Goal: Task Accomplishment & Management: Manage account settings

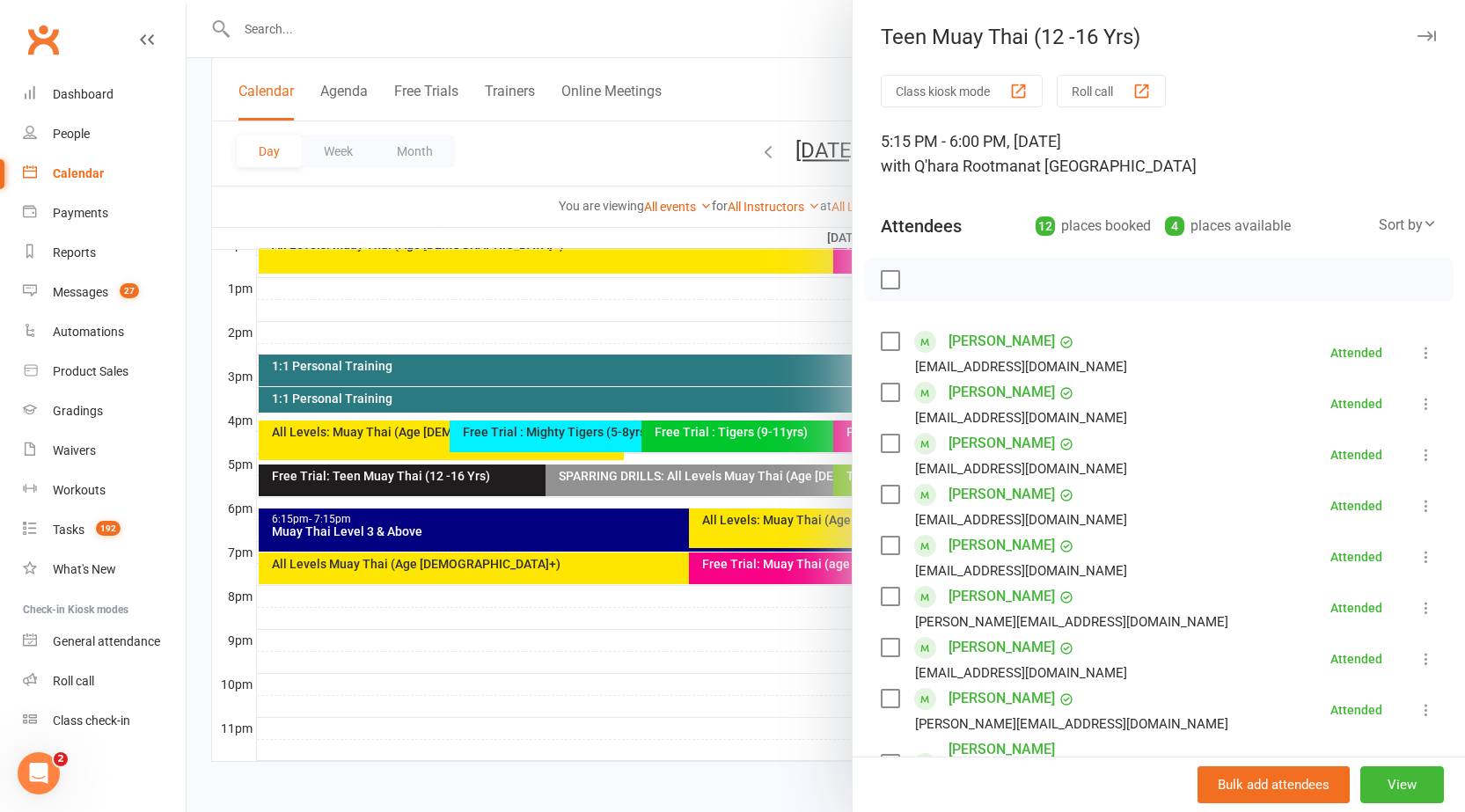
click at [1416, 28] on button "button" at bounding box center [1427, 36] width 21 height 21
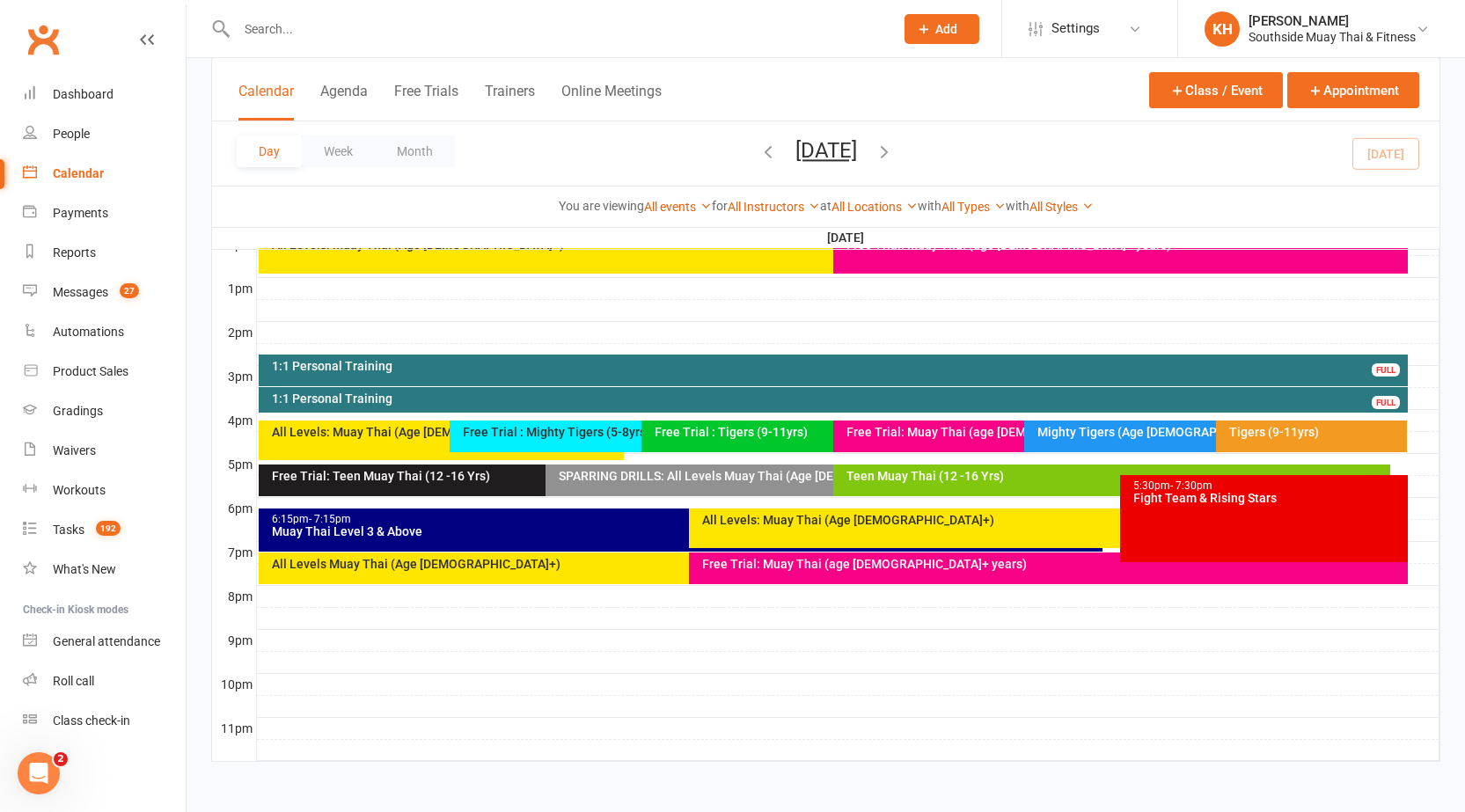
click at [99, 182] on link "Calendar" at bounding box center [104, 173] width 163 height 39
drag, startPoint x: 105, startPoint y: 177, endPoint x: 458, endPoint y: 199, distance: 353.7
click at [105, 178] on link "Calendar" at bounding box center [104, 173] width 163 height 39
click at [357, 153] on button "Week" at bounding box center [338, 151] width 73 height 32
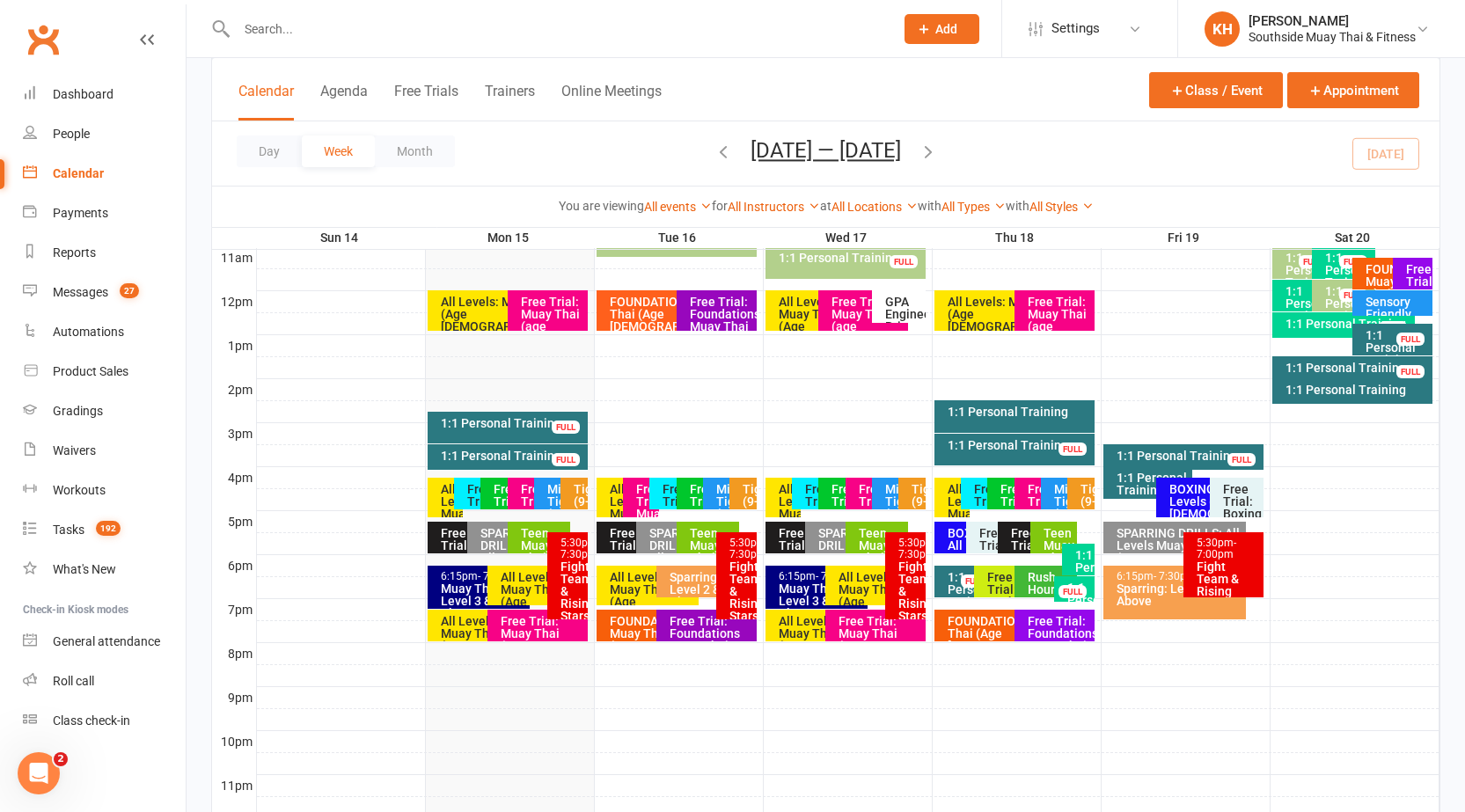
scroll to position [564, 0]
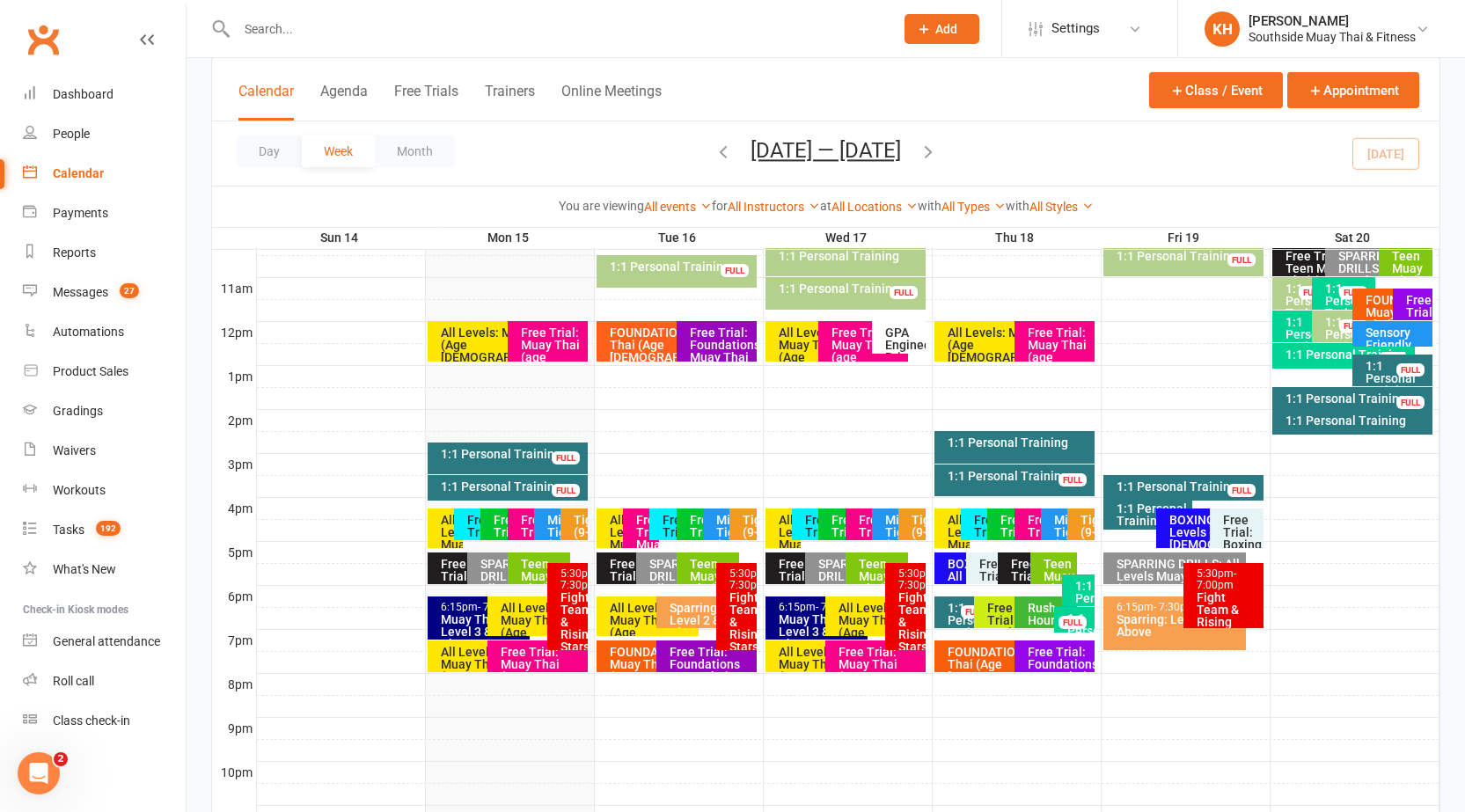
click at [1114, 509] on div "1:1 Personal Training" at bounding box center [1148, 514] width 90 height 33
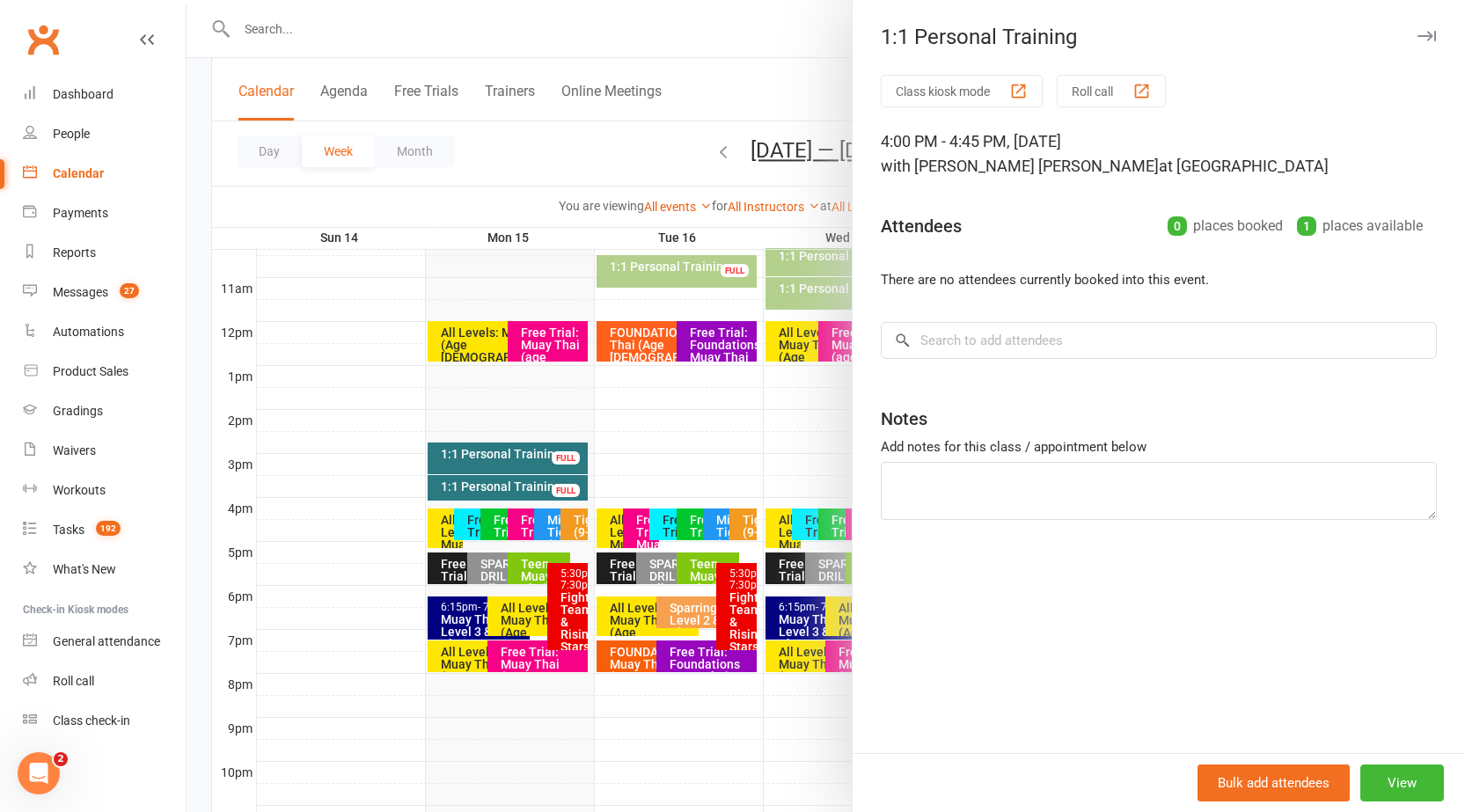
click at [1417, 44] on button "button" at bounding box center [1427, 36] width 21 height 21
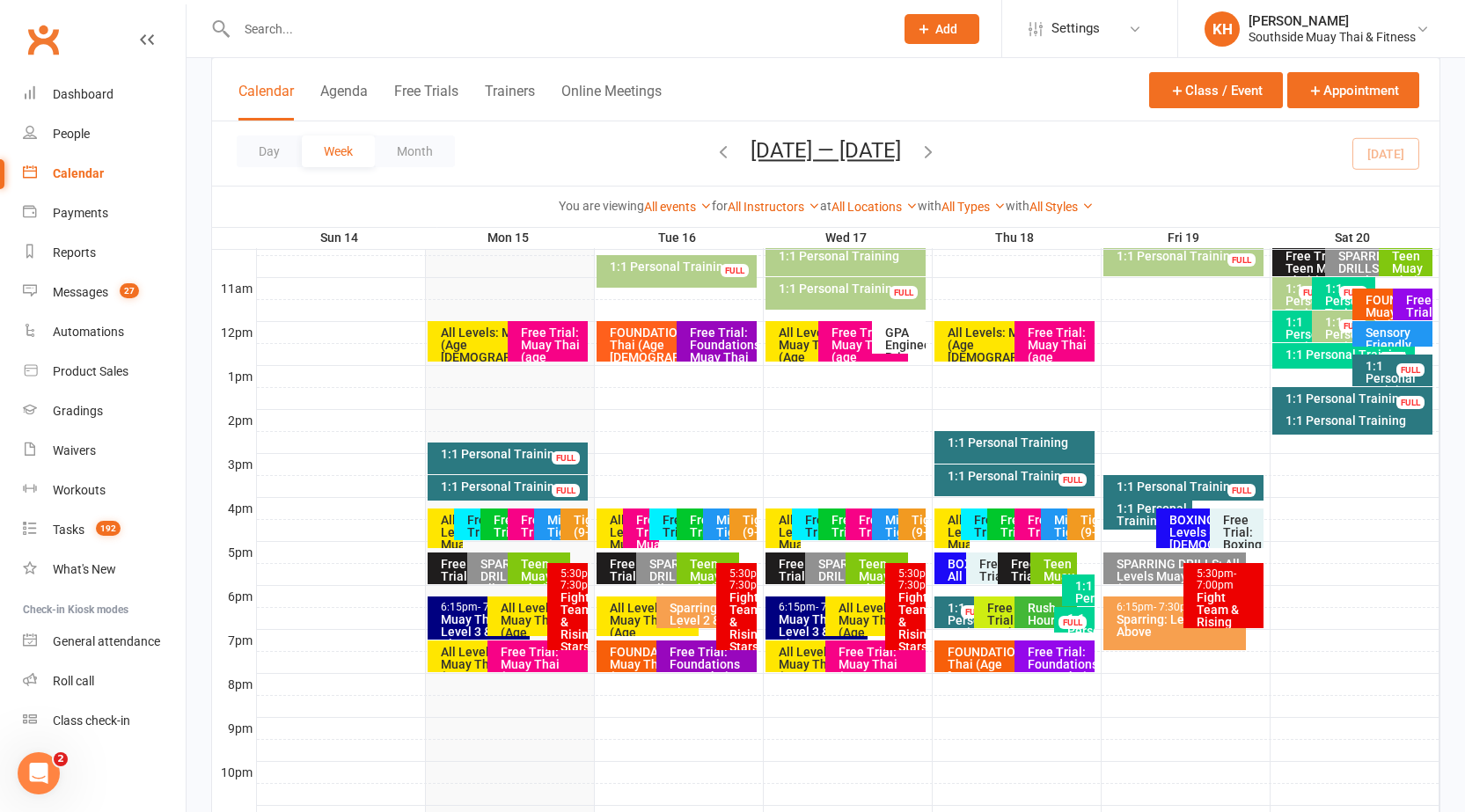
click at [939, 161] on button "button" at bounding box center [928, 153] width 19 height 31
click at [1136, 510] on div "1:1 Personal Training" at bounding box center [1152, 515] width 74 height 25
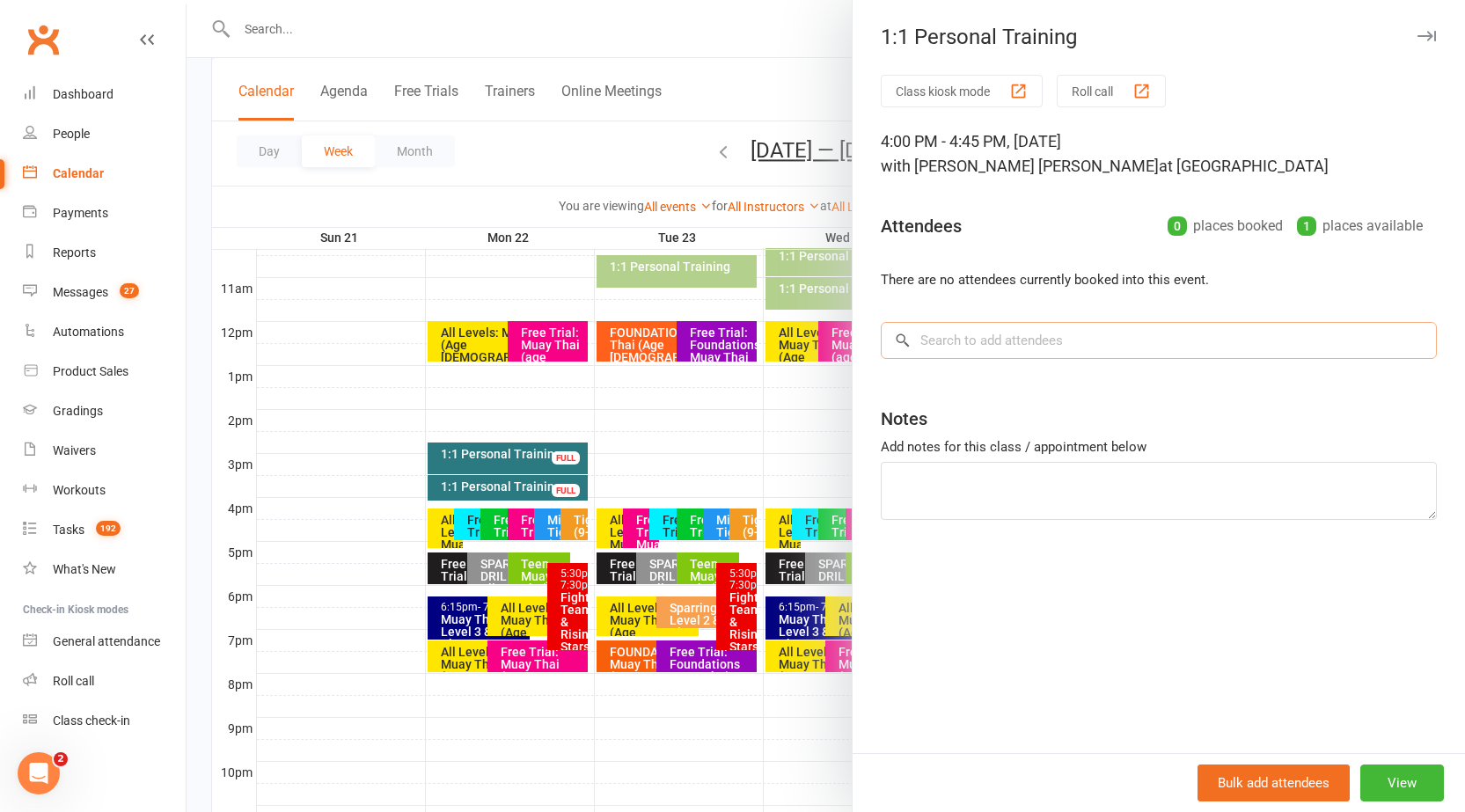
click at [1040, 333] on input "search" at bounding box center [1159, 340] width 556 height 37
click at [1418, 33] on icon "button" at bounding box center [1427, 35] width 18 height 11
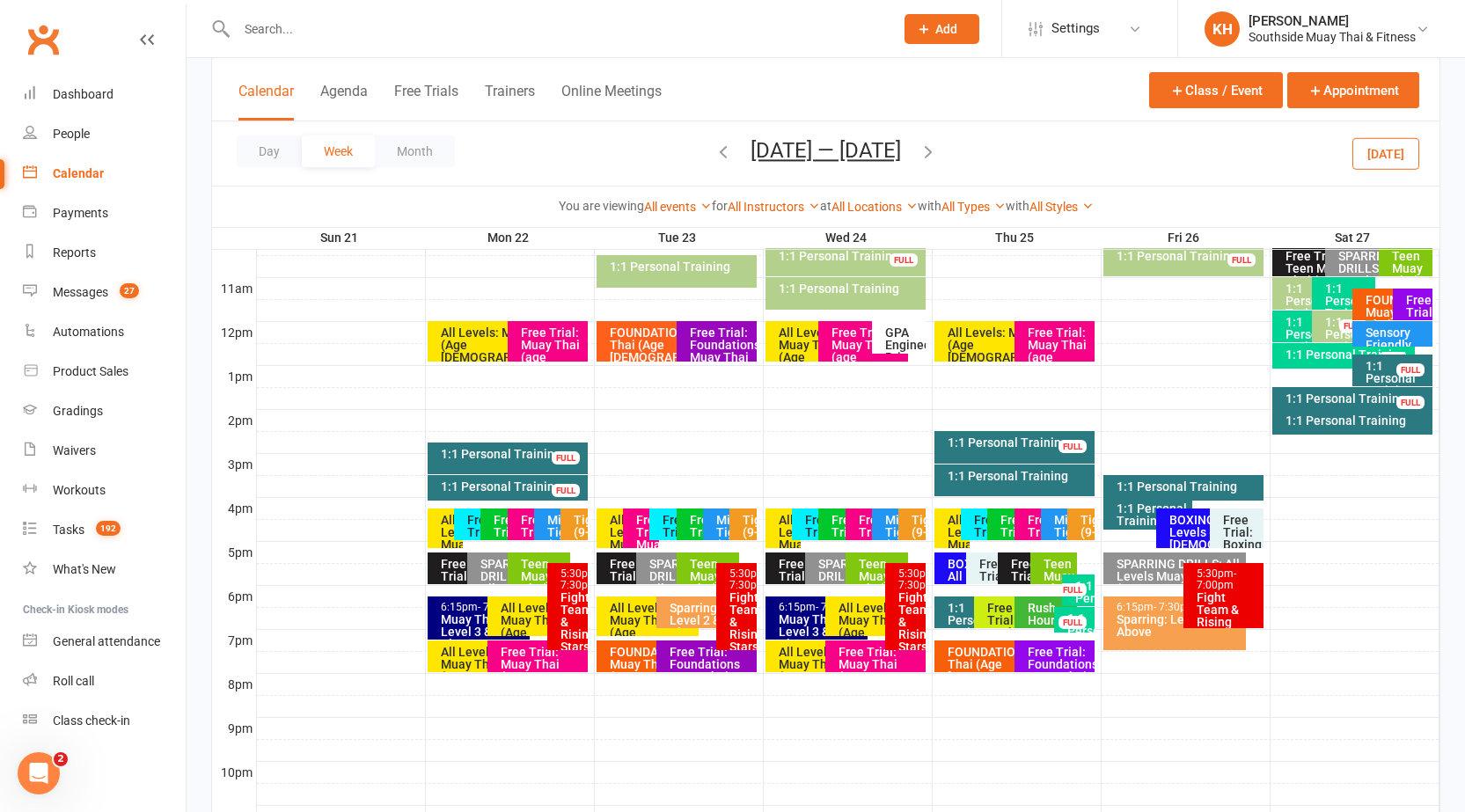
click at [1050, 571] on div "Teen Muay Thai (12-16 Yrs)" at bounding box center [1058, 594] width 31 height 74
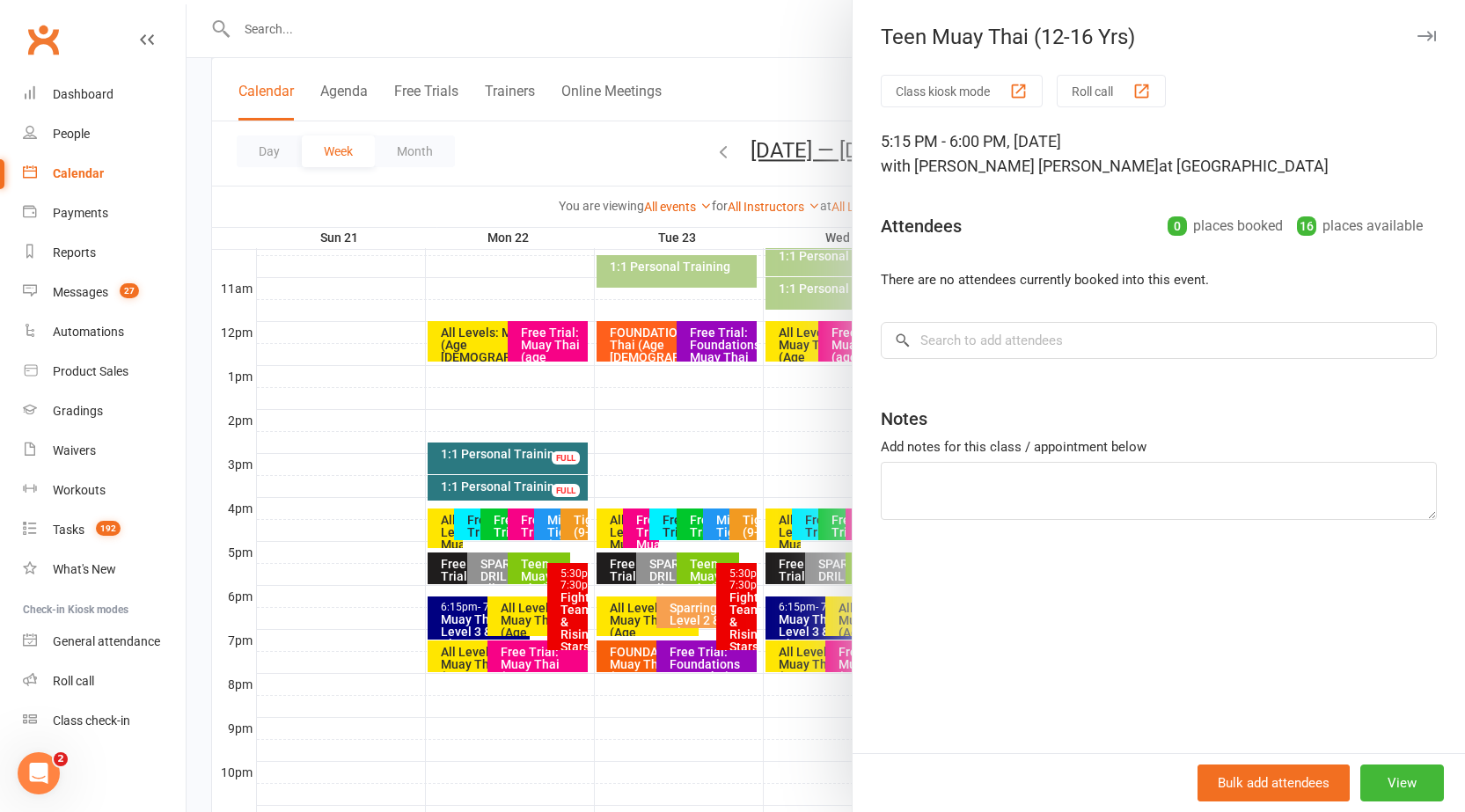
click at [1416, 43] on button "button" at bounding box center [1427, 36] width 21 height 21
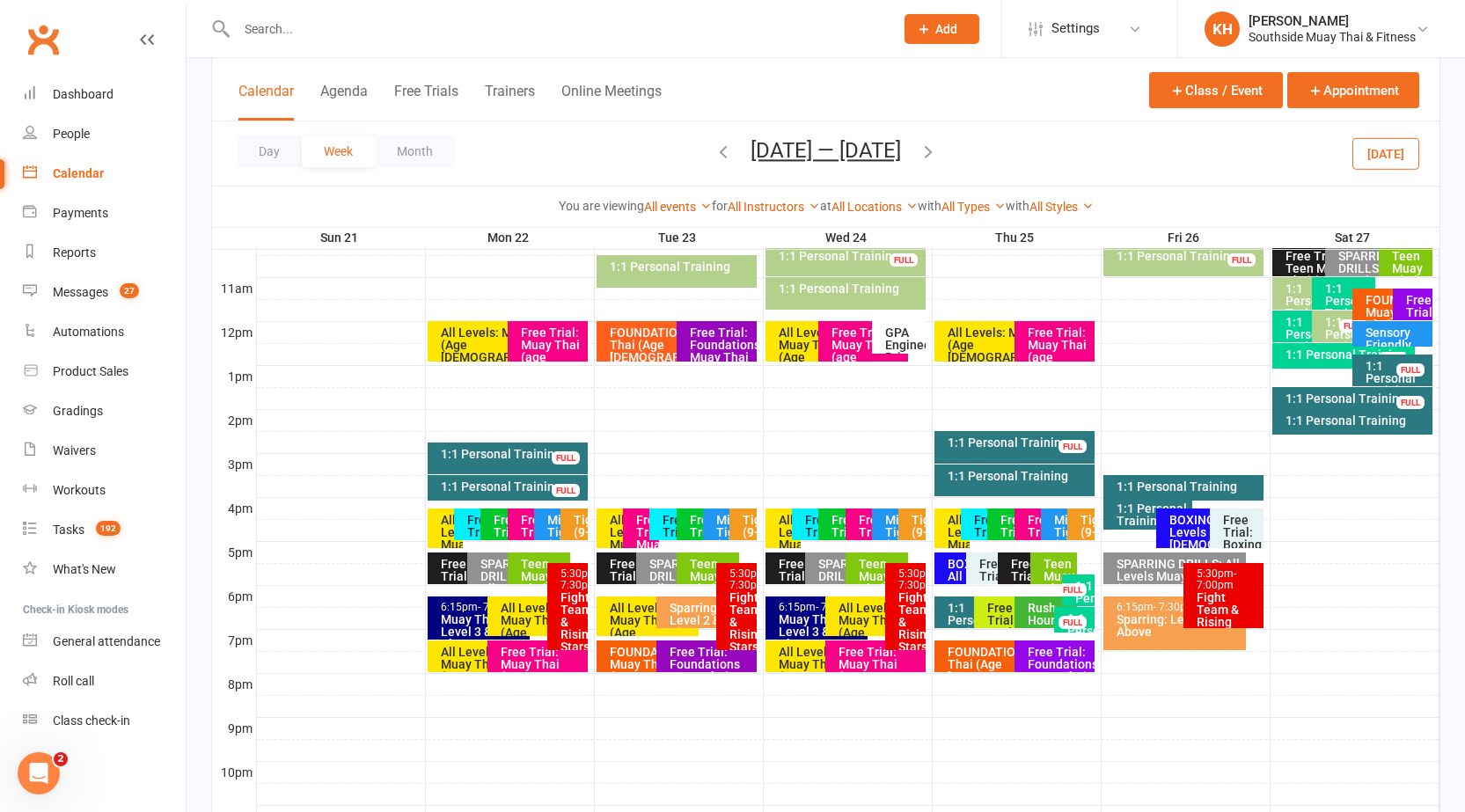
click at [1136, 525] on div "1:1 Personal Training" at bounding box center [1152, 515] width 74 height 25
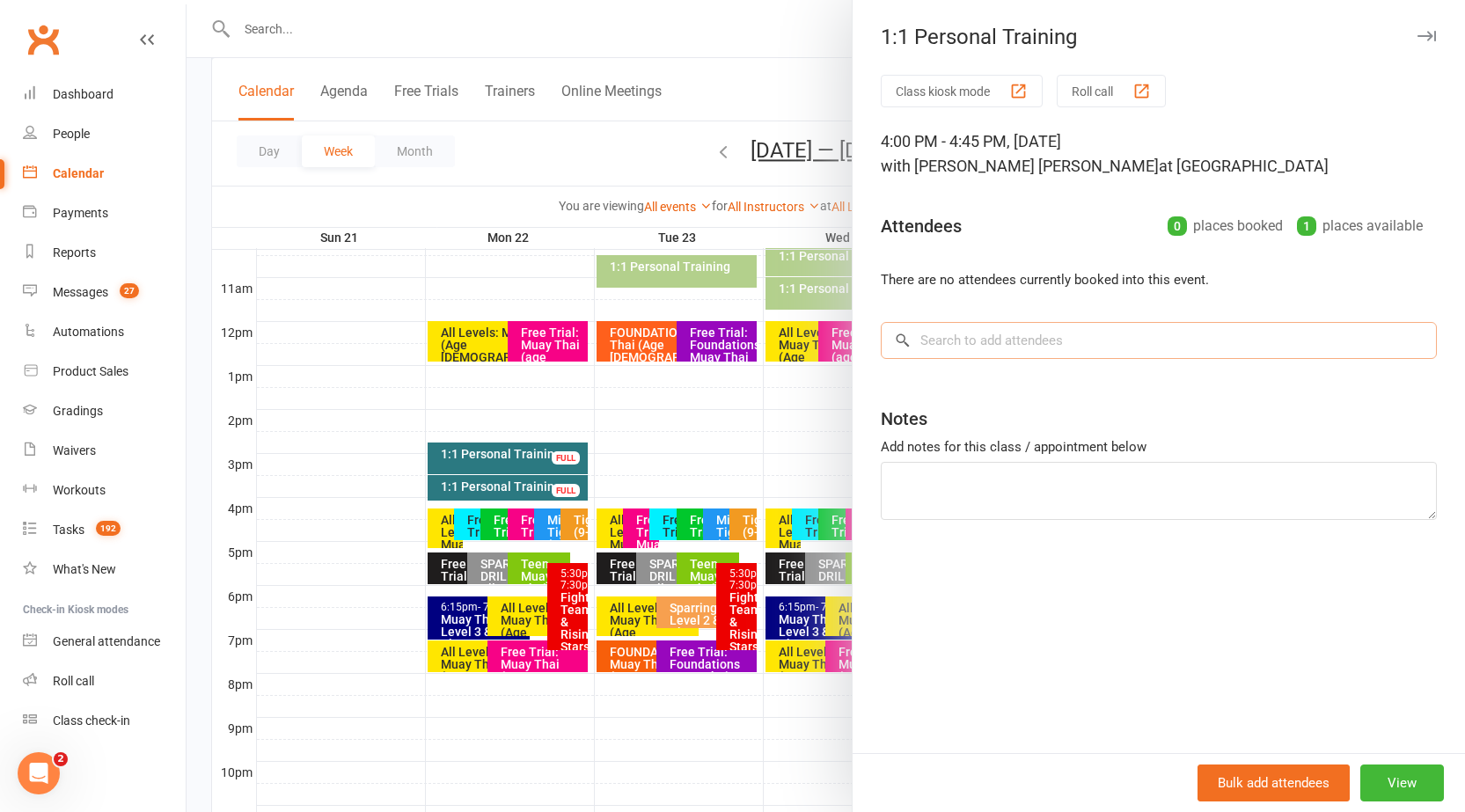
click at [1051, 349] on input "search" at bounding box center [1159, 340] width 556 height 37
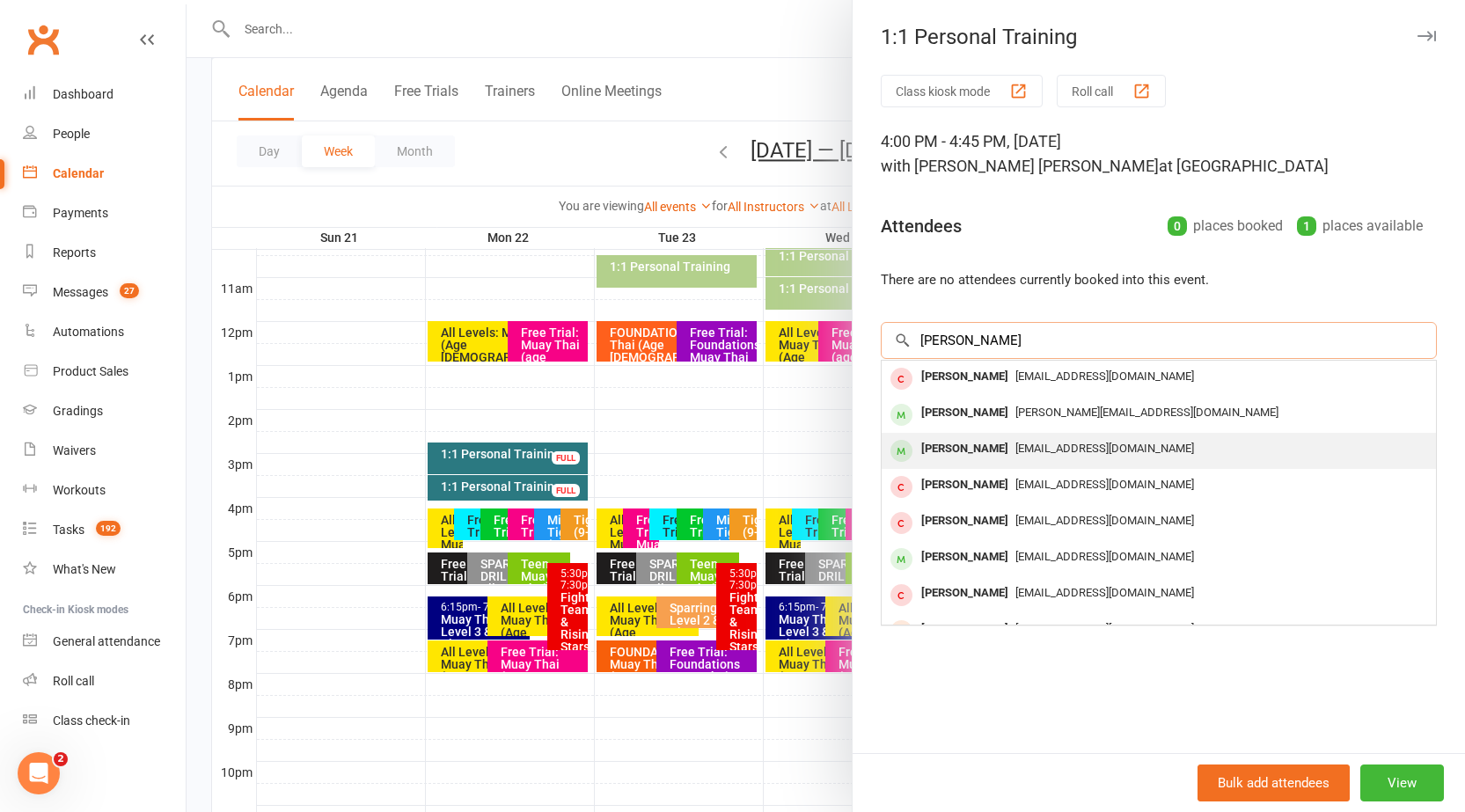
type input "[PERSON_NAME]"
click at [976, 453] on div "[PERSON_NAME]" at bounding box center [966, 449] width 101 height 26
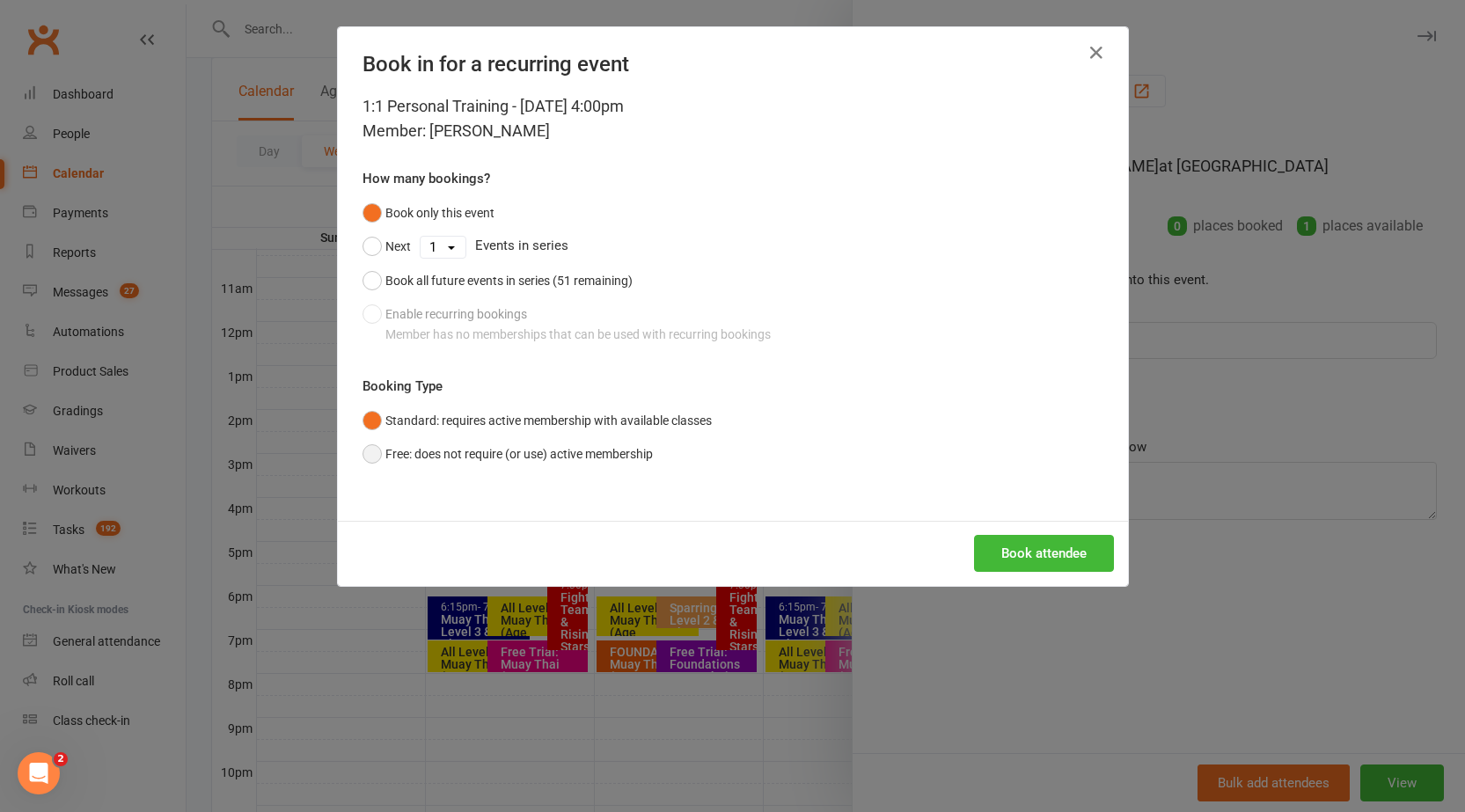
click at [422, 449] on button "Free: does not require (or use) active membership" at bounding box center [508, 453] width 291 height 33
click at [1046, 555] on button "Book attendee" at bounding box center [1044, 553] width 140 height 37
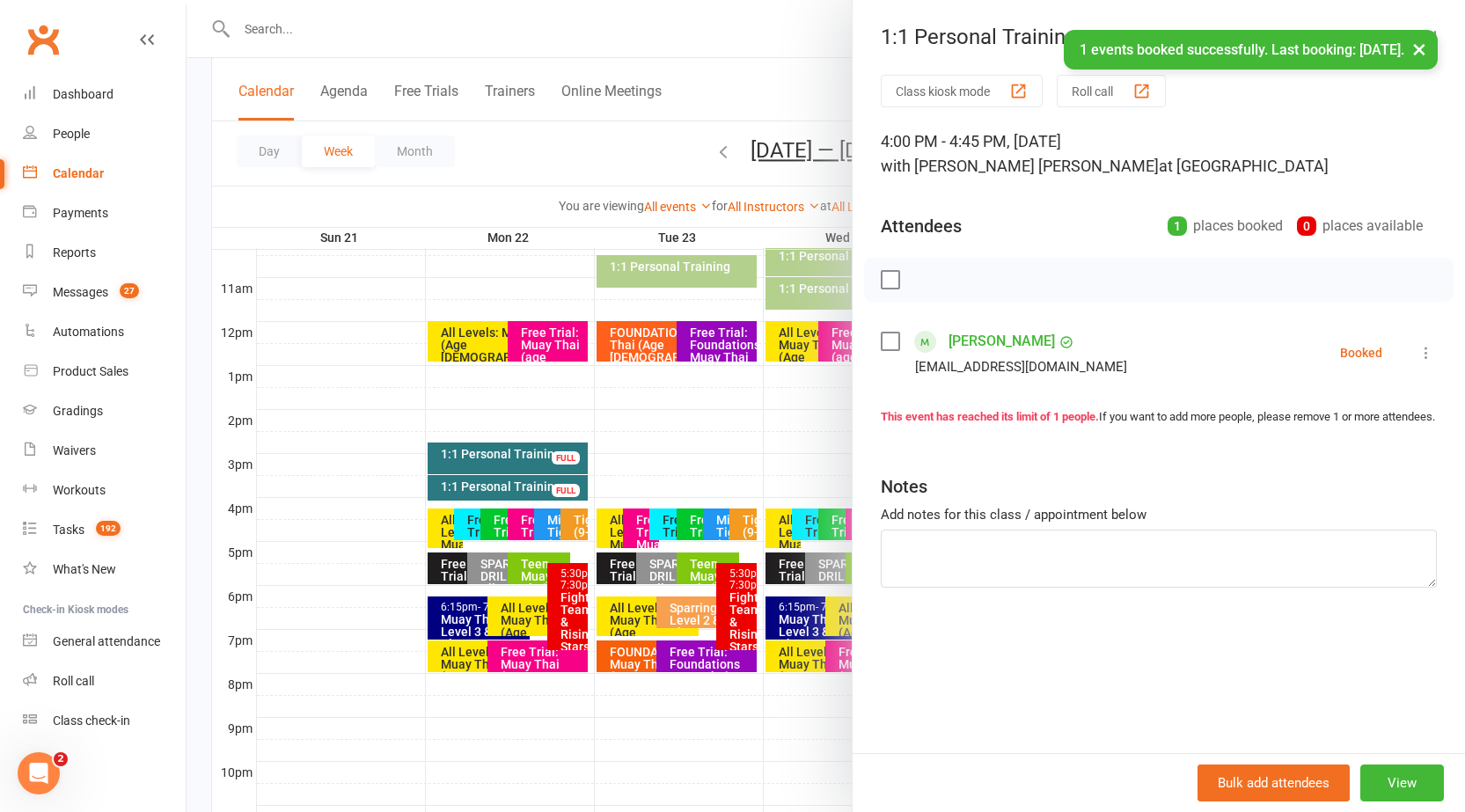
click at [1420, 51] on button "×" at bounding box center [1419, 49] width 32 height 38
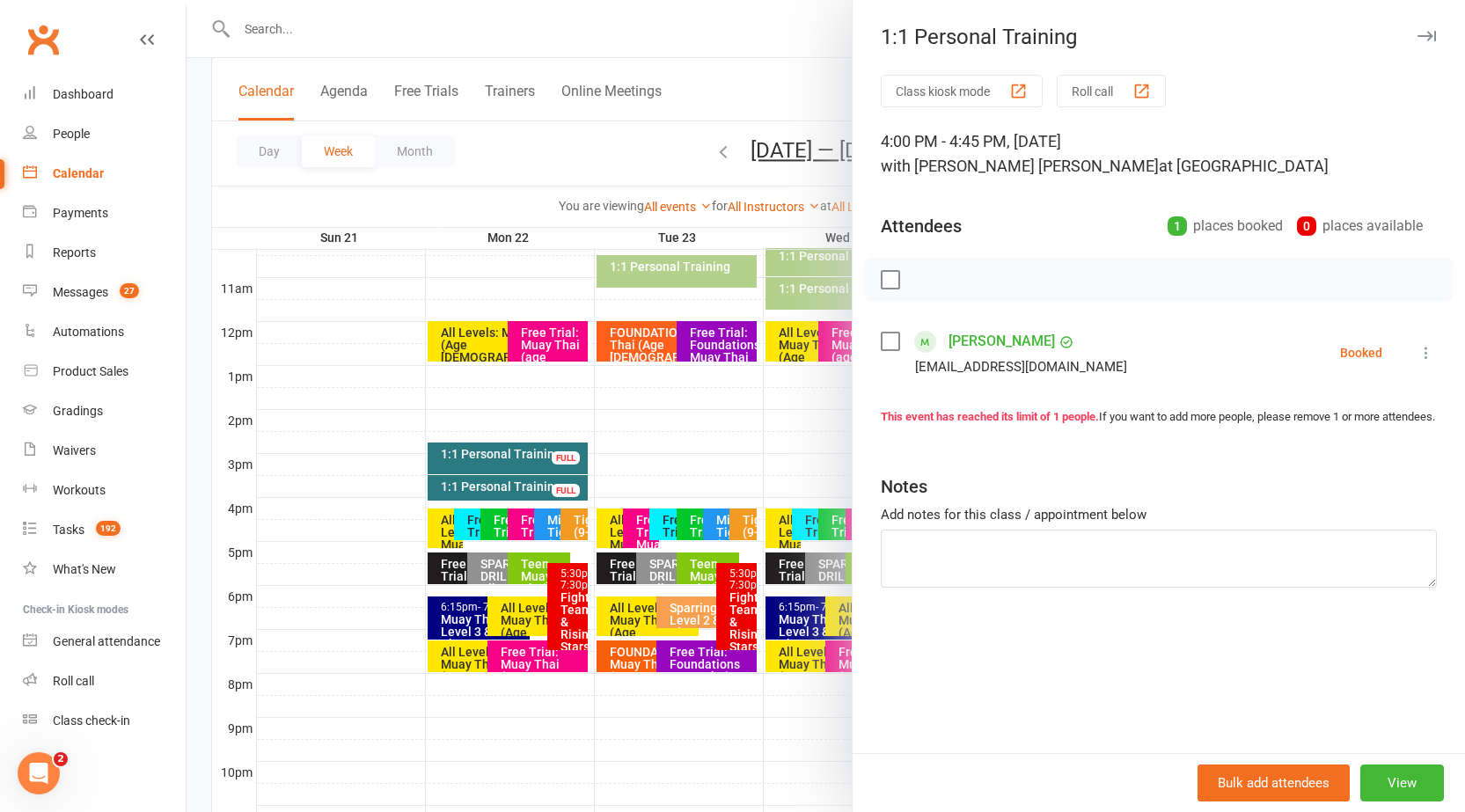
click at [1418, 31] on icon "button" at bounding box center [1427, 35] width 18 height 11
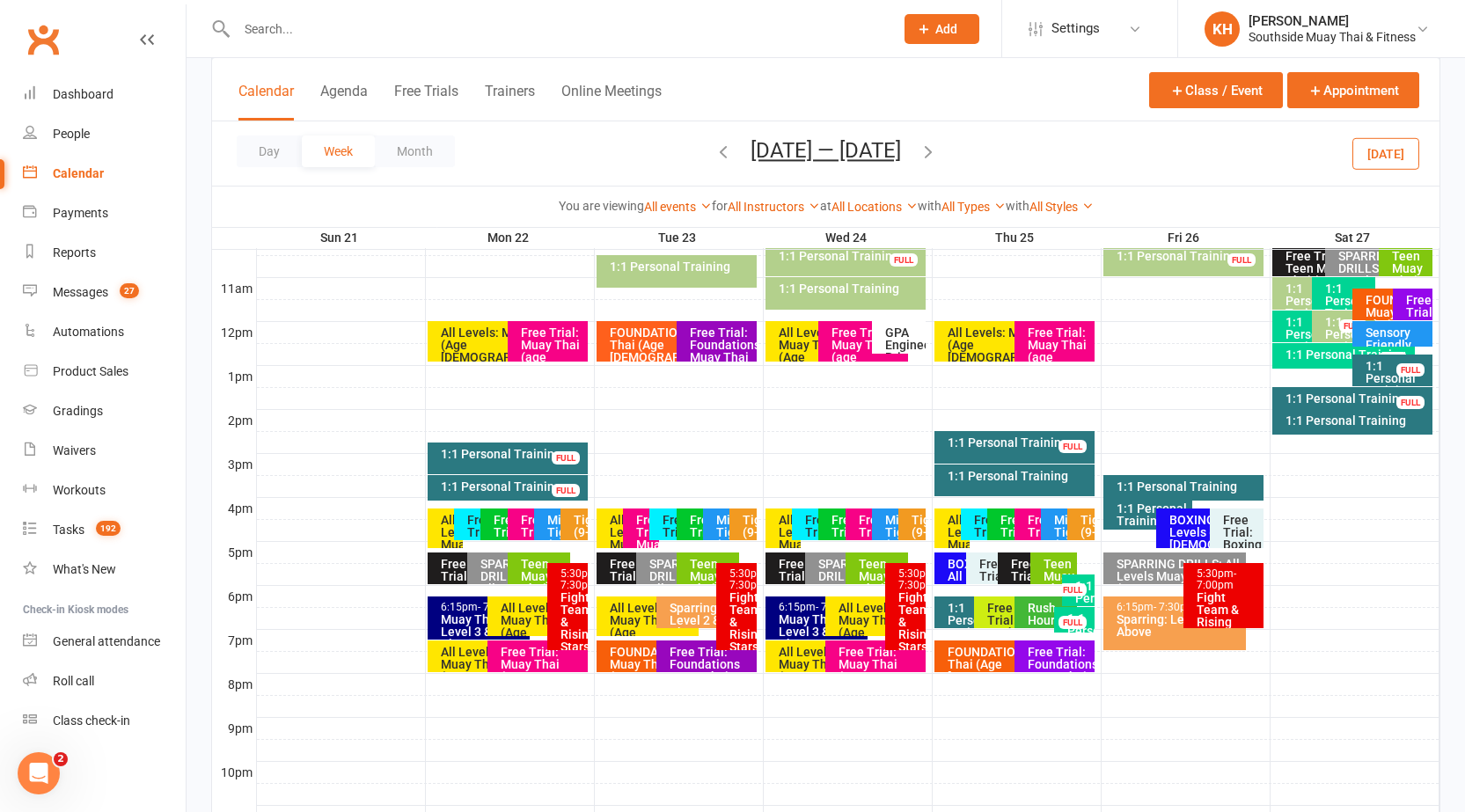
click at [366, 31] on input "text" at bounding box center [557, 29] width 651 height 25
click at [329, 39] on input "text" at bounding box center [557, 29] width 651 height 25
click at [82, 175] on div "Calendar" at bounding box center [78, 173] width 51 height 14
click at [343, 43] on div at bounding box center [546, 29] width 671 height 57
click at [345, 38] on input "text" at bounding box center [557, 29] width 651 height 25
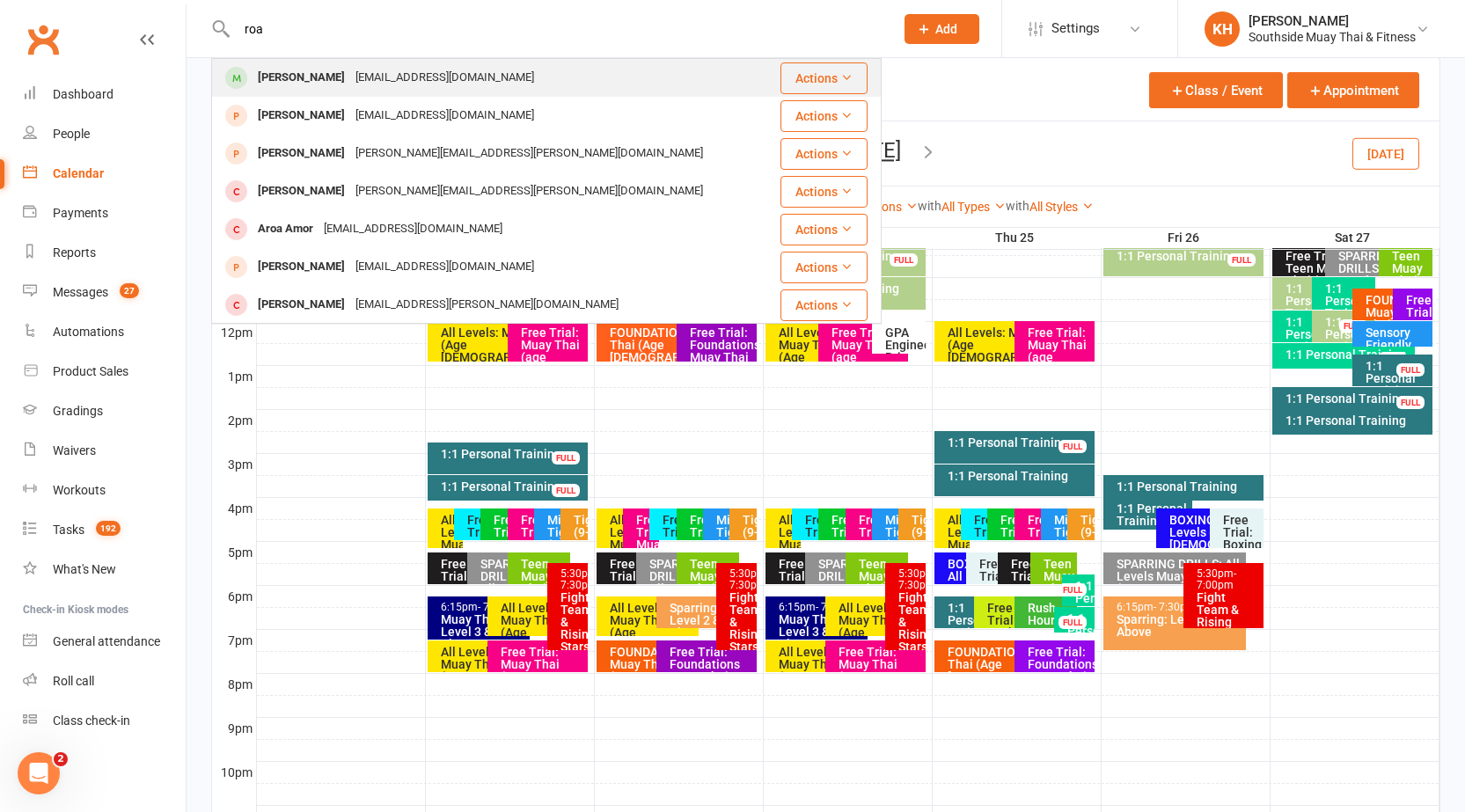
type input "roa"
click at [309, 69] on div "[PERSON_NAME]" at bounding box center [301, 77] width 98 height 26
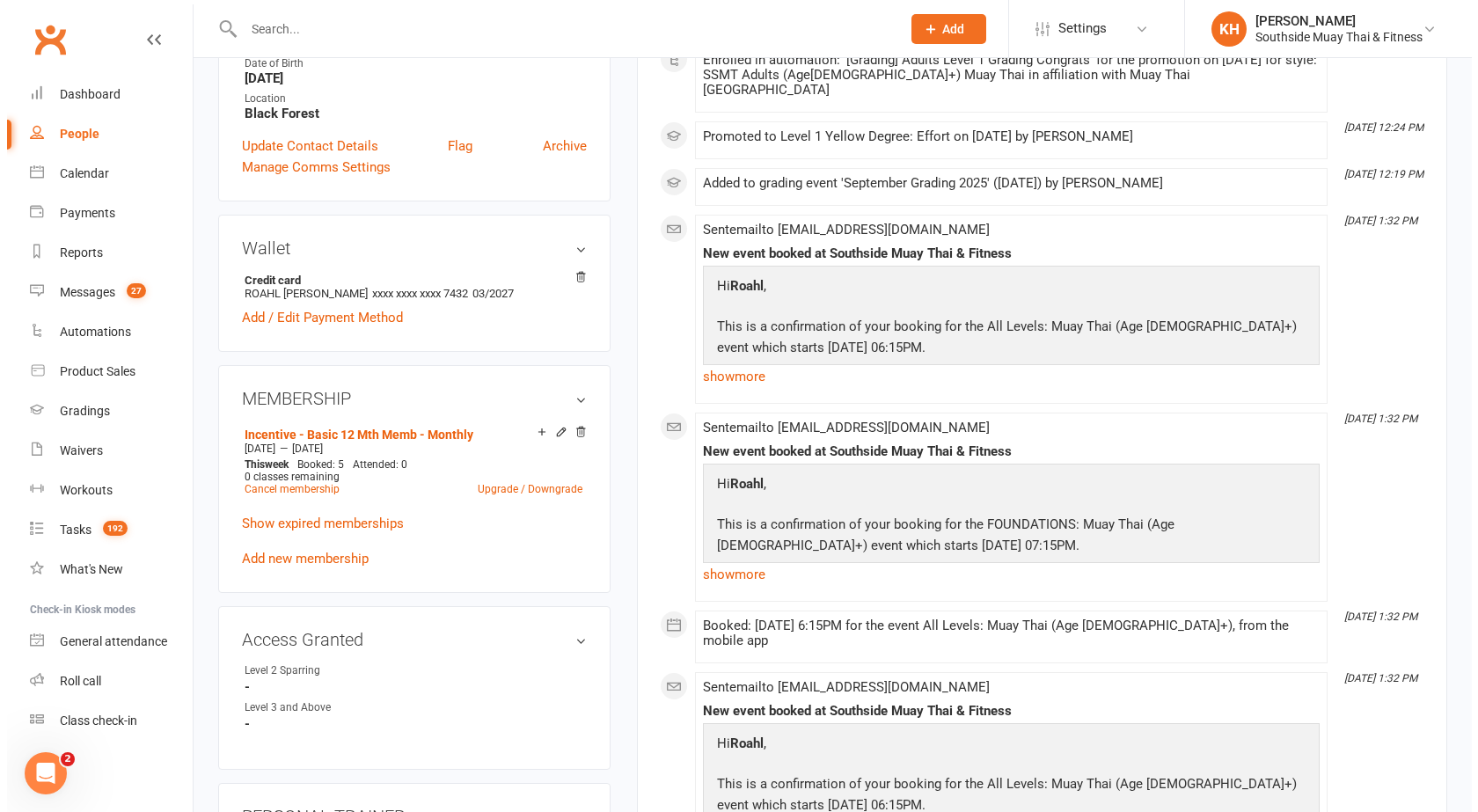
scroll to position [440, 0]
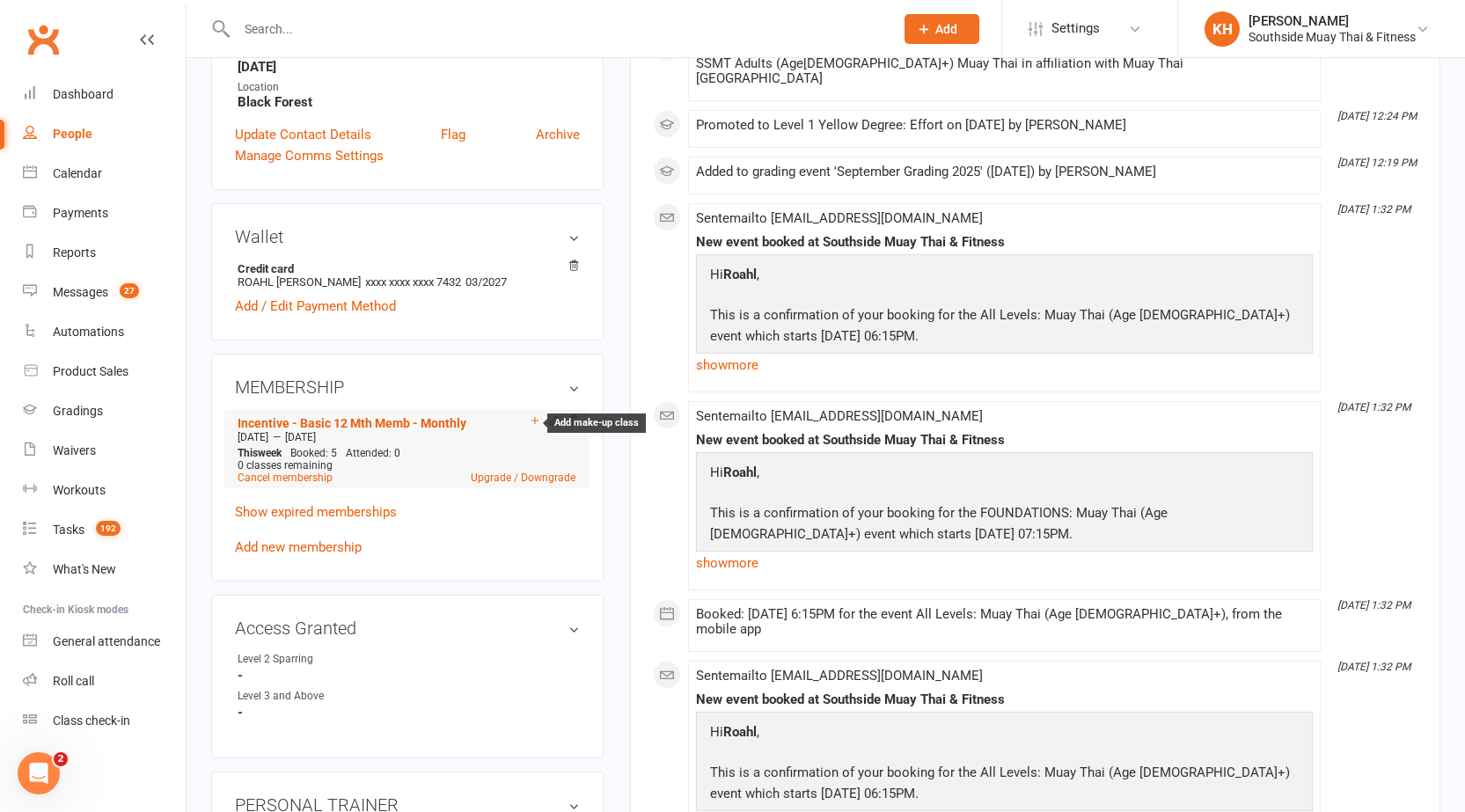
click at [536, 418] on icon at bounding box center [535, 420] width 12 height 12
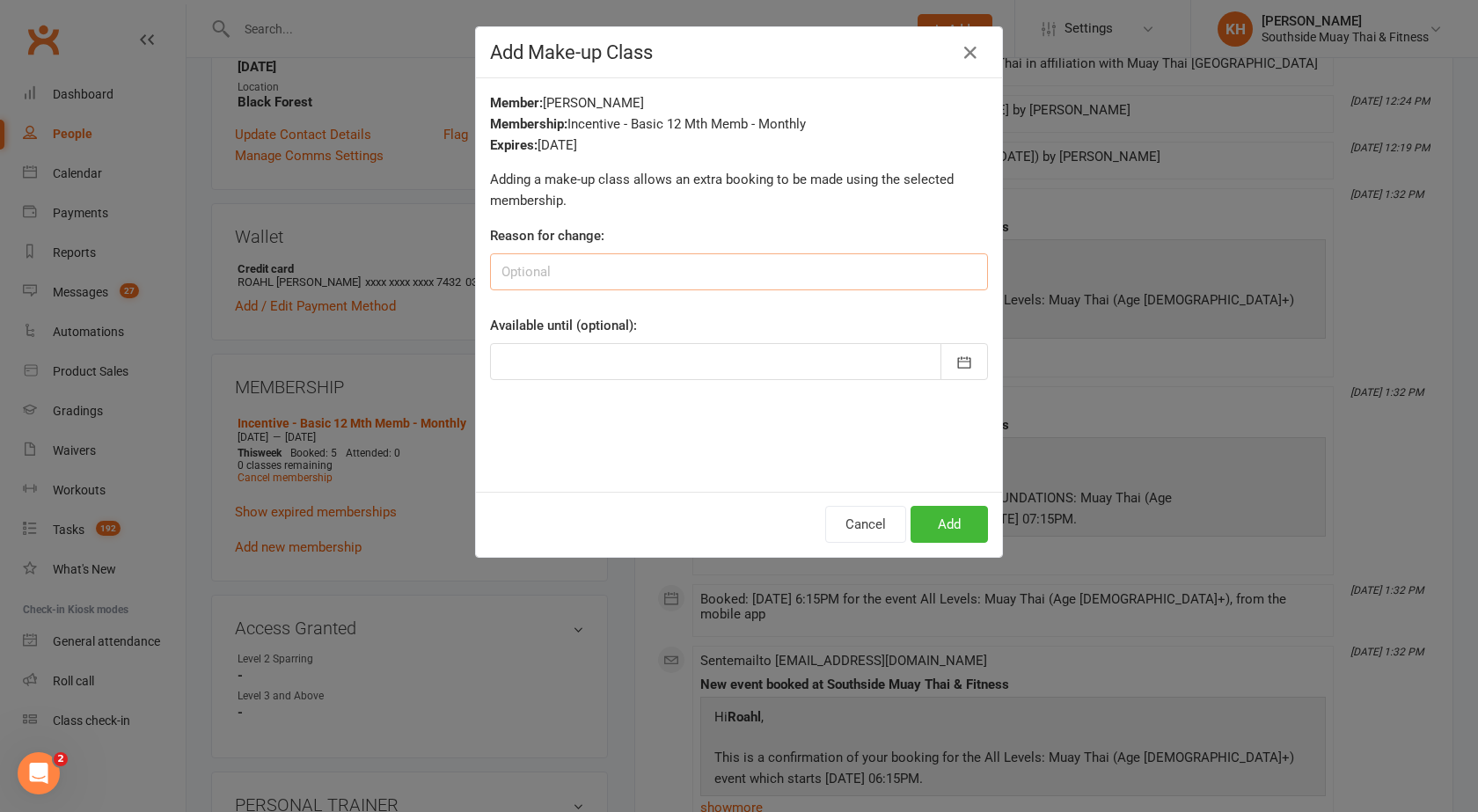
click at [605, 280] on input at bounding box center [739, 272] width 498 height 37
click at [960, 361] on icon "button" at bounding box center [964, 362] width 17 height 17
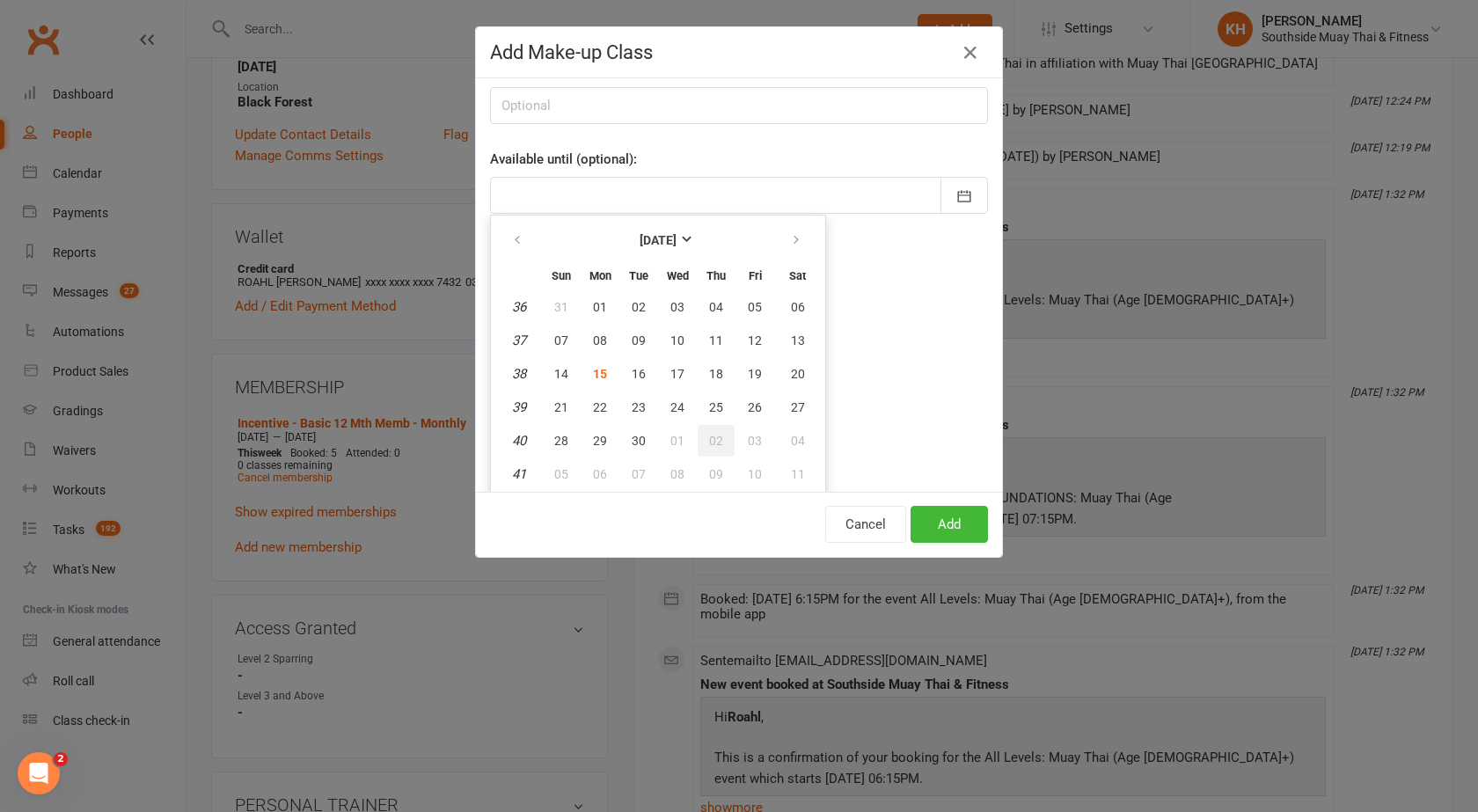
click at [708, 426] on button "02" at bounding box center [716, 440] width 37 height 32
type input "[DATE]"
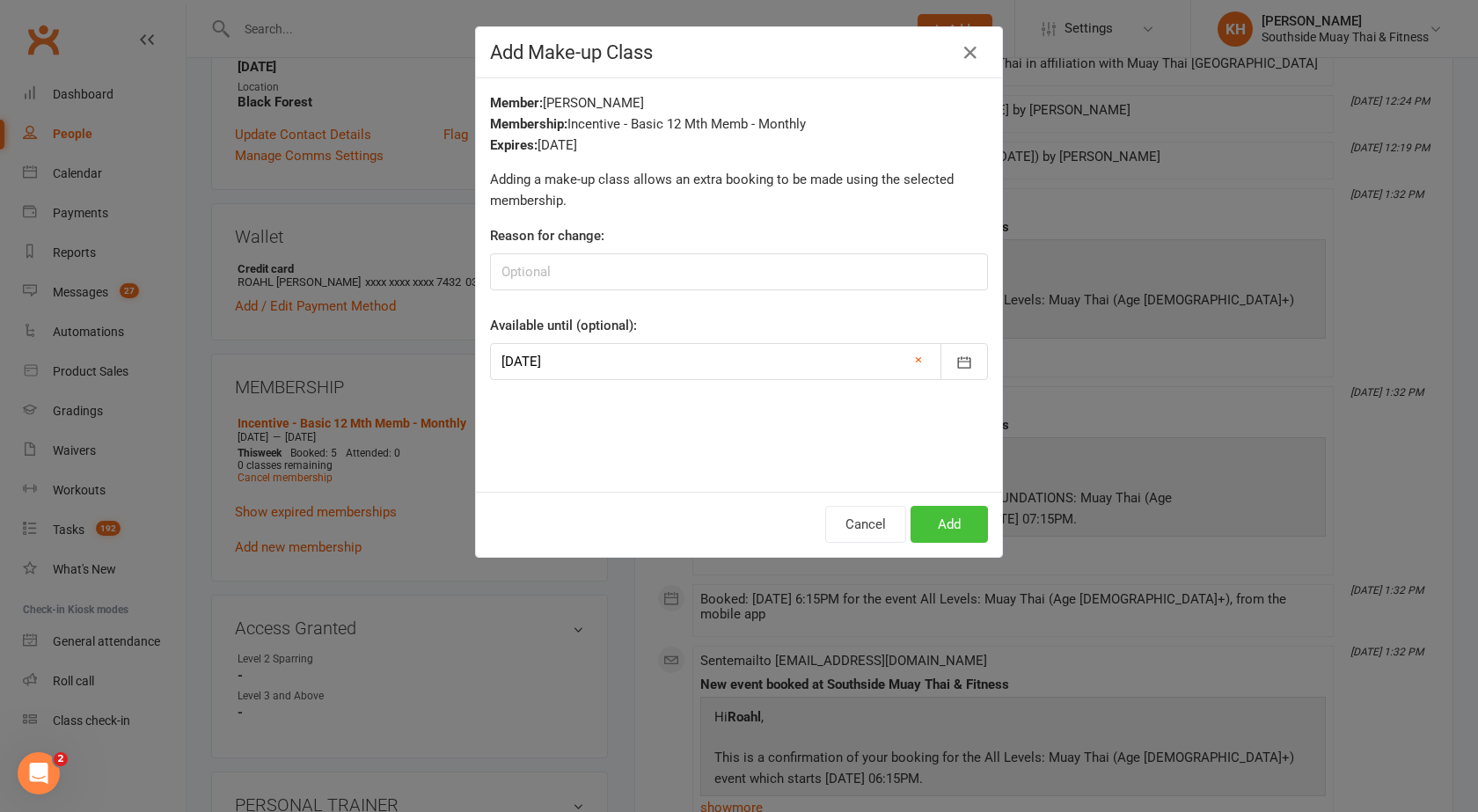
drag, startPoint x: 935, startPoint y: 519, endPoint x: 875, endPoint y: 517, distance: 60.0
click at [935, 520] on button "Add" at bounding box center [949, 524] width 77 height 37
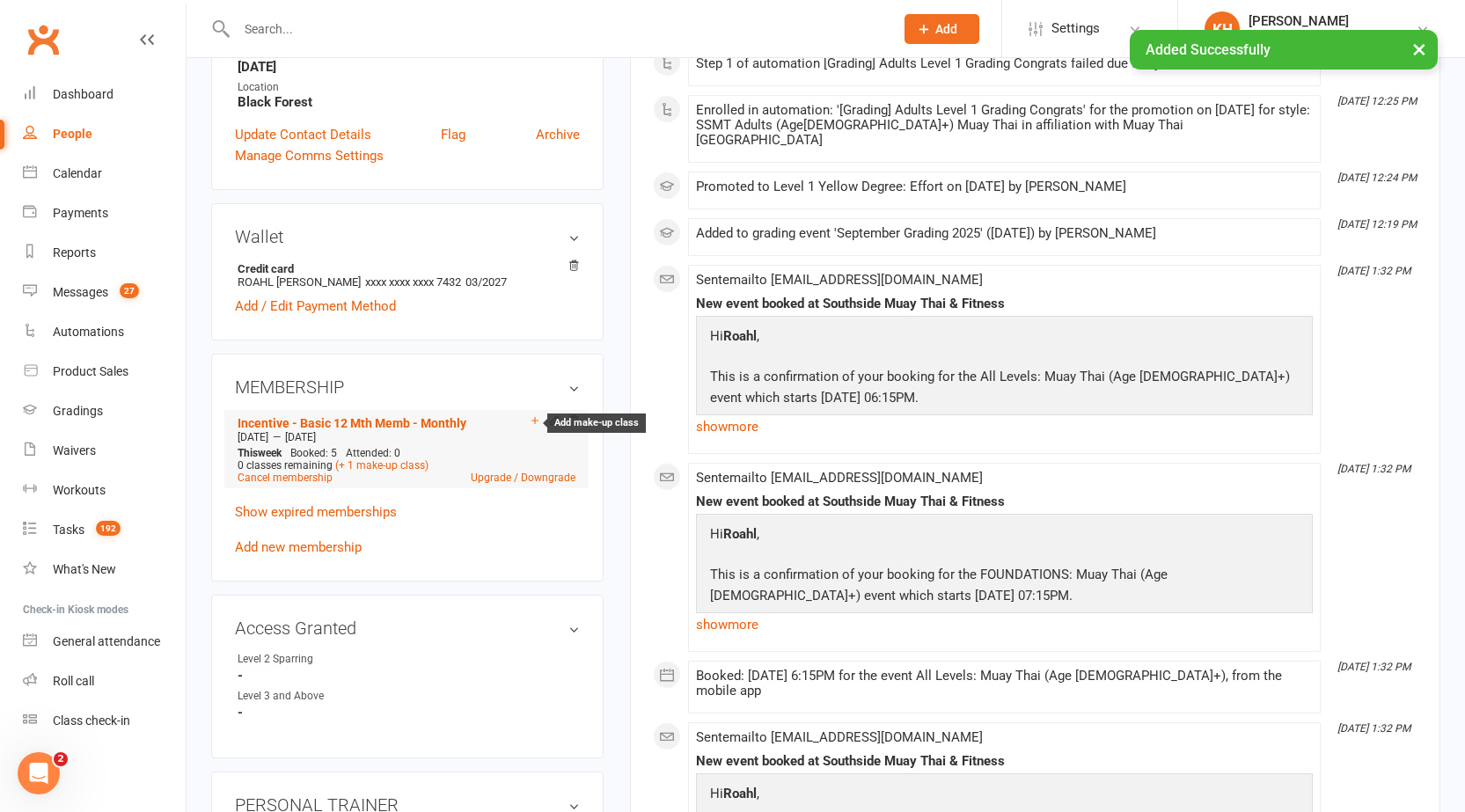
click at [538, 424] on icon at bounding box center [535, 420] width 12 height 12
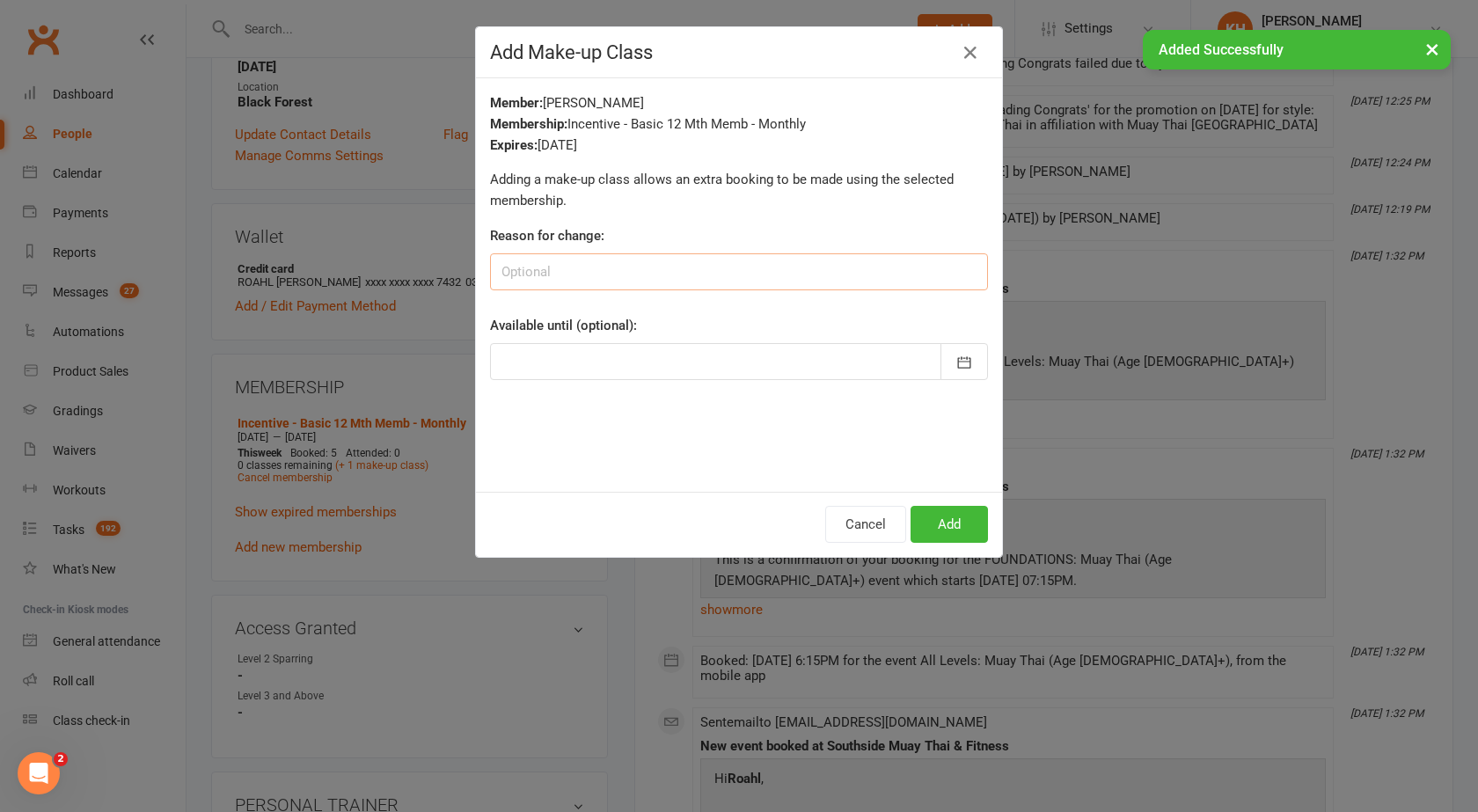
click at [574, 278] on input at bounding box center [739, 272] width 498 height 37
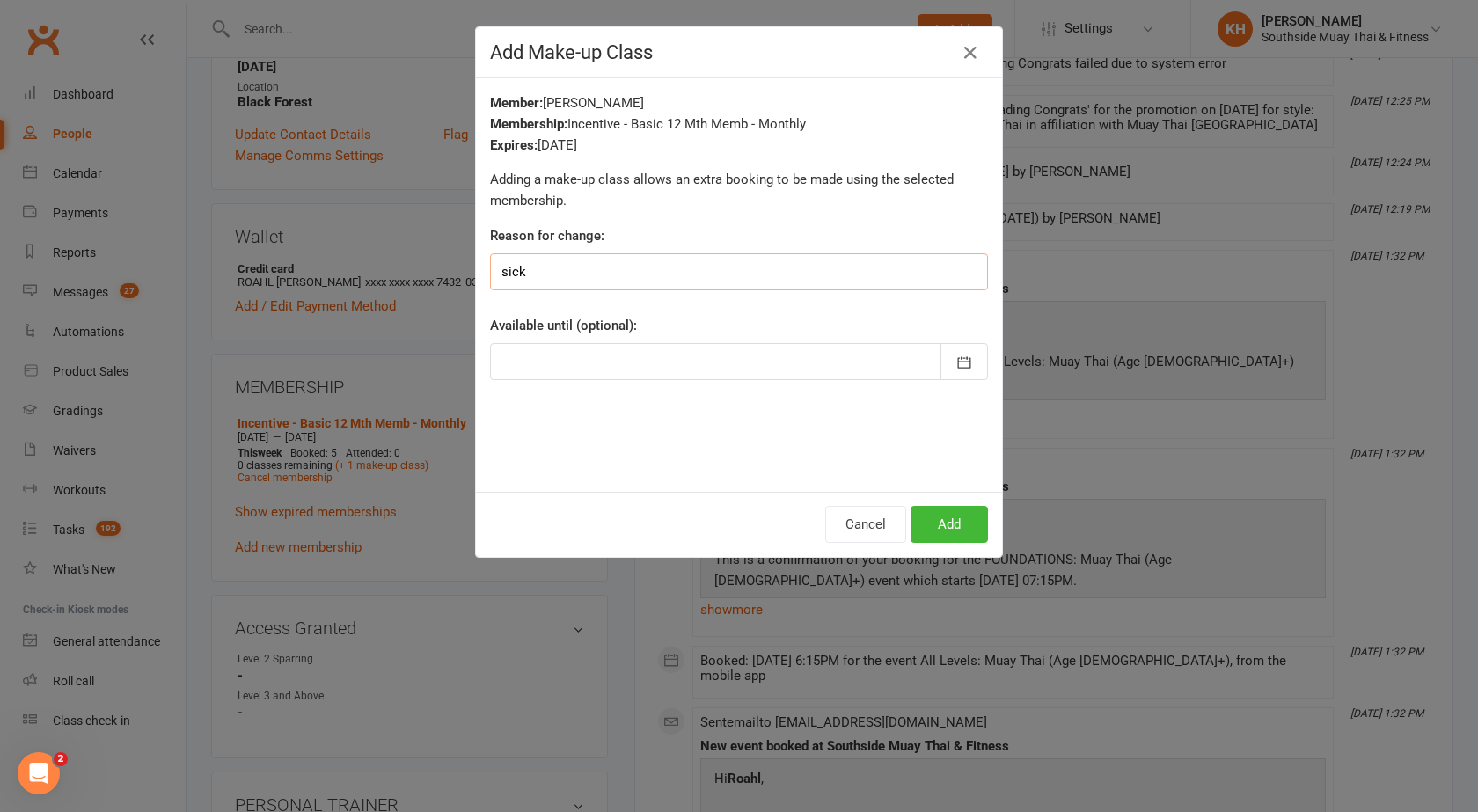
type input "sick"
click at [553, 362] on div at bounding box center [739, 362] width 498 height 37
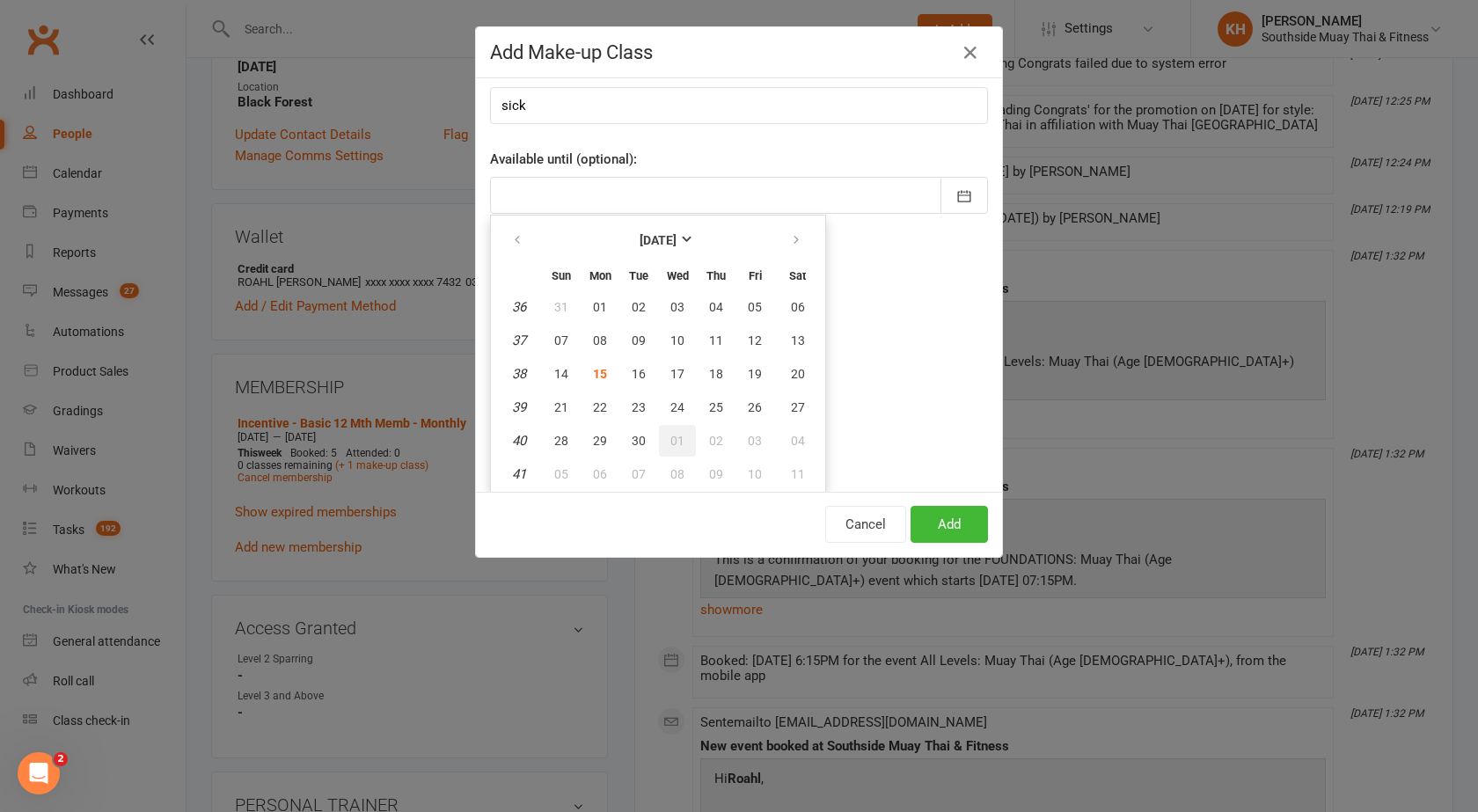
click at [675, 426] on button "01" at bounding box center [677, 440] width 37 height 32
type input "[DATE]"
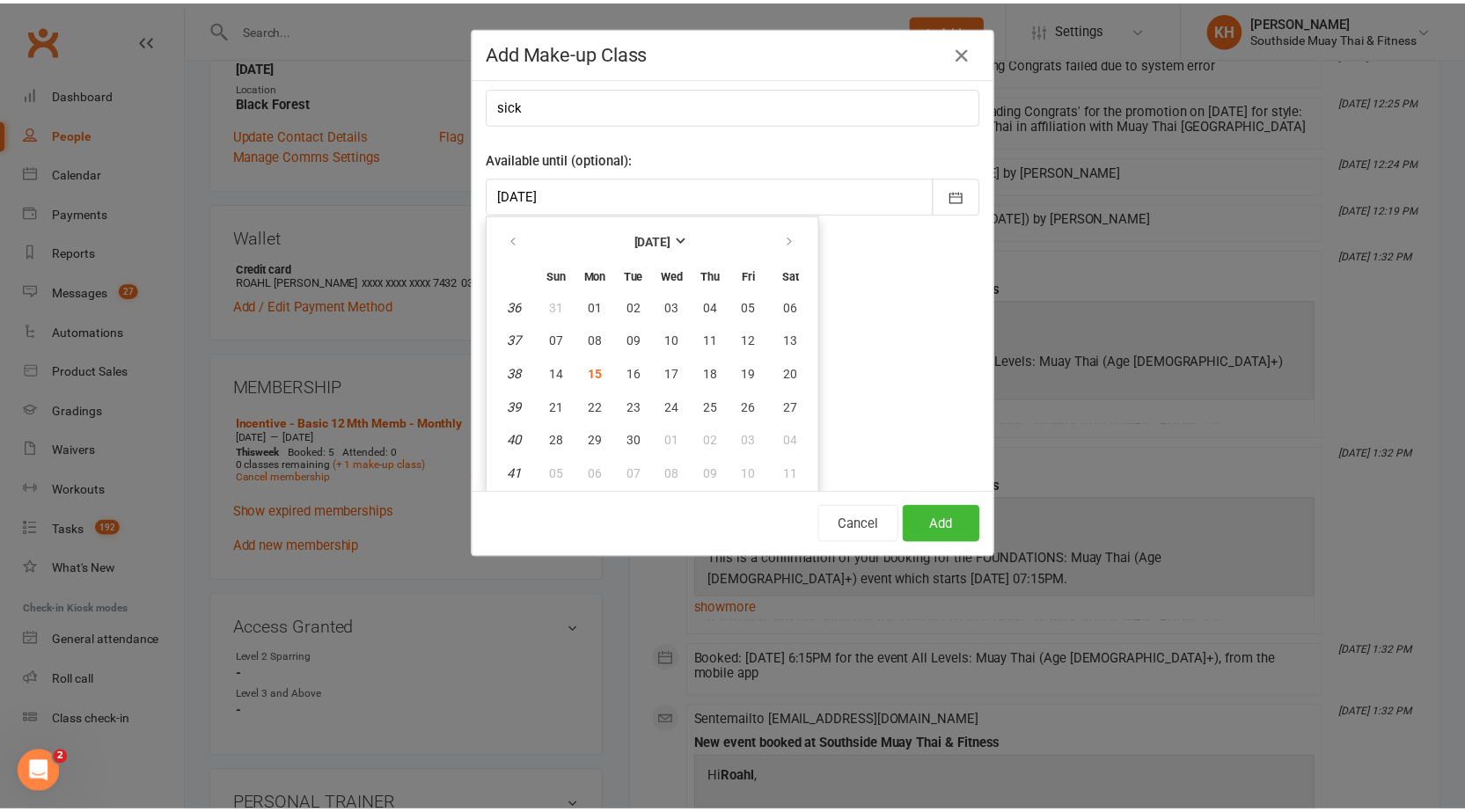
scroll to position [0, 0]
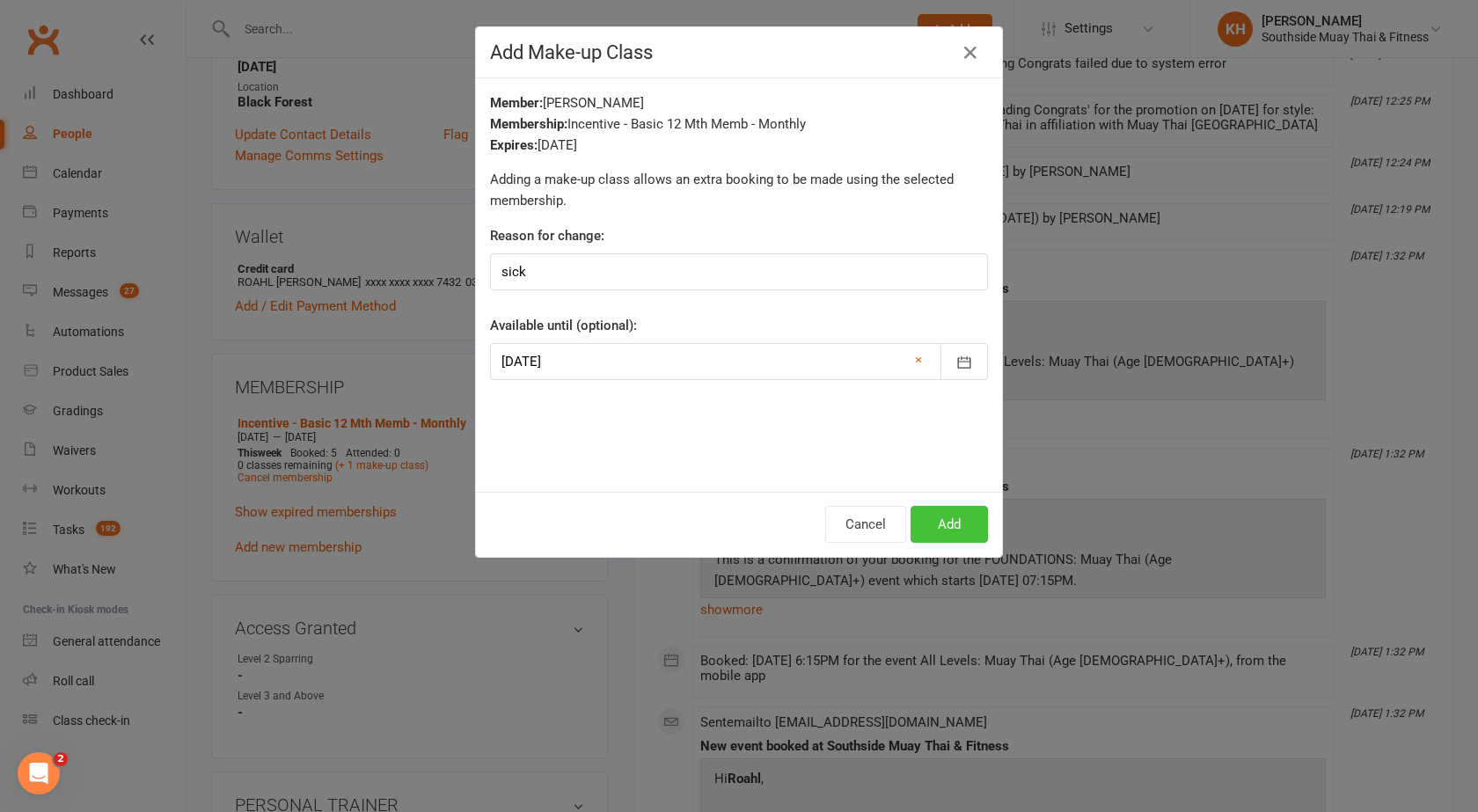
click at [934, 518] on button "Add" at bounding box center [949, 524] width 77 height 37
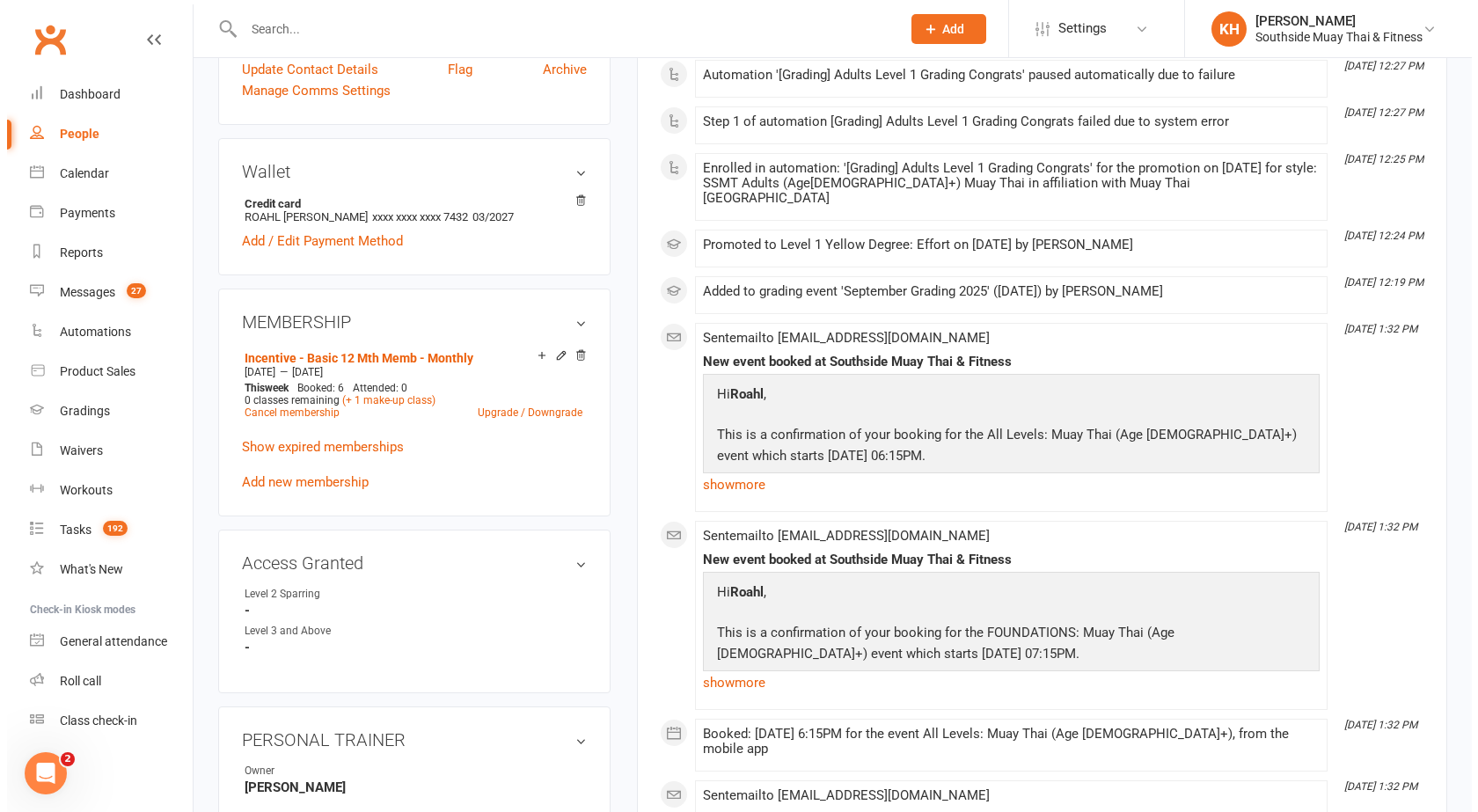
scroll to position [528, 0]
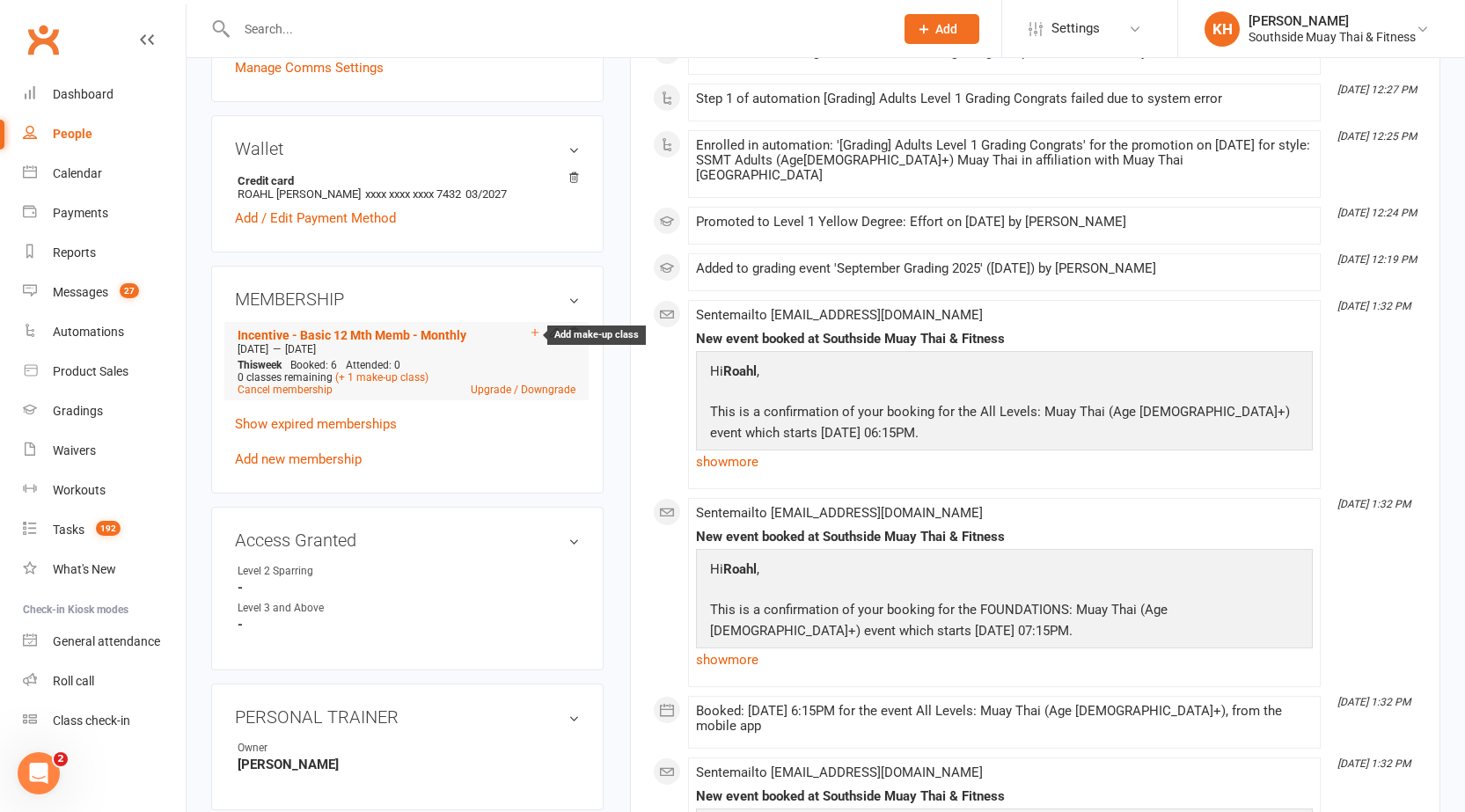
click at [534, 337] on icon at bounding box center [535, 332] width 12 height 12
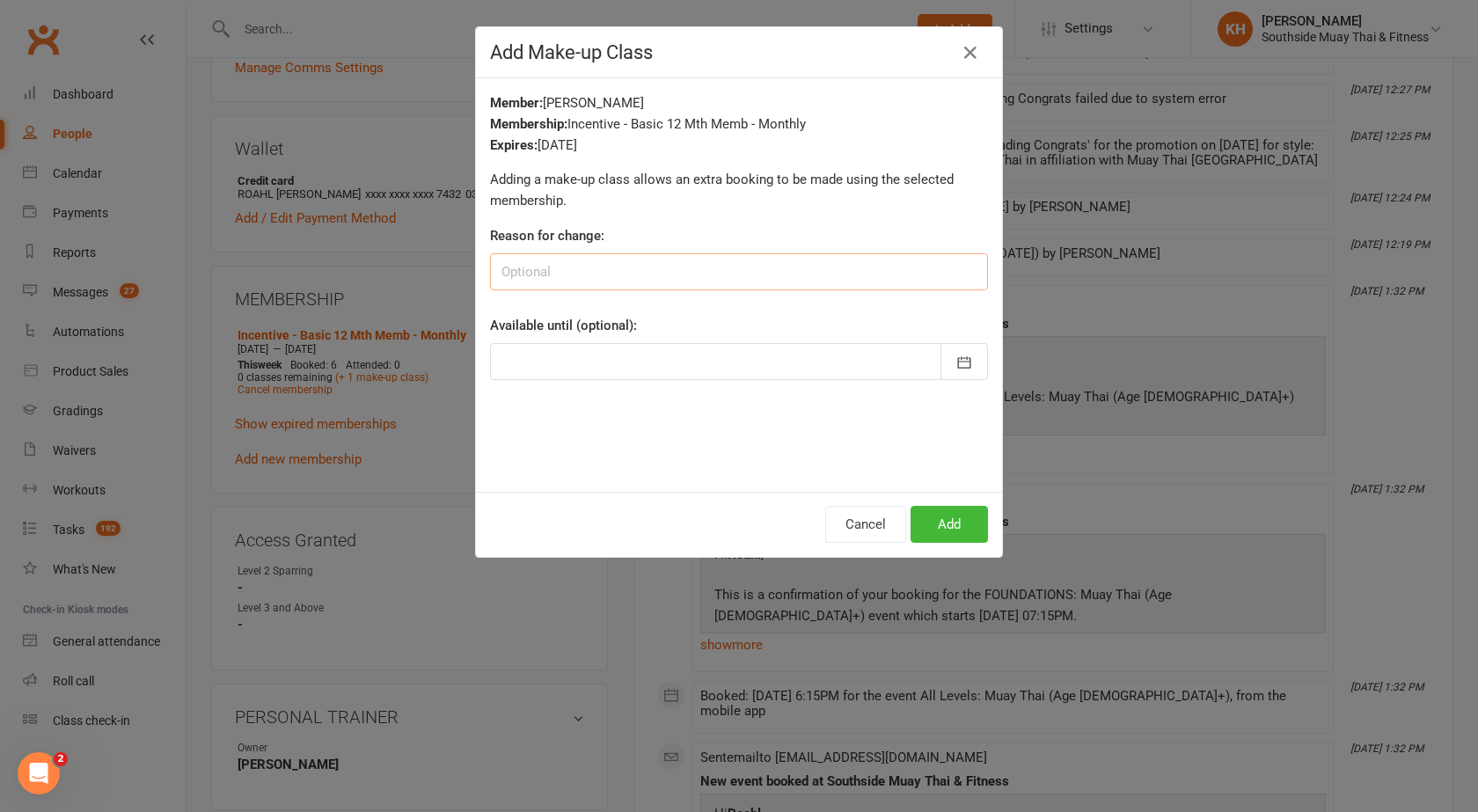
click at [547, 274] on input at bounding box center [739, 272] width 498 height 37
type input "away"
click at [541, 340] on div "Available until (optional): [DATE] Sun Mon Tue Wed Thu Fri Sat 36 31 01 02 03 0…" at bounding box center [739, 347] width 498 height 65
click at [540, 353] on div at bounding box center [739, 362] width 498 height 37
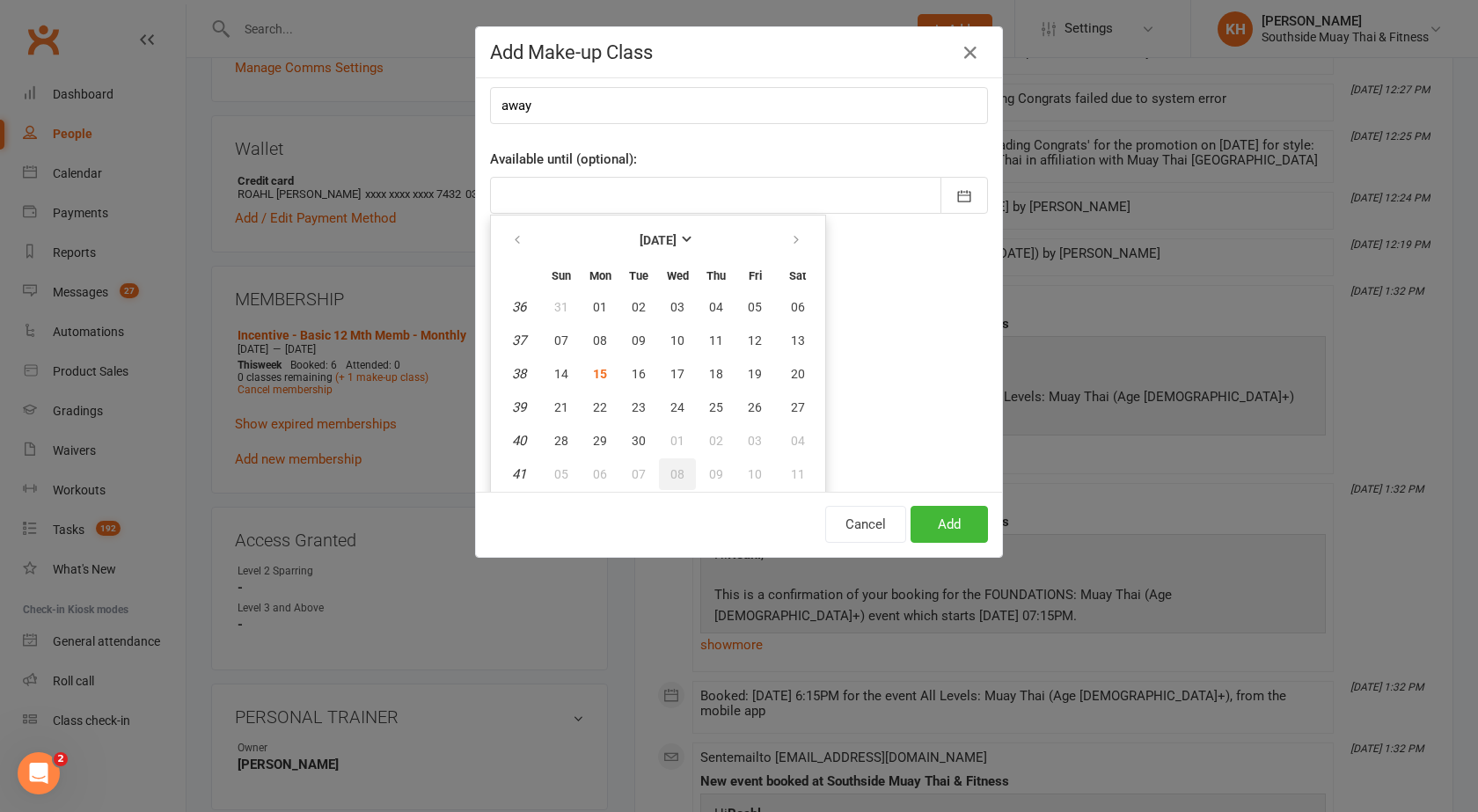
click at [671, 472] on span "08" at bounding box center [677, 473] width 14 height 14
type input "[DATE]"
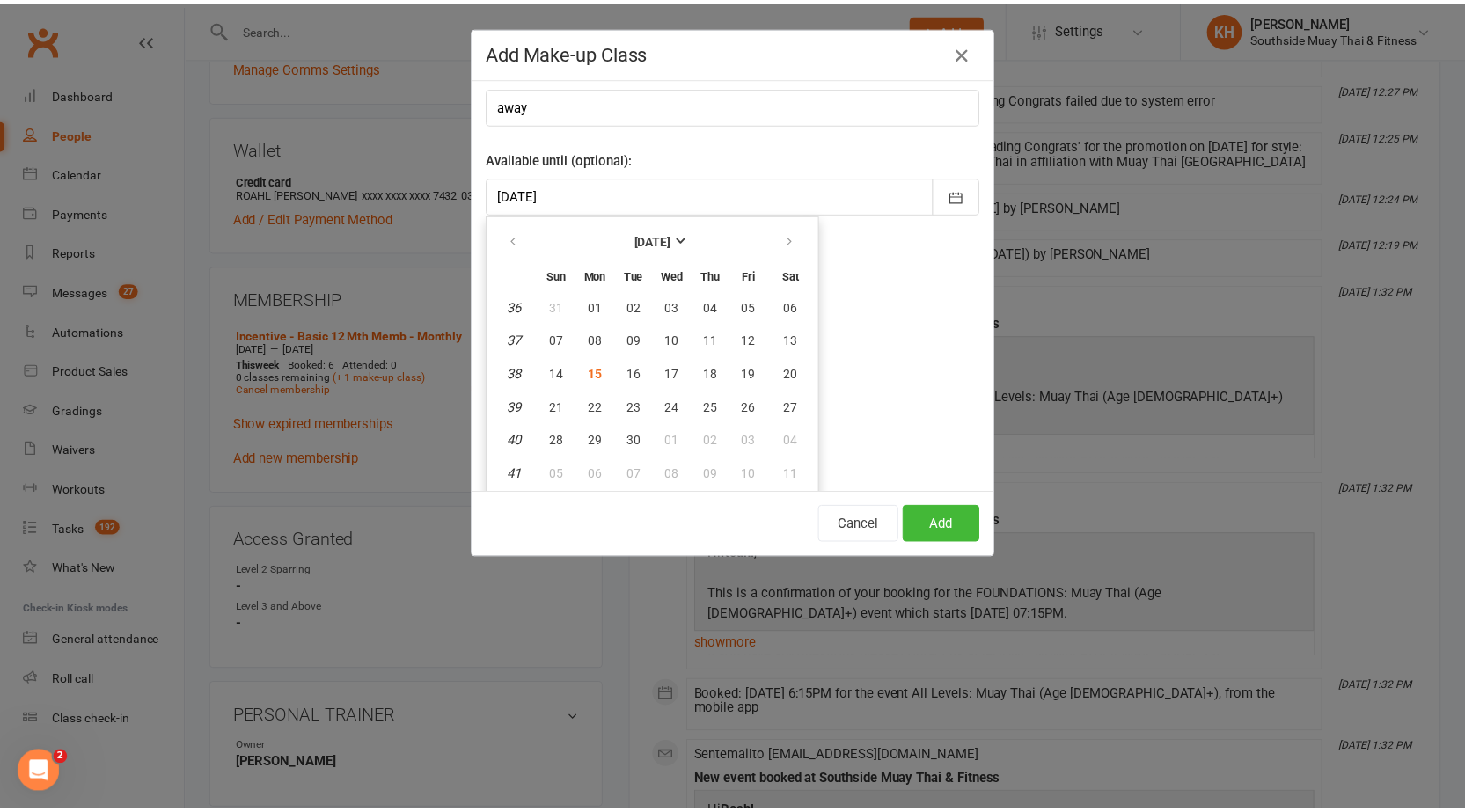
scroll to position [0, 0]
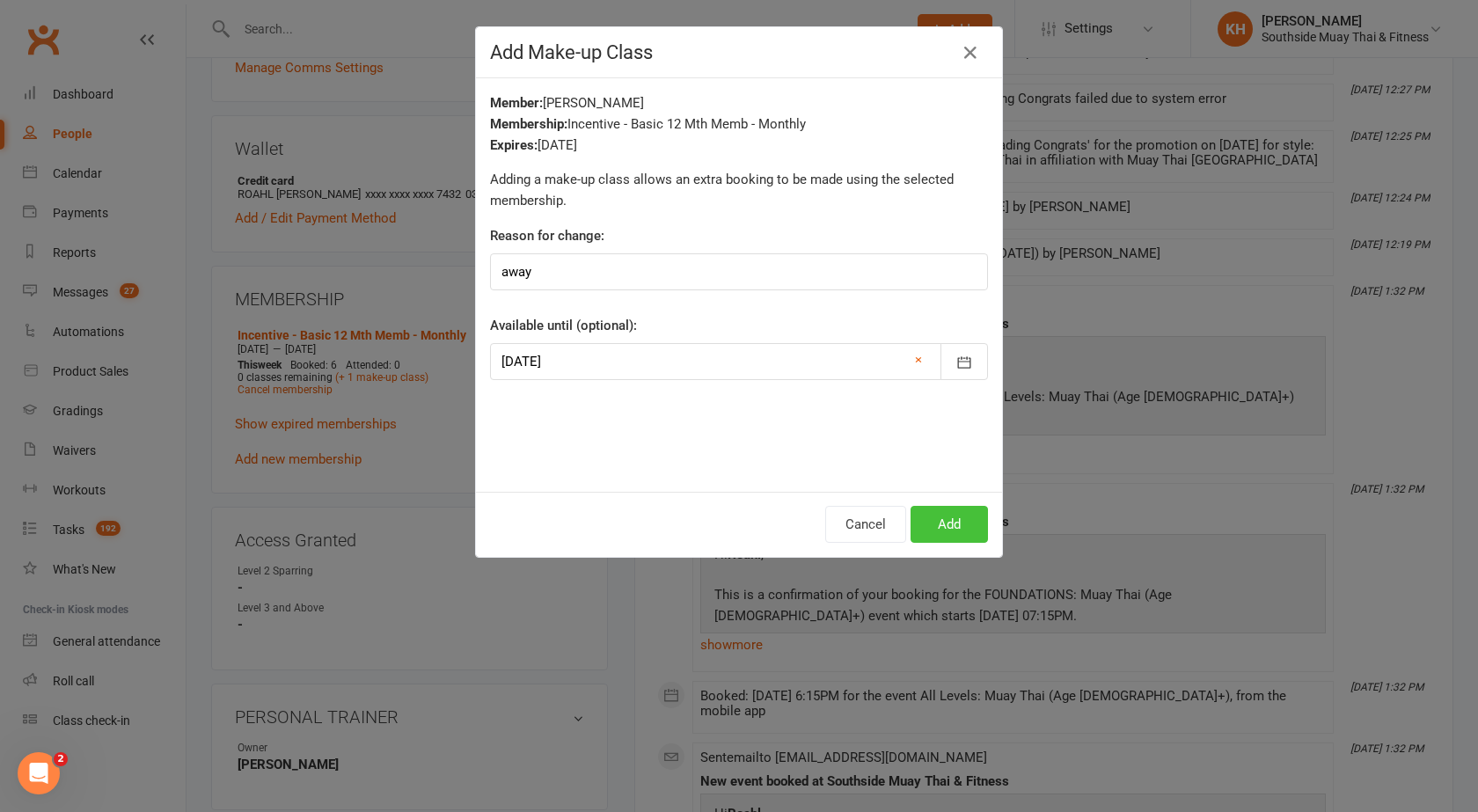
click at [927, 527] on button "Add" at bounding box center [949, 524] width 77 height 37
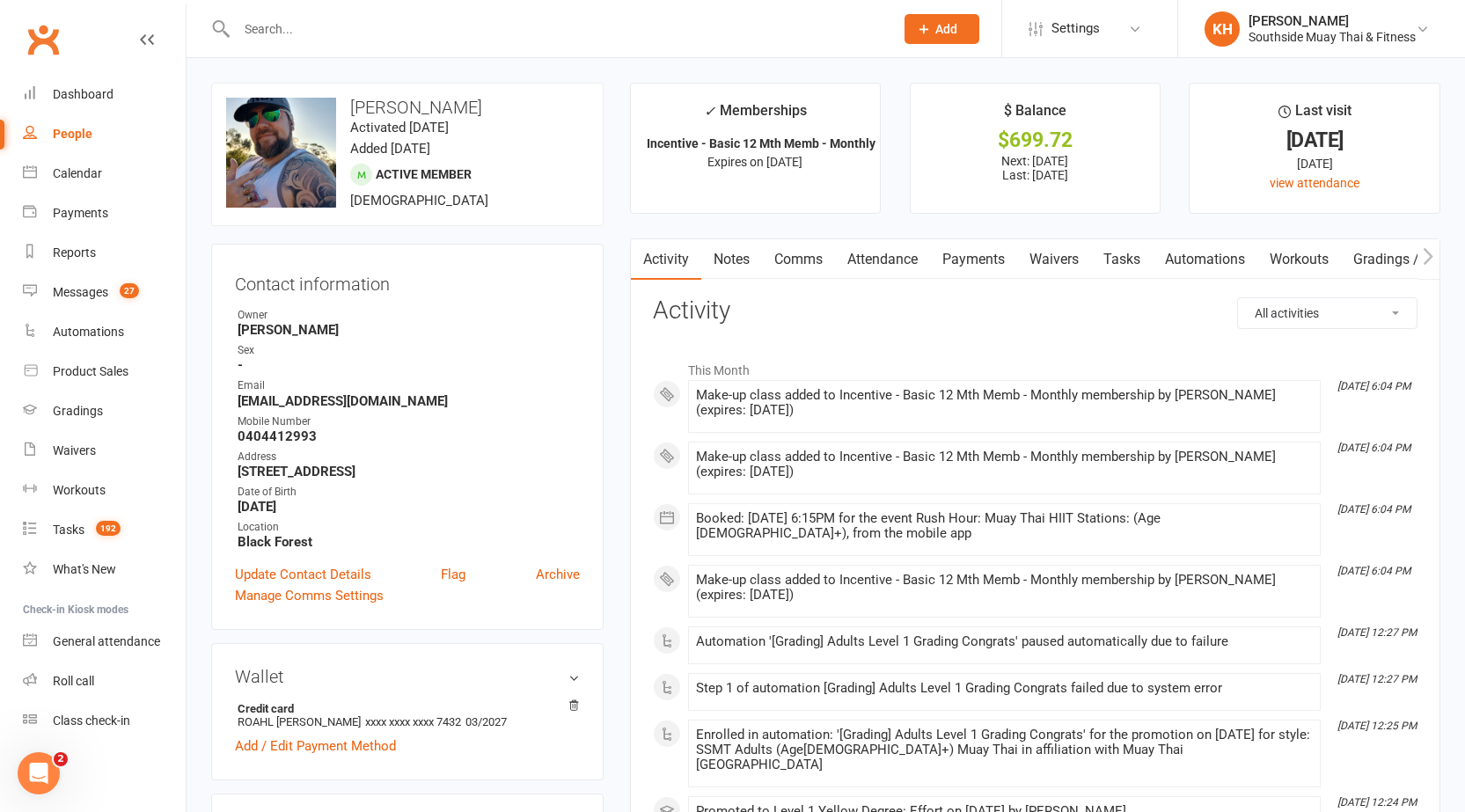
click at [878, 268] on link "Attendance" at bounding box center [882, 259] width 95 height 40
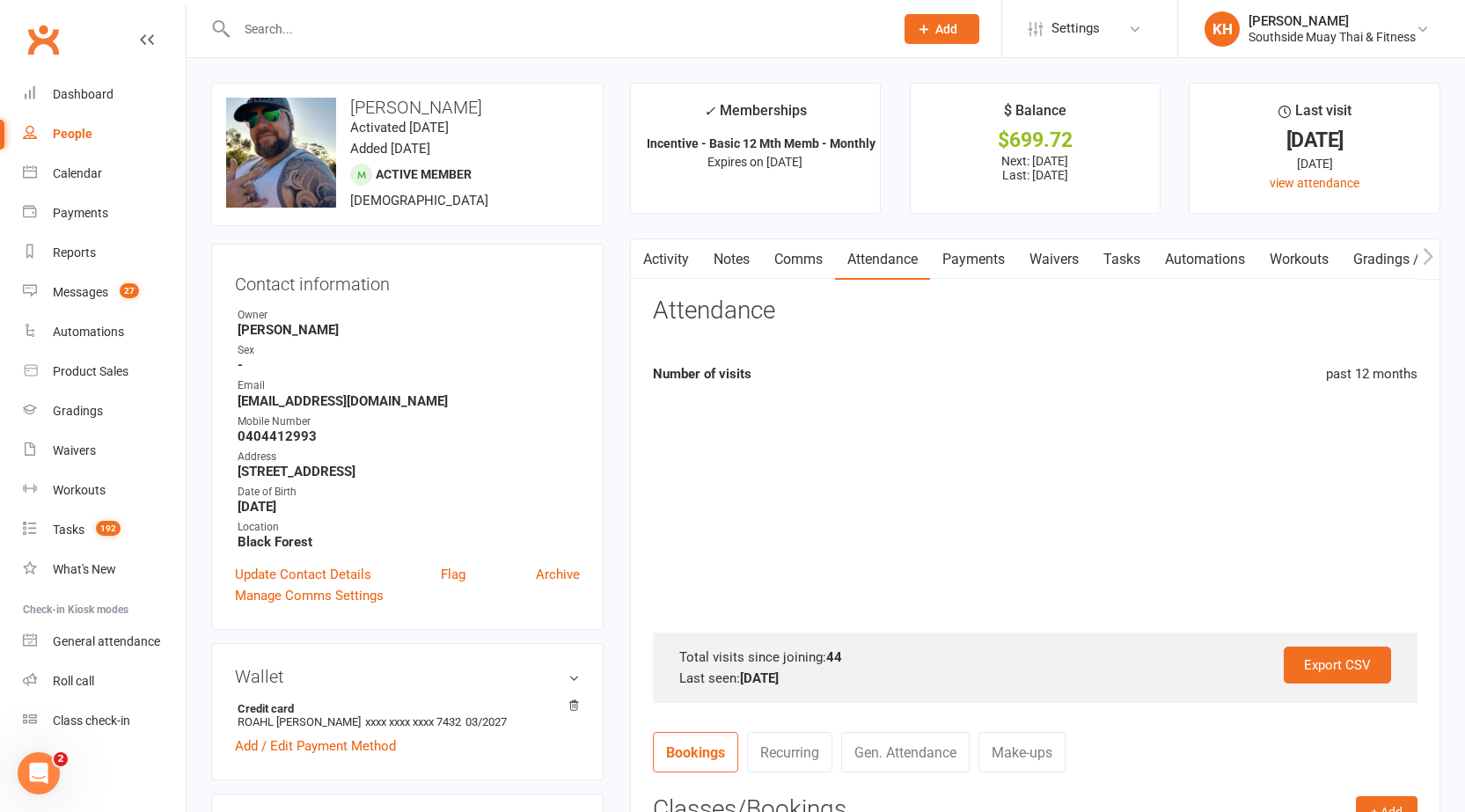
click at [963, 250] on link "Payments" at bounding box center [973, 259] width 87 height 40
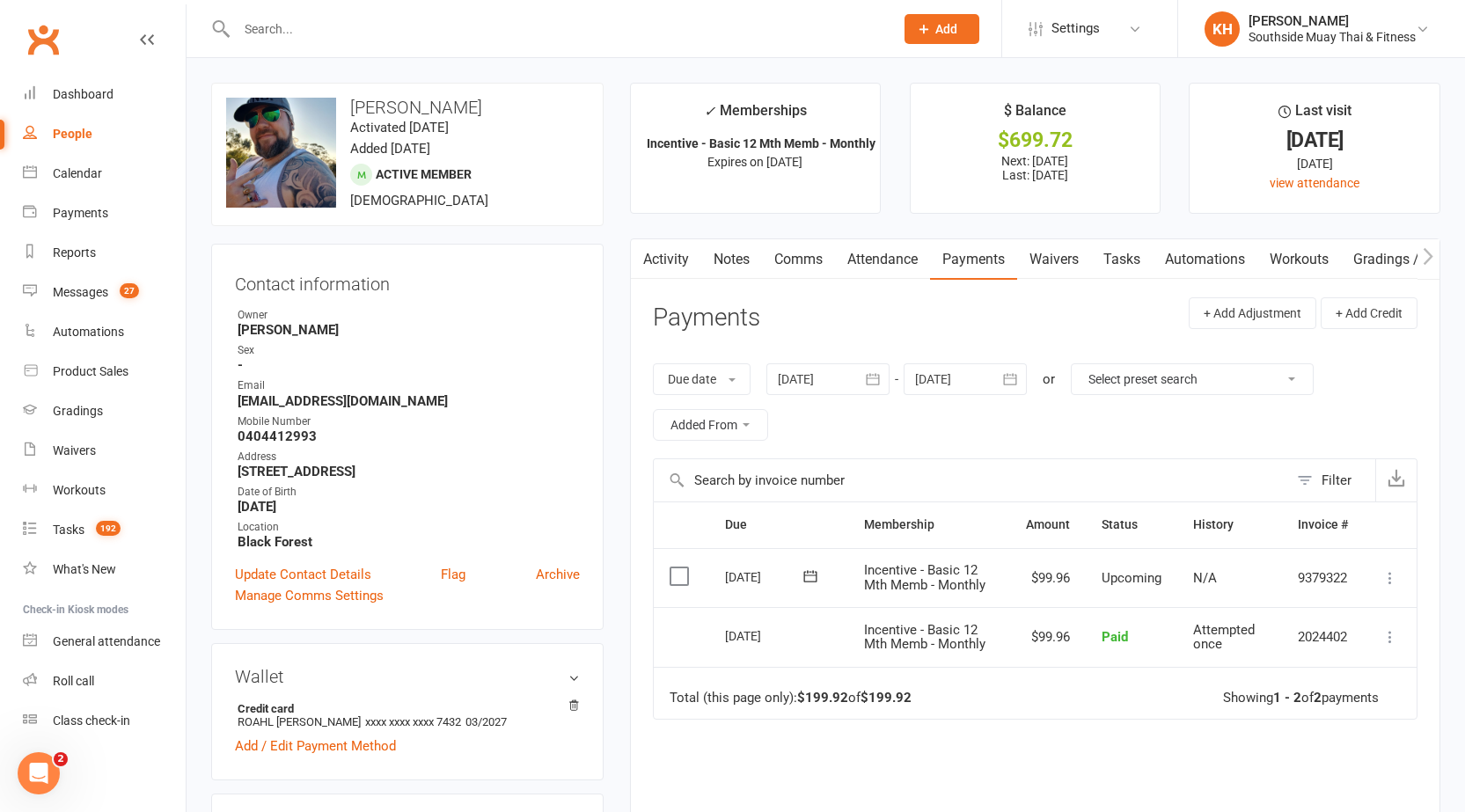
click at [673, 247] on link "Activity" at bounding box center [667, 259] width 71 height 40
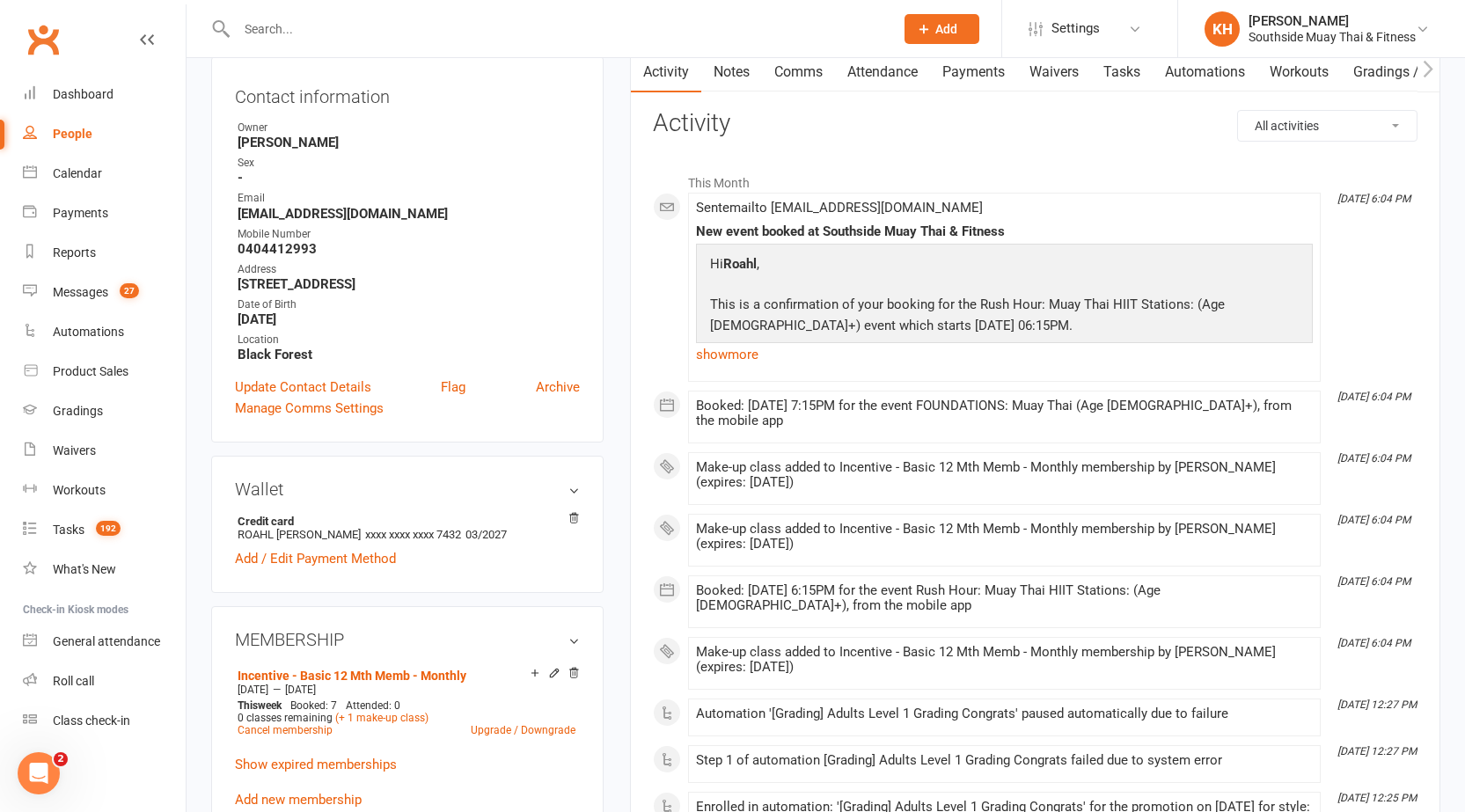
scroll to position [176, 0]
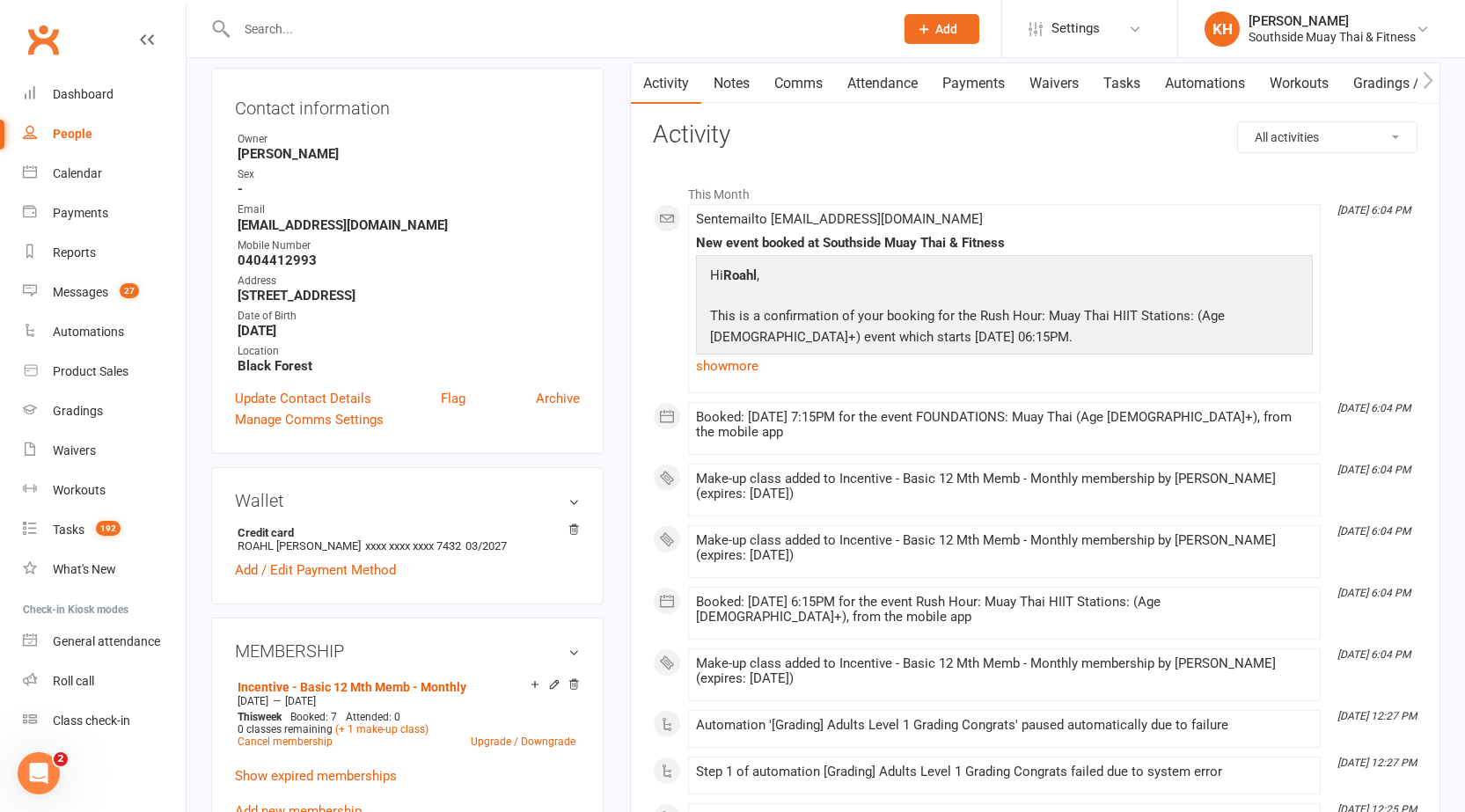
click at [946, 96] on link "Payments" at bounding box center [973, 83] width 87 height 40
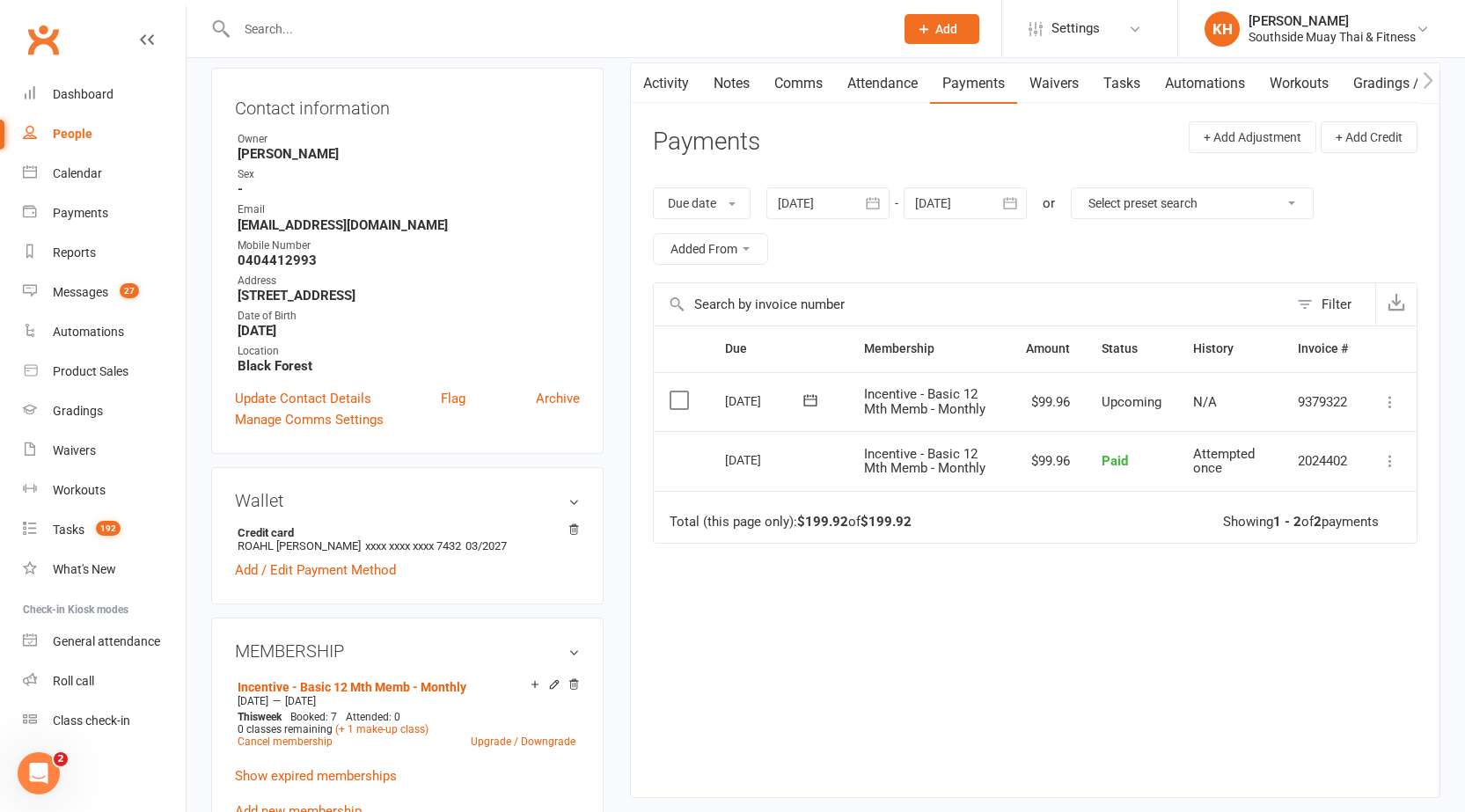
click at [652, 74] on button "button" at bounding box center [642, 82] width 22 height 39
click at [617, 171] on main "✓ Memberships Incentive - Basic 12 Mth Memb - Monthly Expires on [DATE] $ Balan…" at bounding box center [1035, 361] width 837 height 909
click at [669, 79] on link "Activity" at bounding box center [667, 83] width 71 height 40
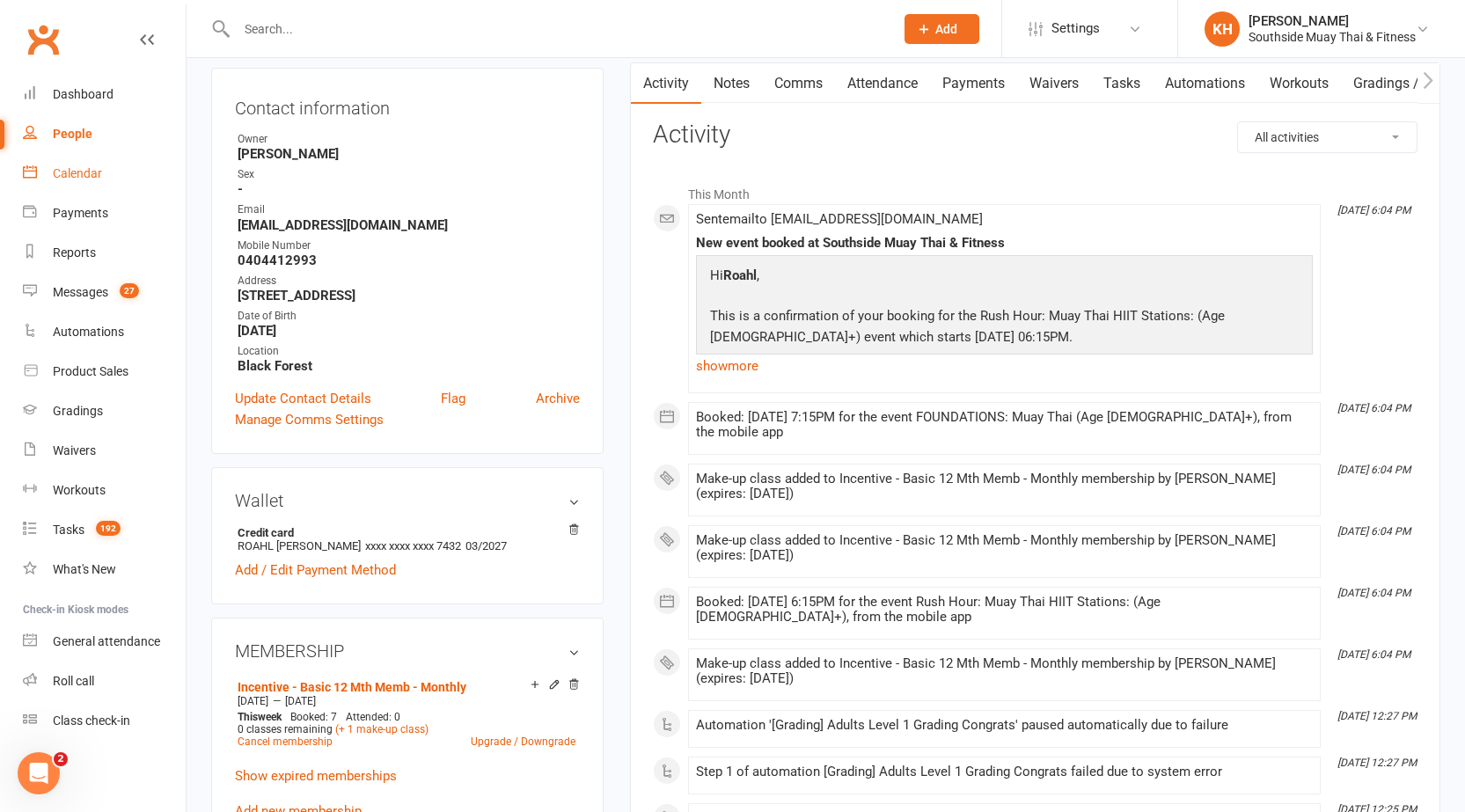
click at [96, 161] on link "Calendar" at bounding box center [104, 173] width 163 height 39
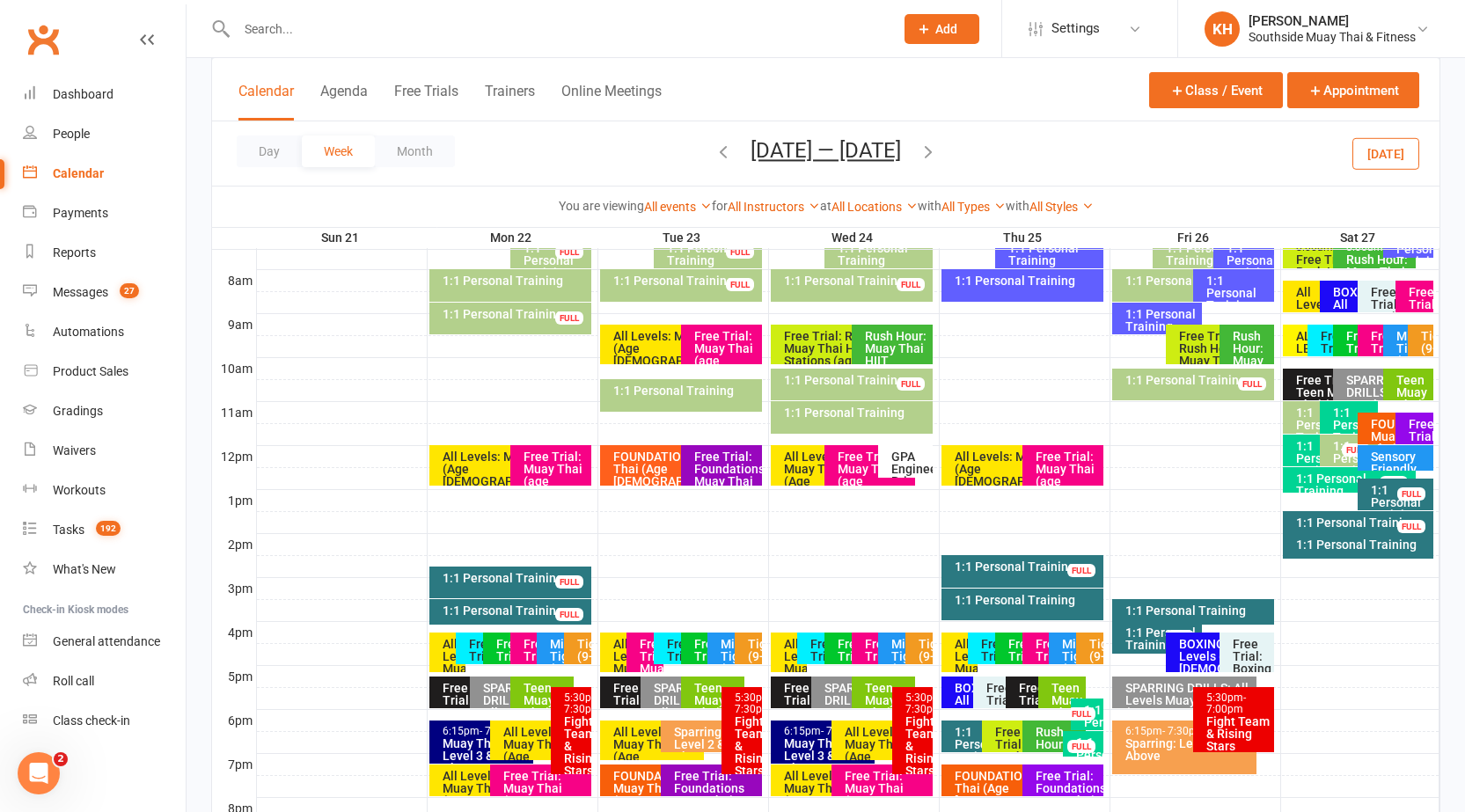
scroll to position [528, 0]
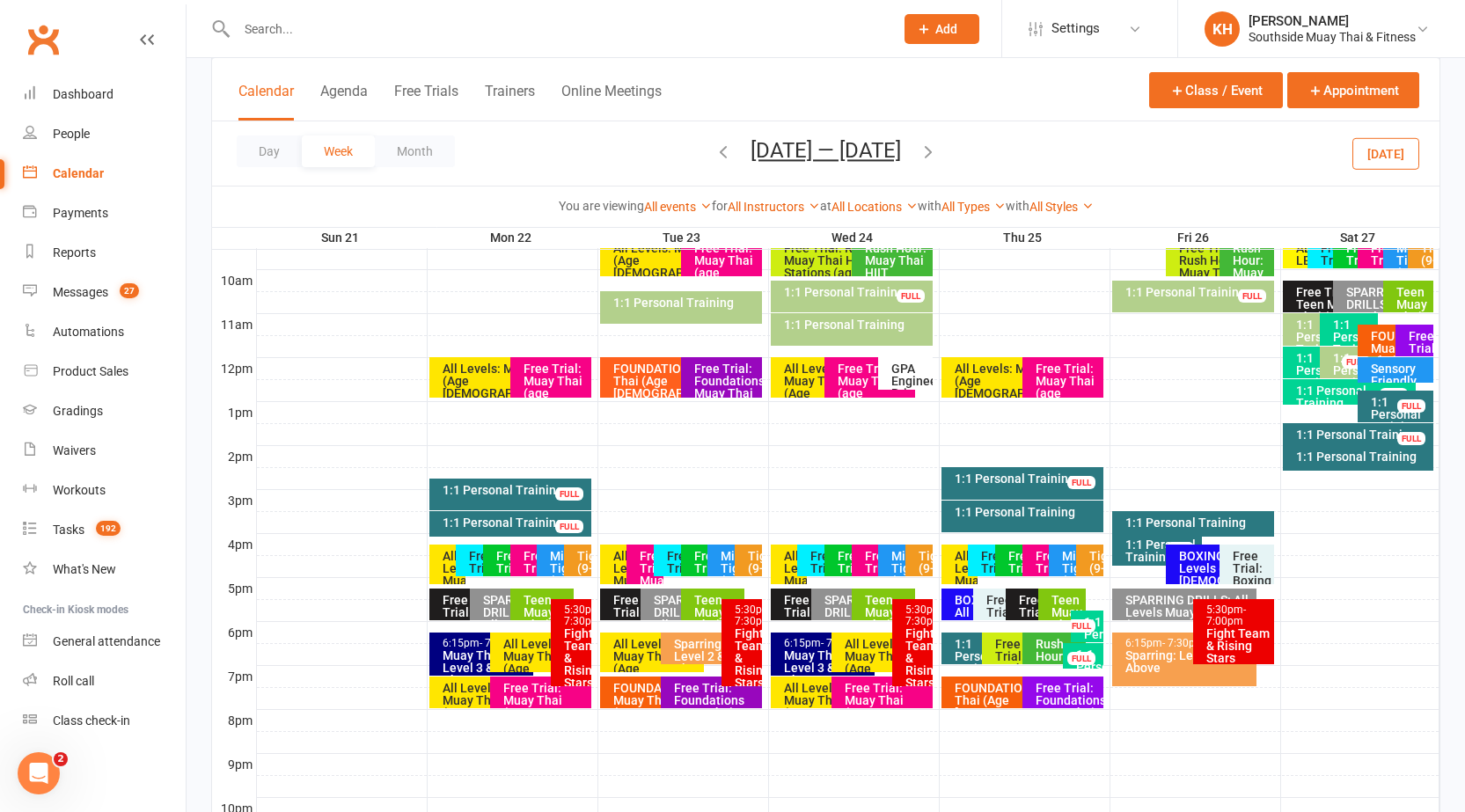
click at [1357, 160] on button "[DATE]" at bounding box center [1387, 152] width 67 height 32
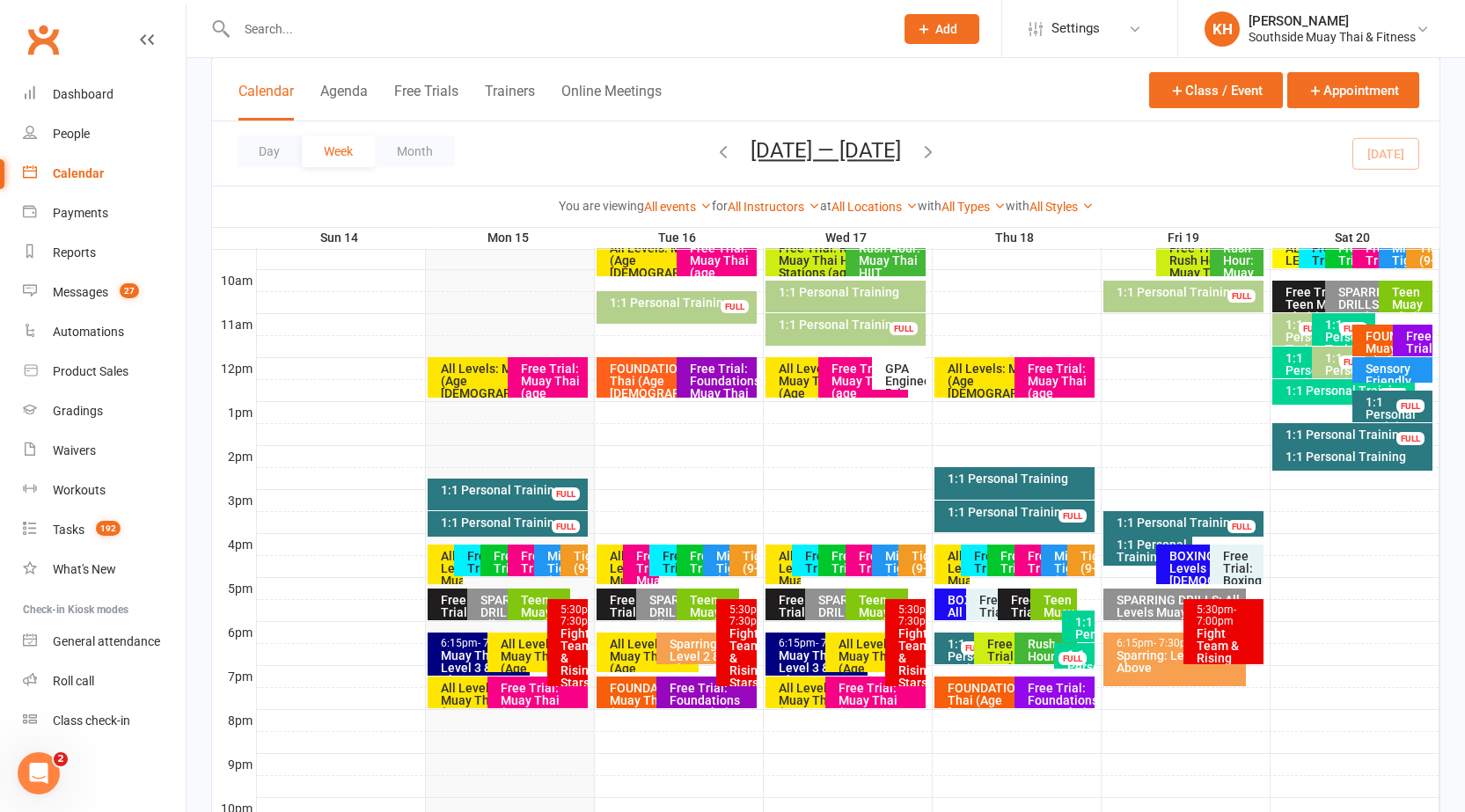
click at [504, 642] on div "All Levels: Muay Thai (Age [DEMOGRAPHIC_DATA]+)" at bounding box center [542, 663] width 84 height 50
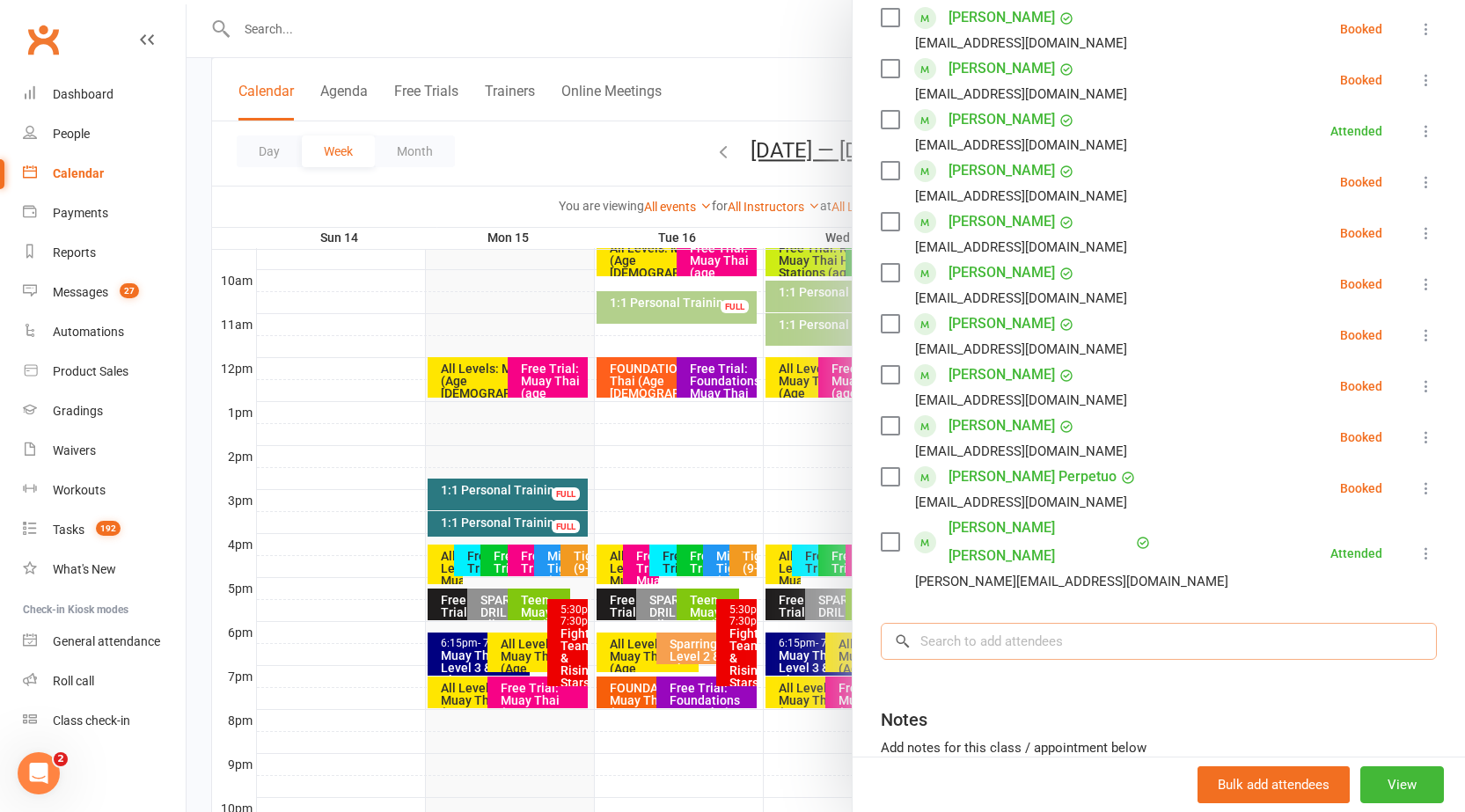
click at [1005, 623] on input "search" at bounding box center [1159, 641] width 556 height 37
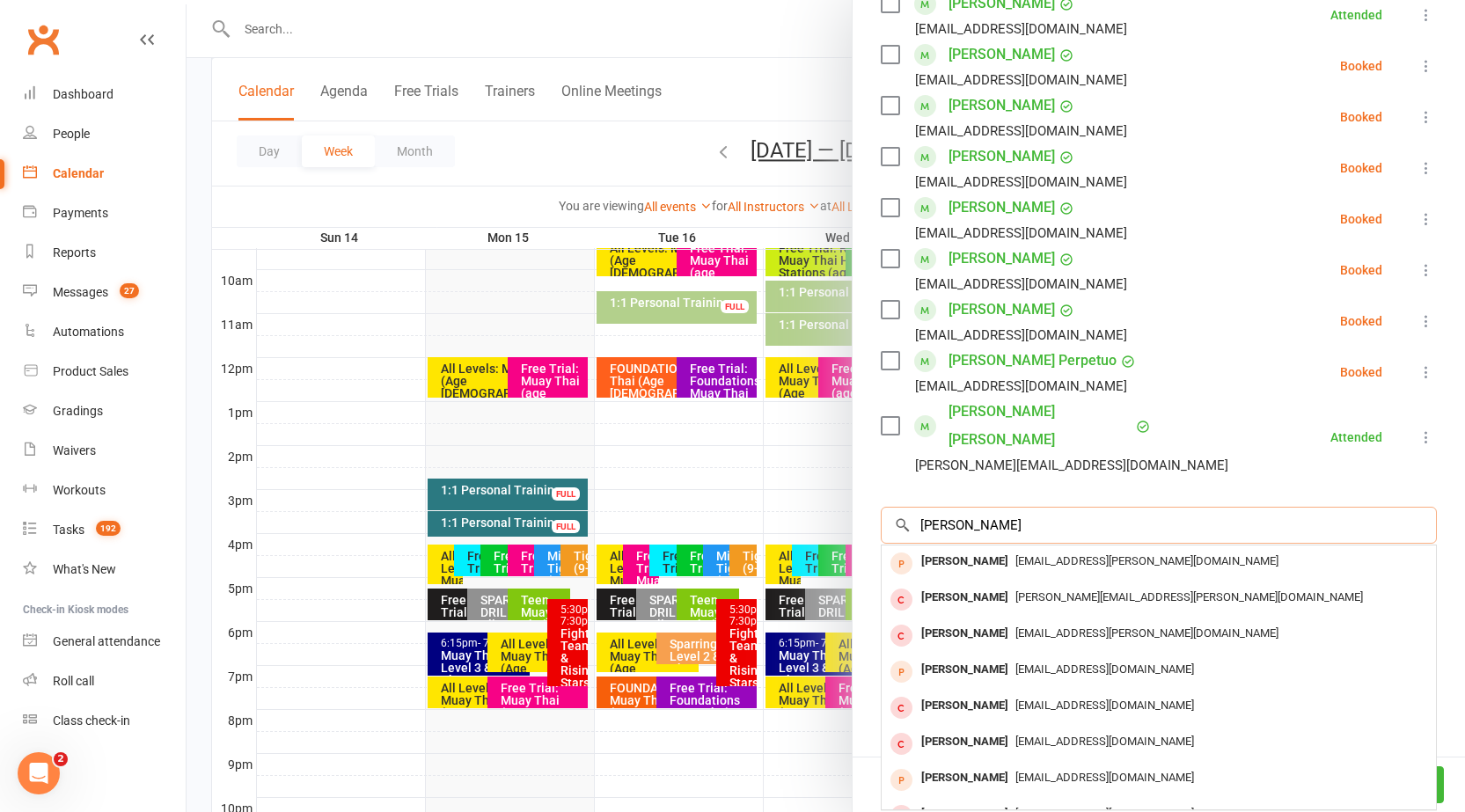
scroll to position [652, 0]
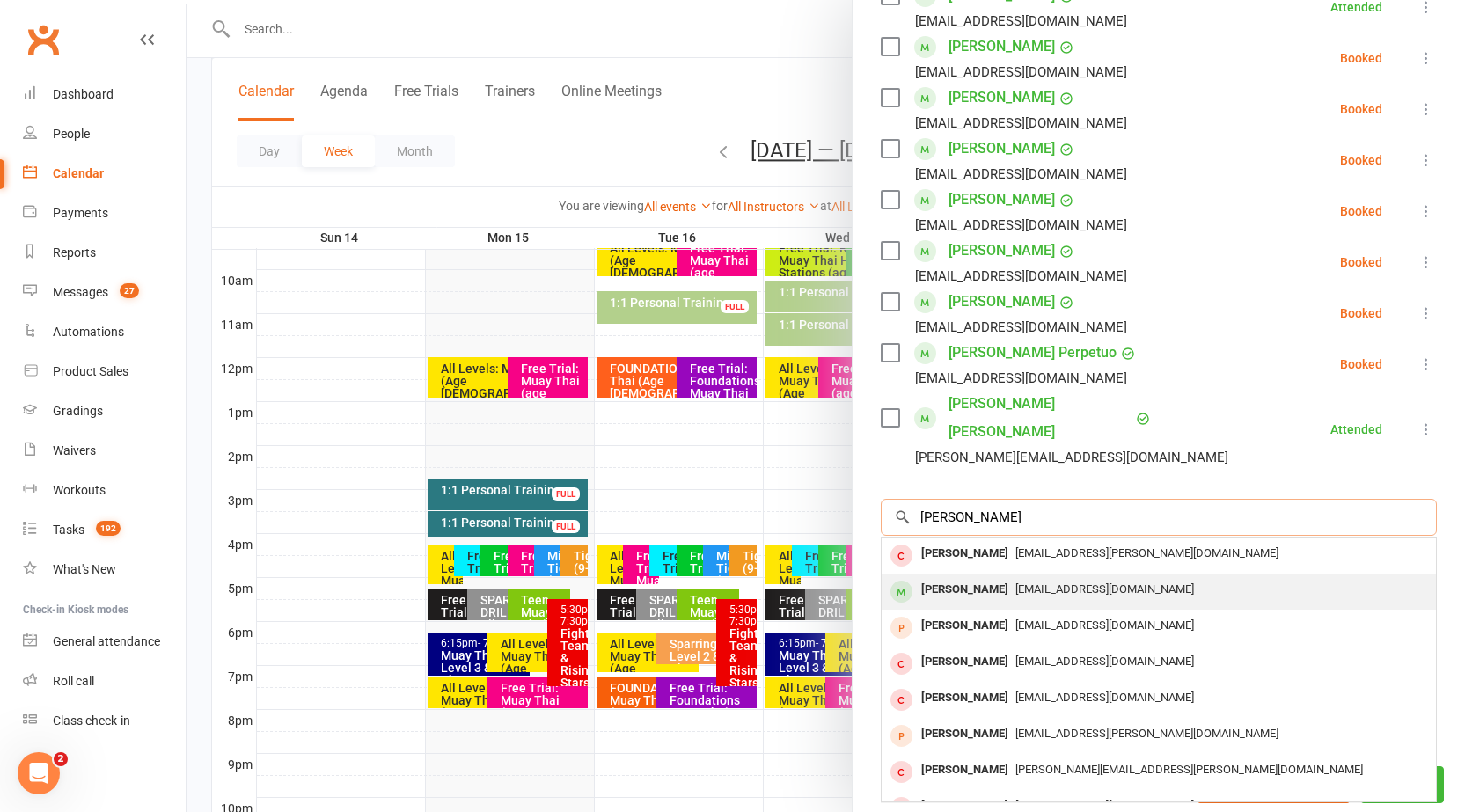
type input "[PERSON_NAME]"
click at [1025, 577] on div "[EMAIL_ADDRESS][DOMAIN_NAME]" at bounding box center [1159, 589] width 541 height 26
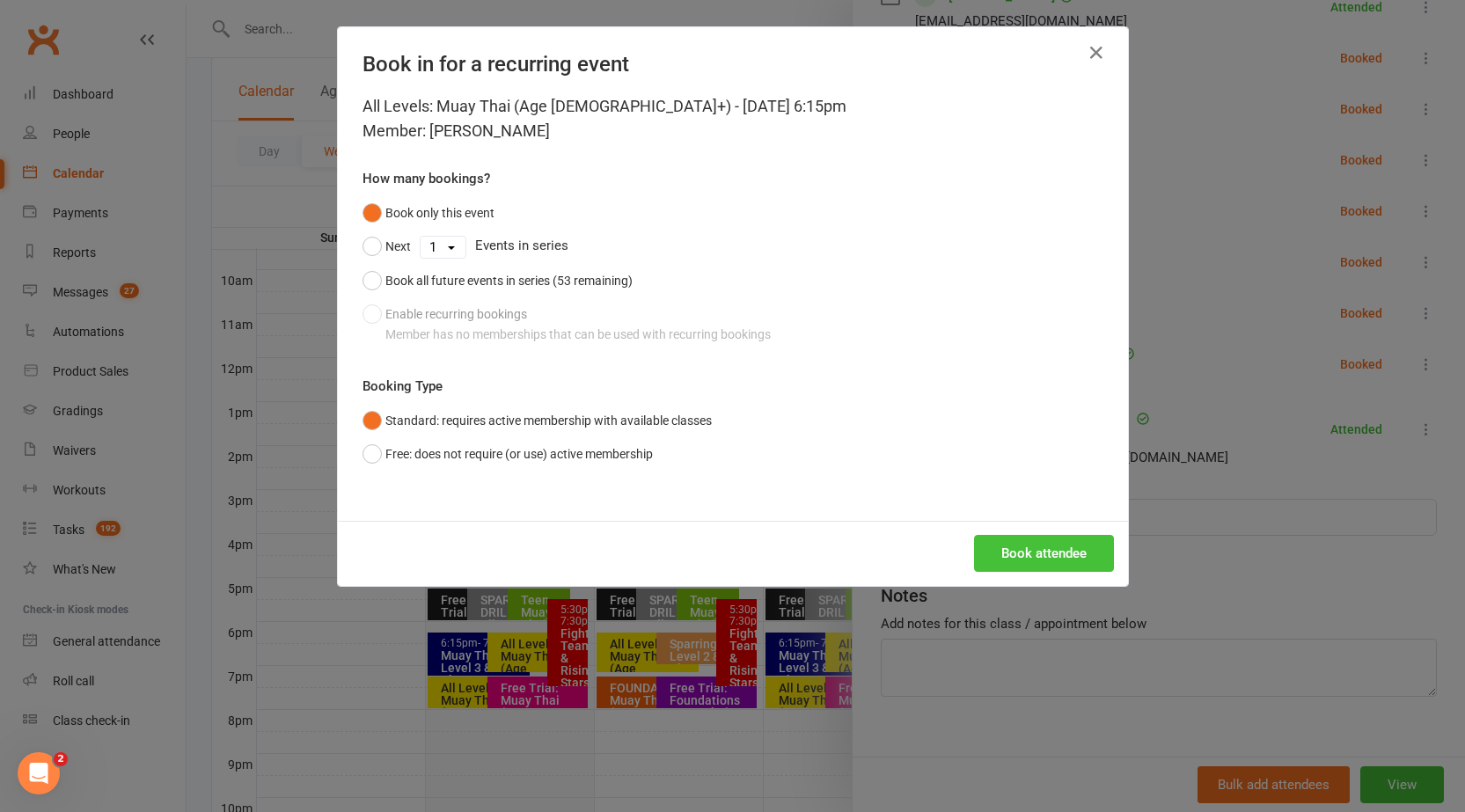
click at [1005, 545] on button "Book attendee" at bounding box center [1044, 553] width 140 height 37
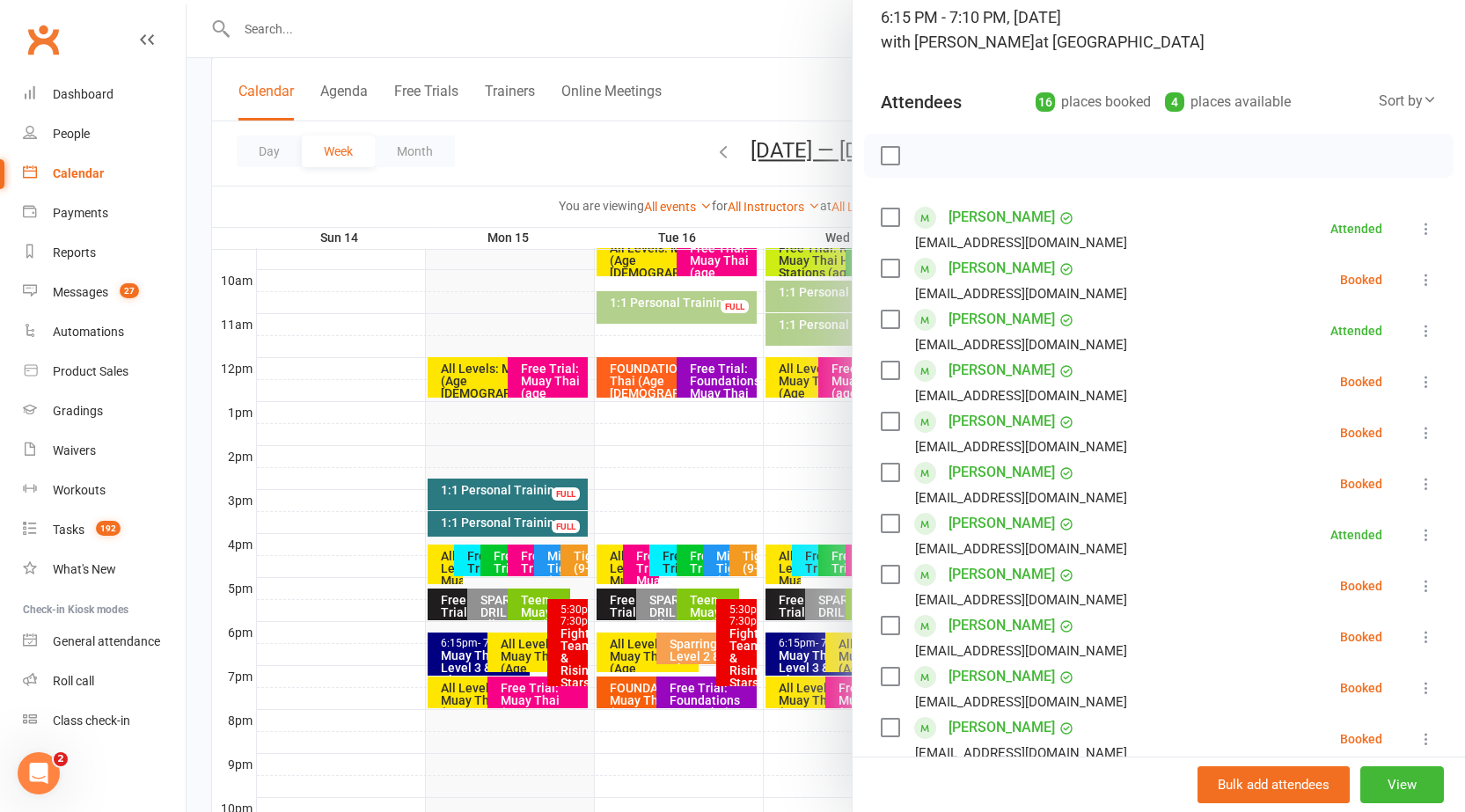
scroll to position [0, 0]
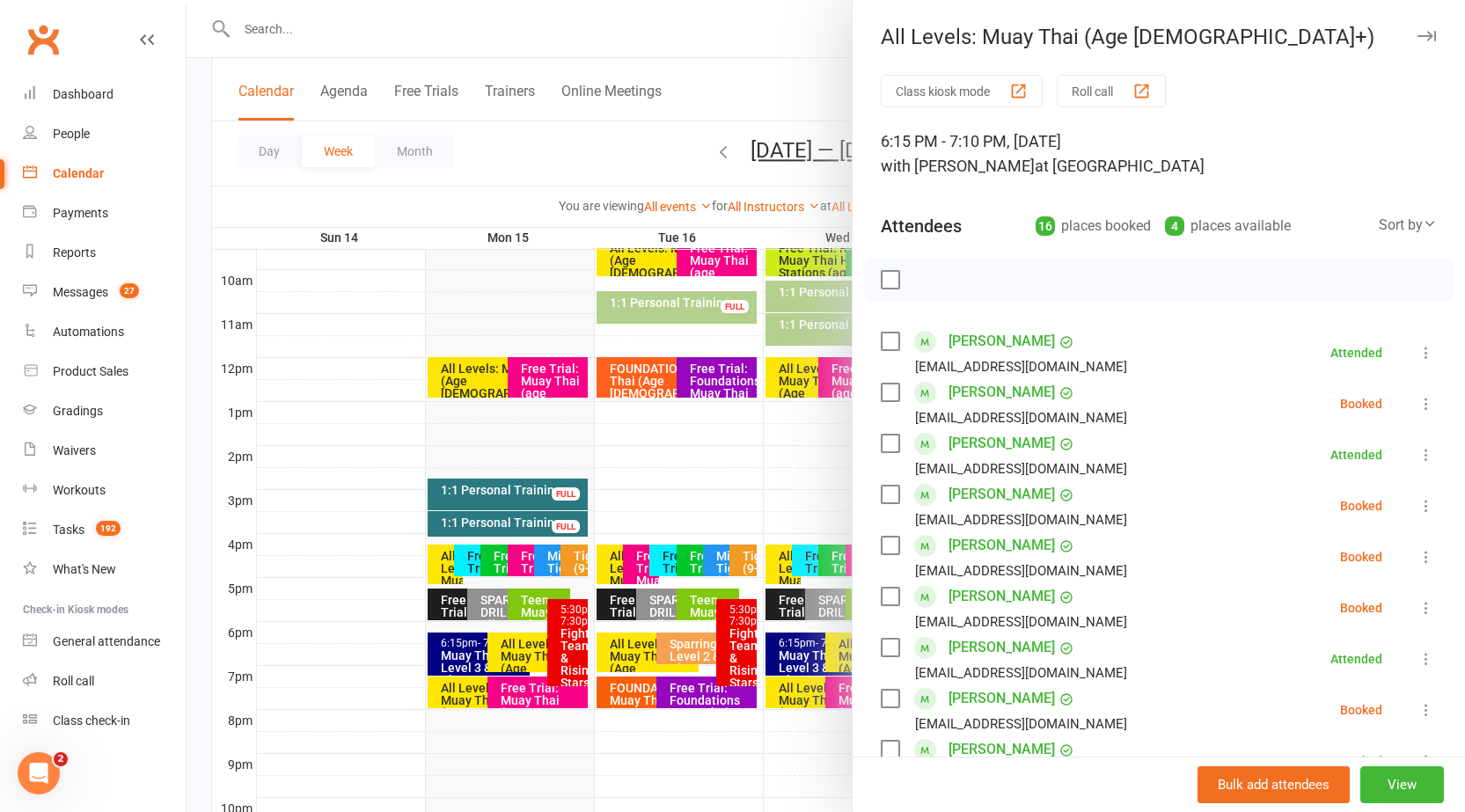
click at [1418, 35] on icon "button" at bounding box center [1427, 35] width 18 height 11
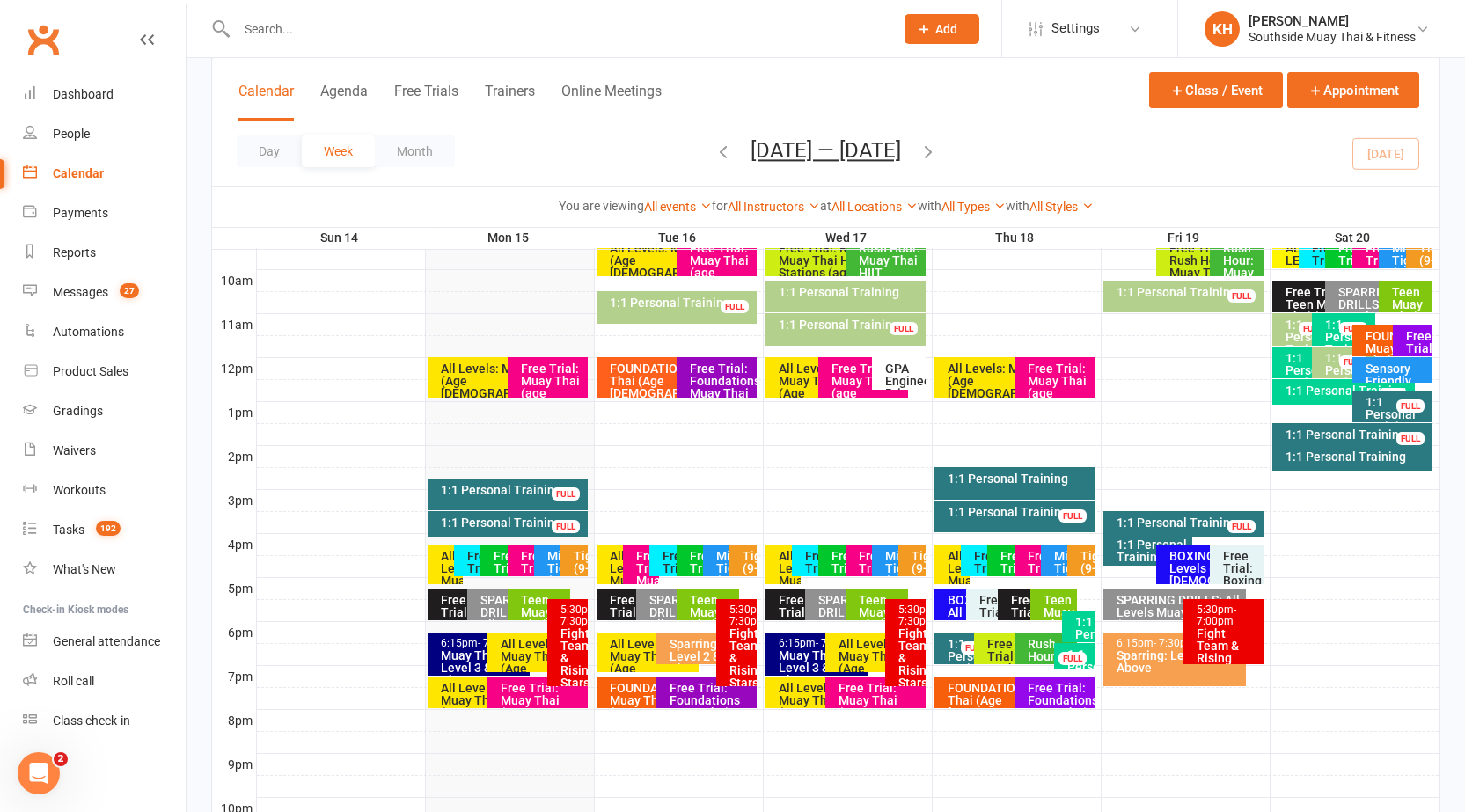
click at [509, 659] on div "All Levels: Muay Thai (Age [DEMOGRAPHIC_DATA]+)" at bounding box center [542, 663] width 84 height 50
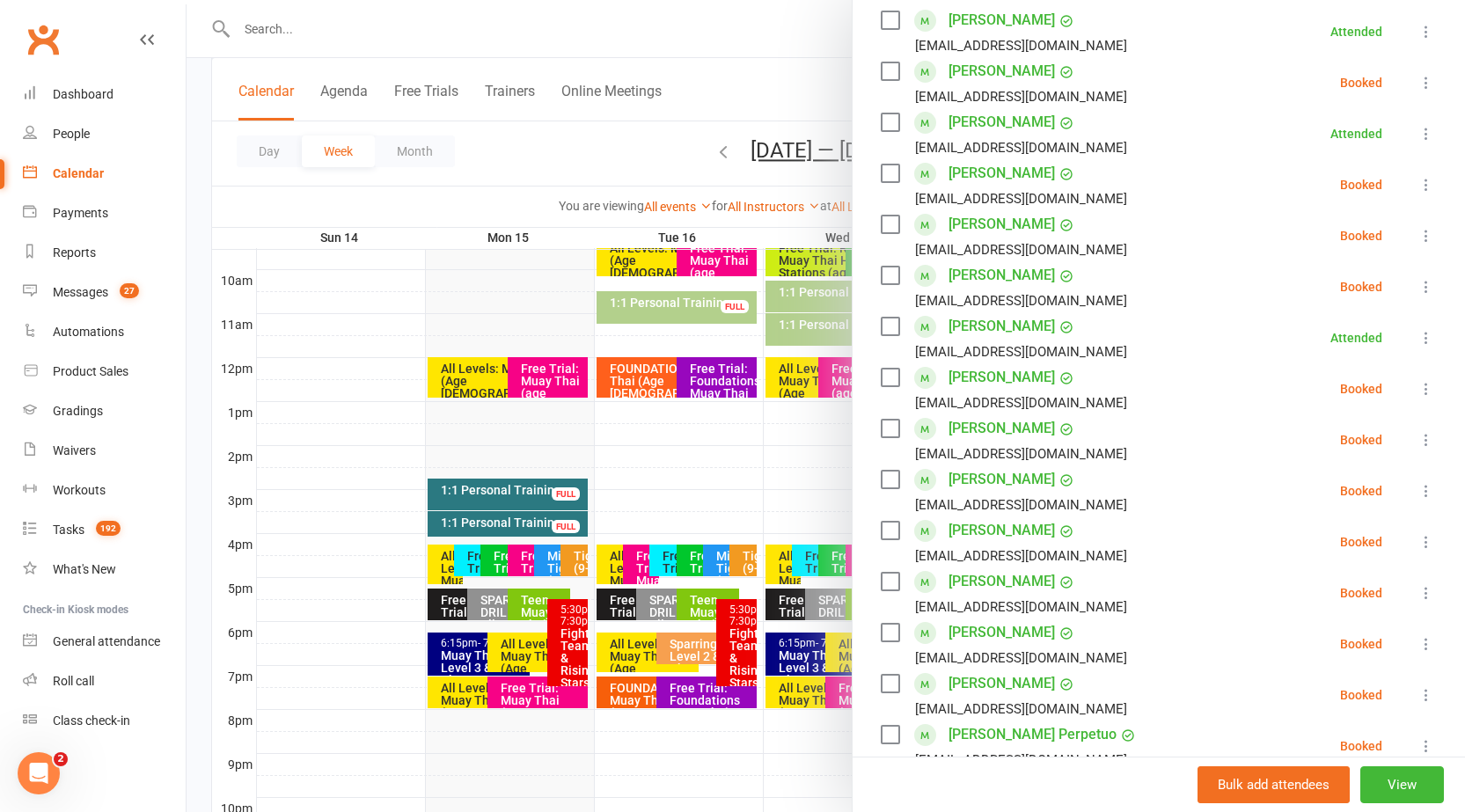
scroll to position [352, 0]
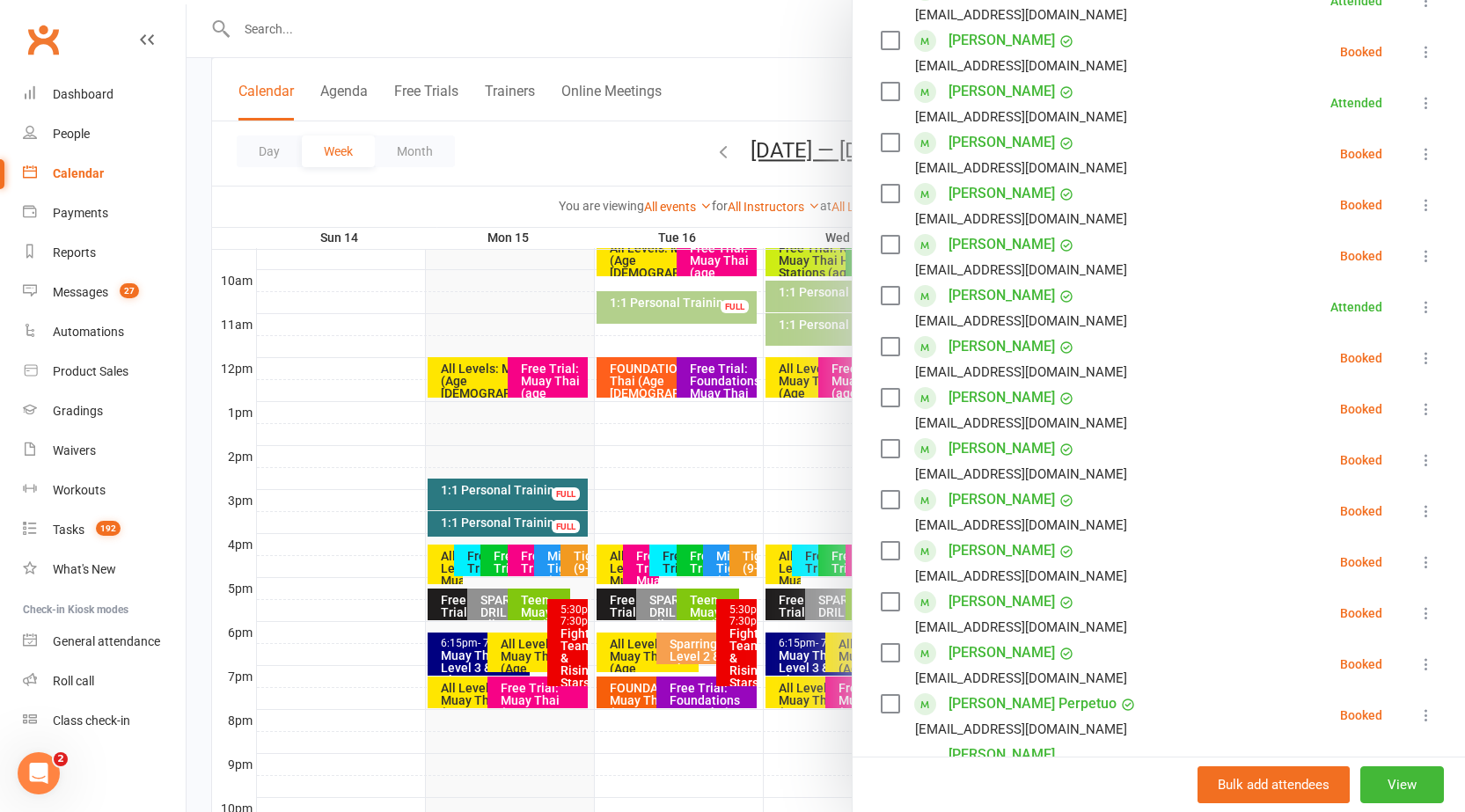
click at [1418, 354] on icon at bounding box center [1427, 358] width 17 height 17
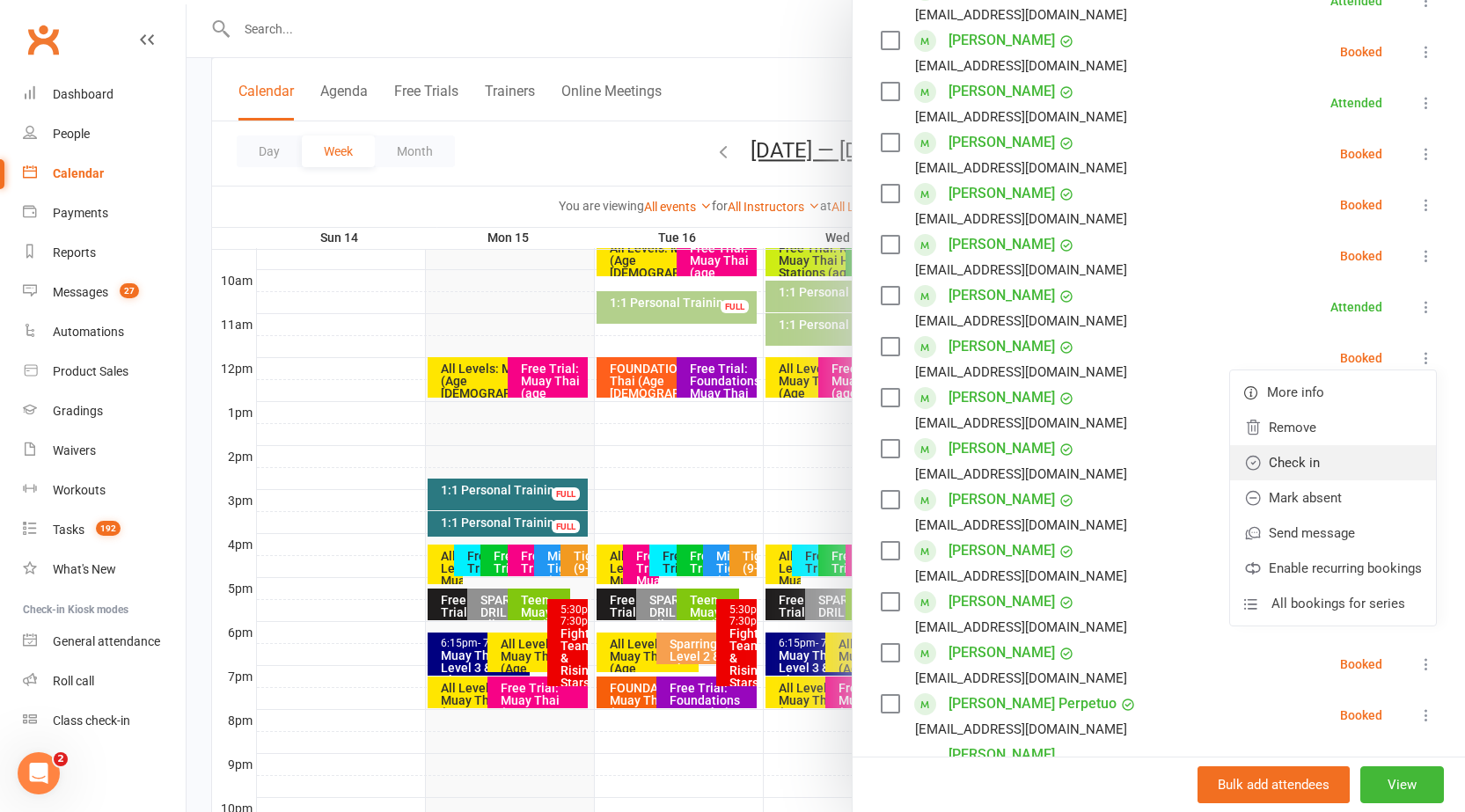
click at [1283, 455] on link "Check in" at bounding box center [1333, 462] width 206 height 35
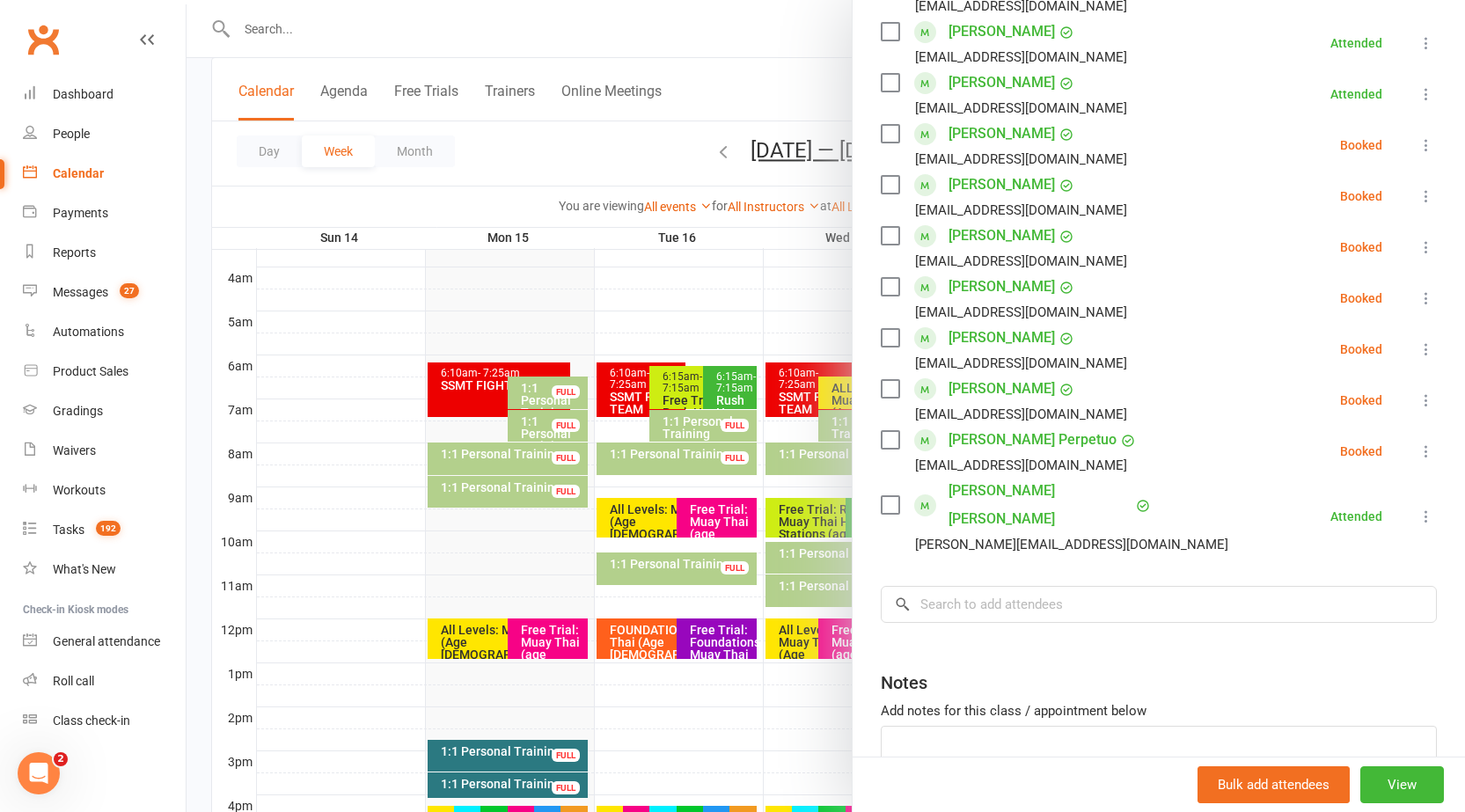
scroll to position [0, 0]
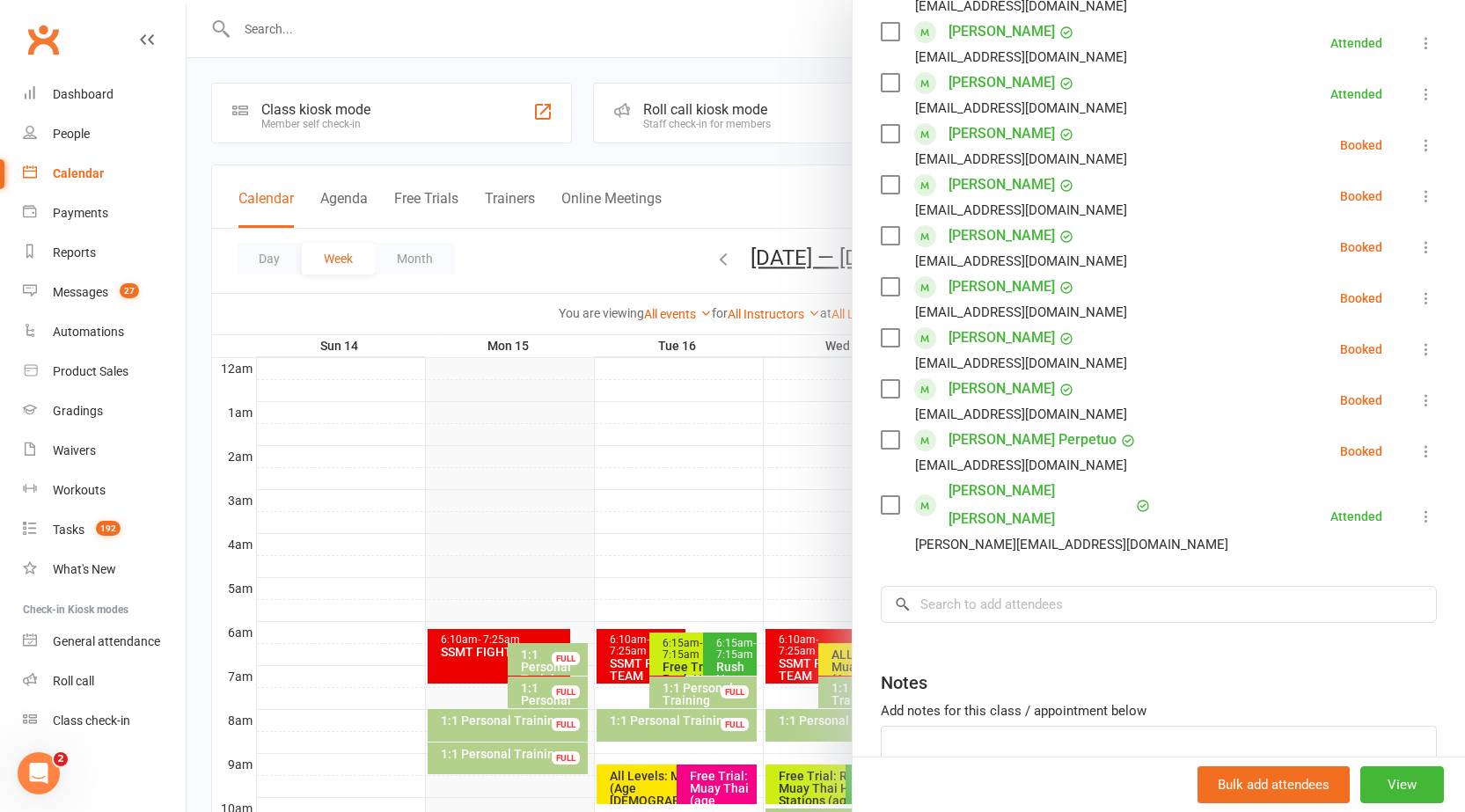
click at [299, 24] on div at bounding box center [826, 406] width 1278 height 812
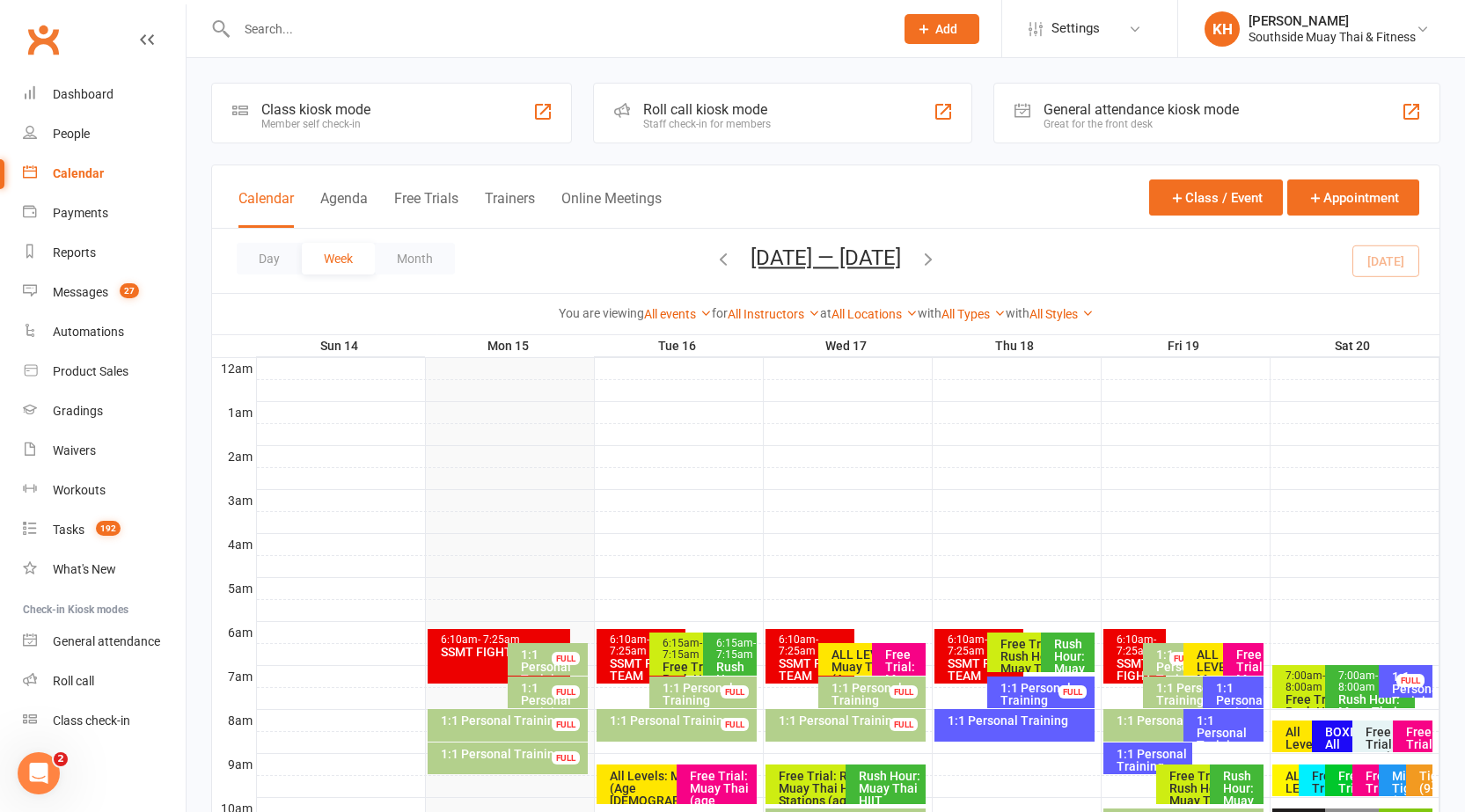
click at [286, 30] on input "text" at bounding box center [557, 29] width 651 height 25
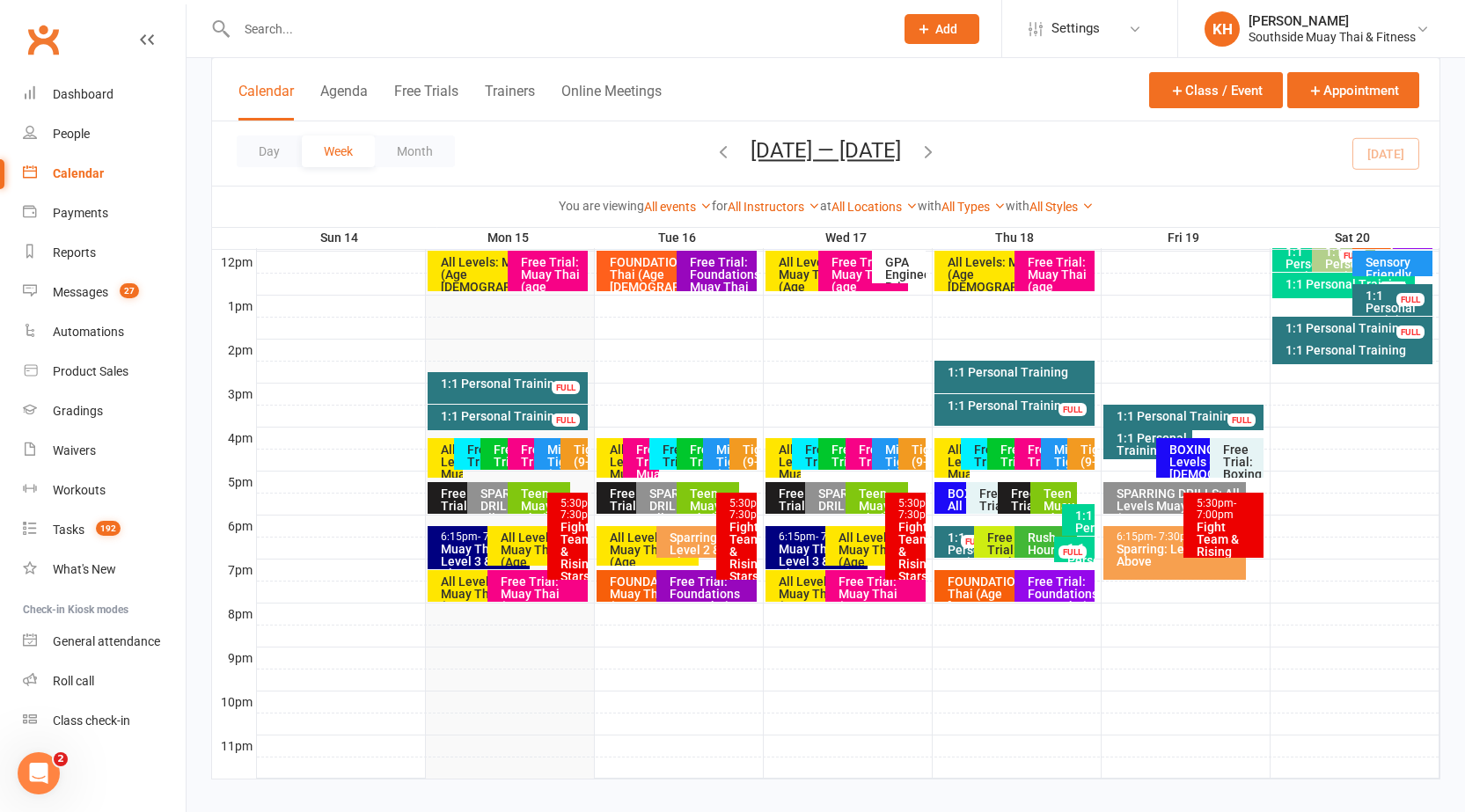
scroll to position [652, 0]
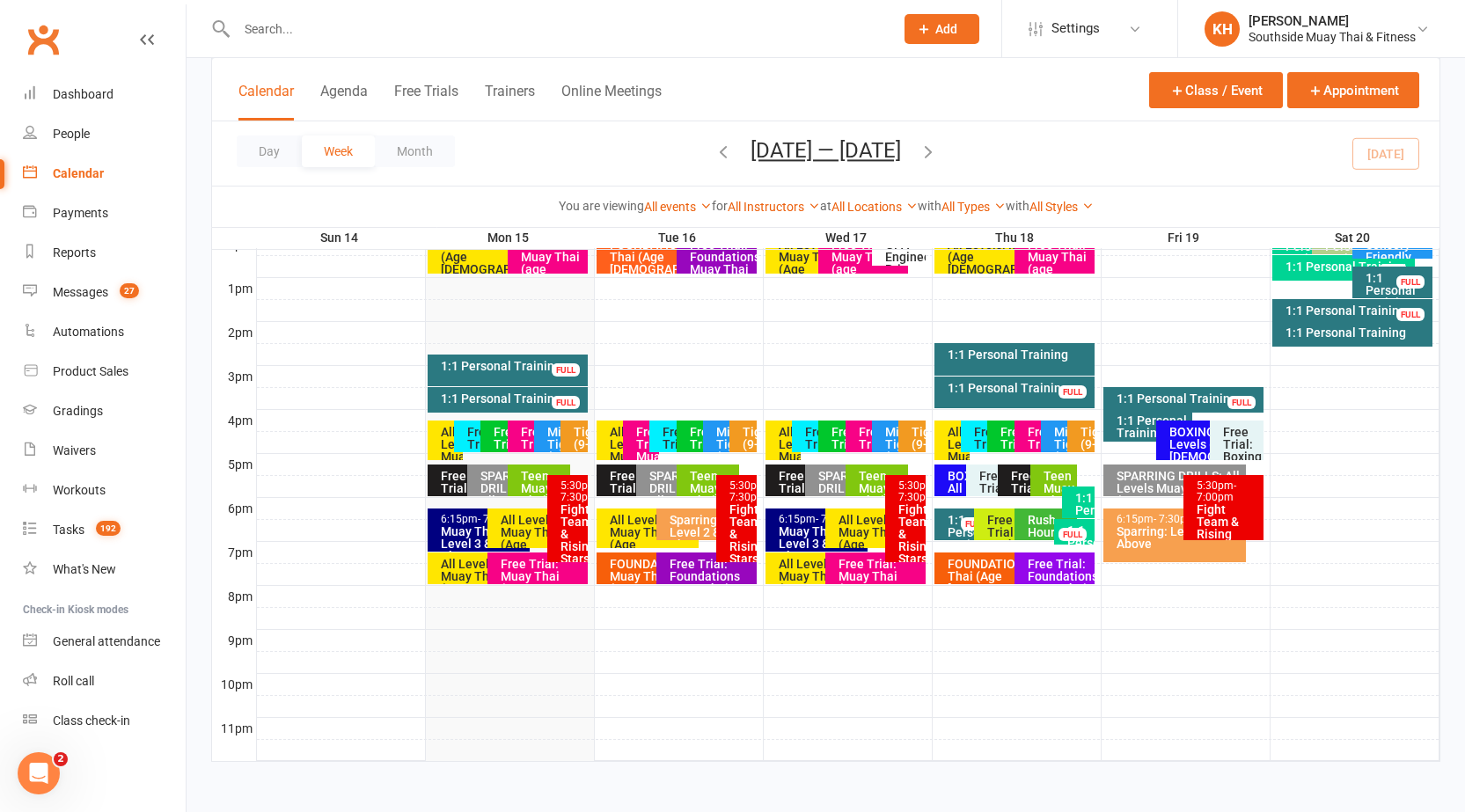
click at [445, 441] on div "All Levels: Muay Thai (Age [DEMOGRAPHIC_DATA]+)" at bounding box center [450, 462] width 20 height 74
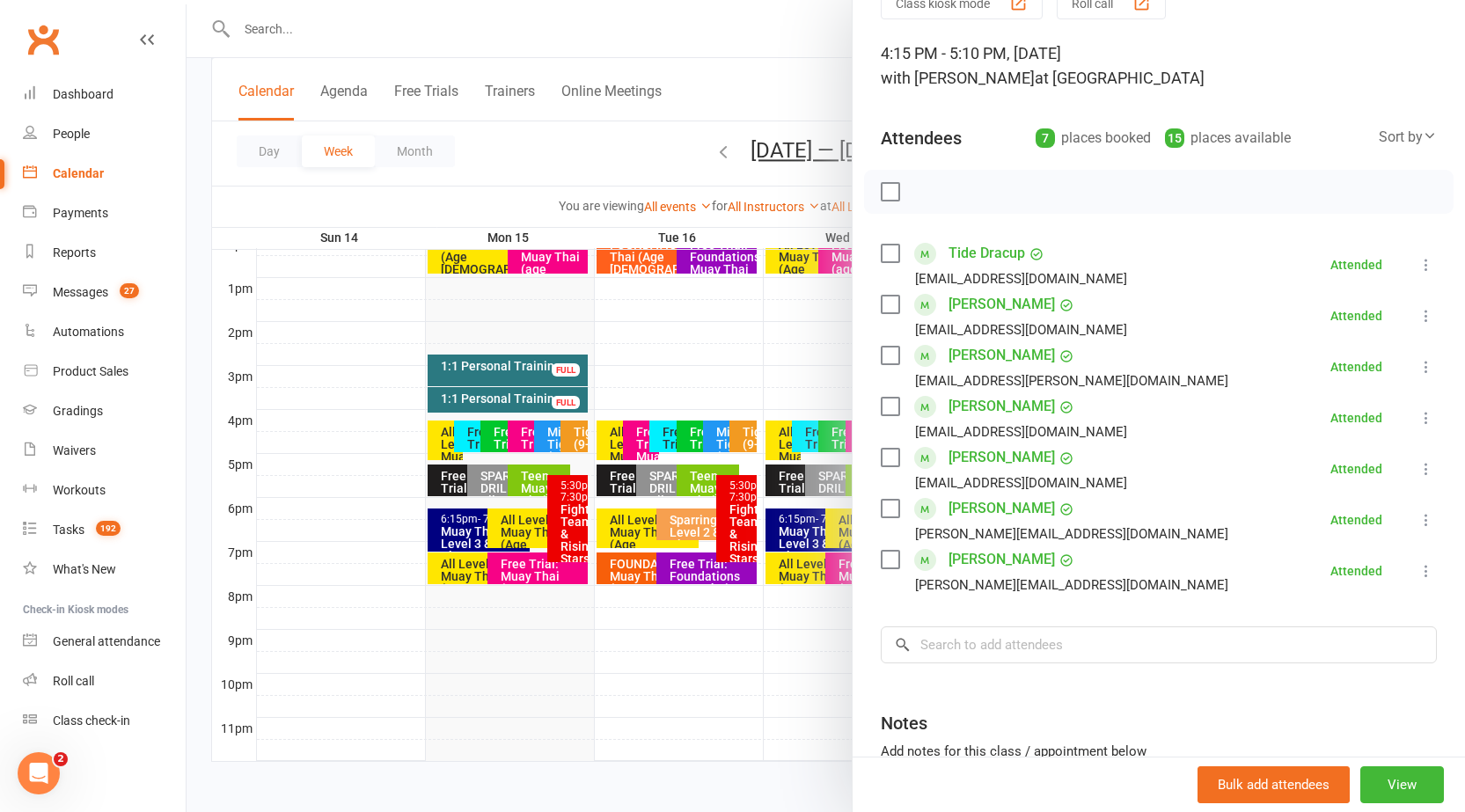
scroll to position [0, 0]
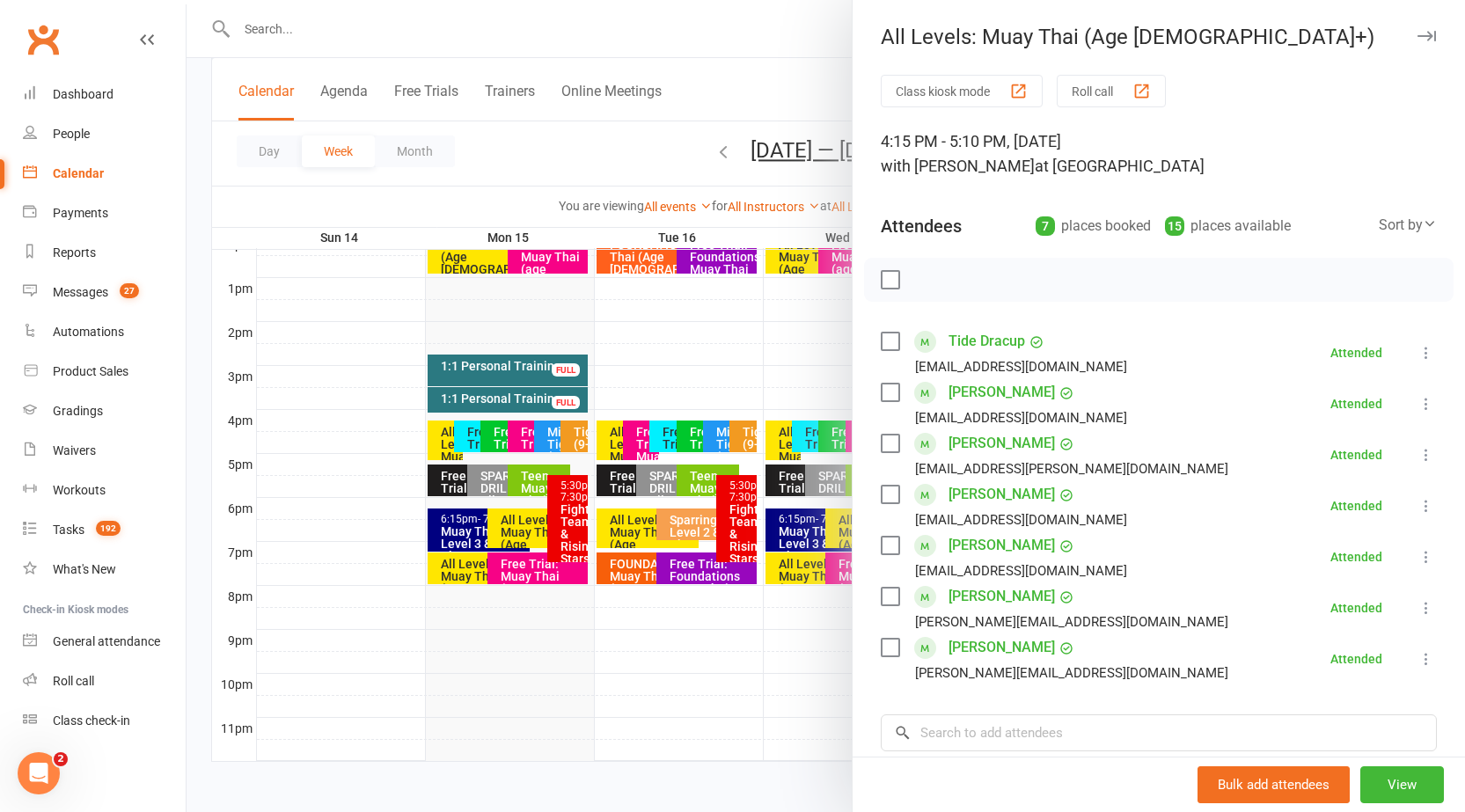
click at [1418, 33] on icon "button" at bounding box center [1427, 35] width 18 height 11
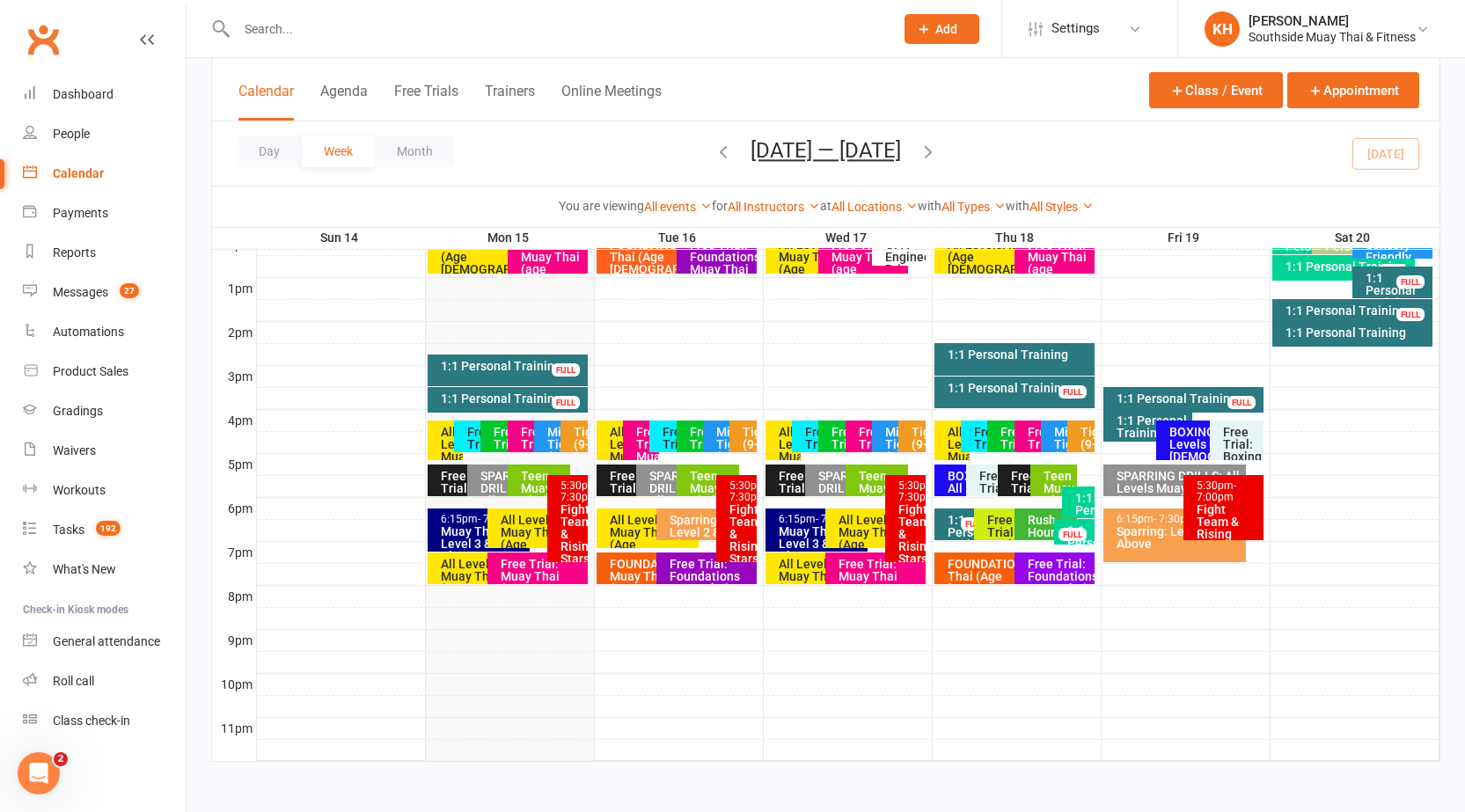
click at [444, 433] on div "All Levels: Muay Thai (Age [DEMOGRAPHIC_DATA]+)" at bounding box center [450, 462] width 20 height 74
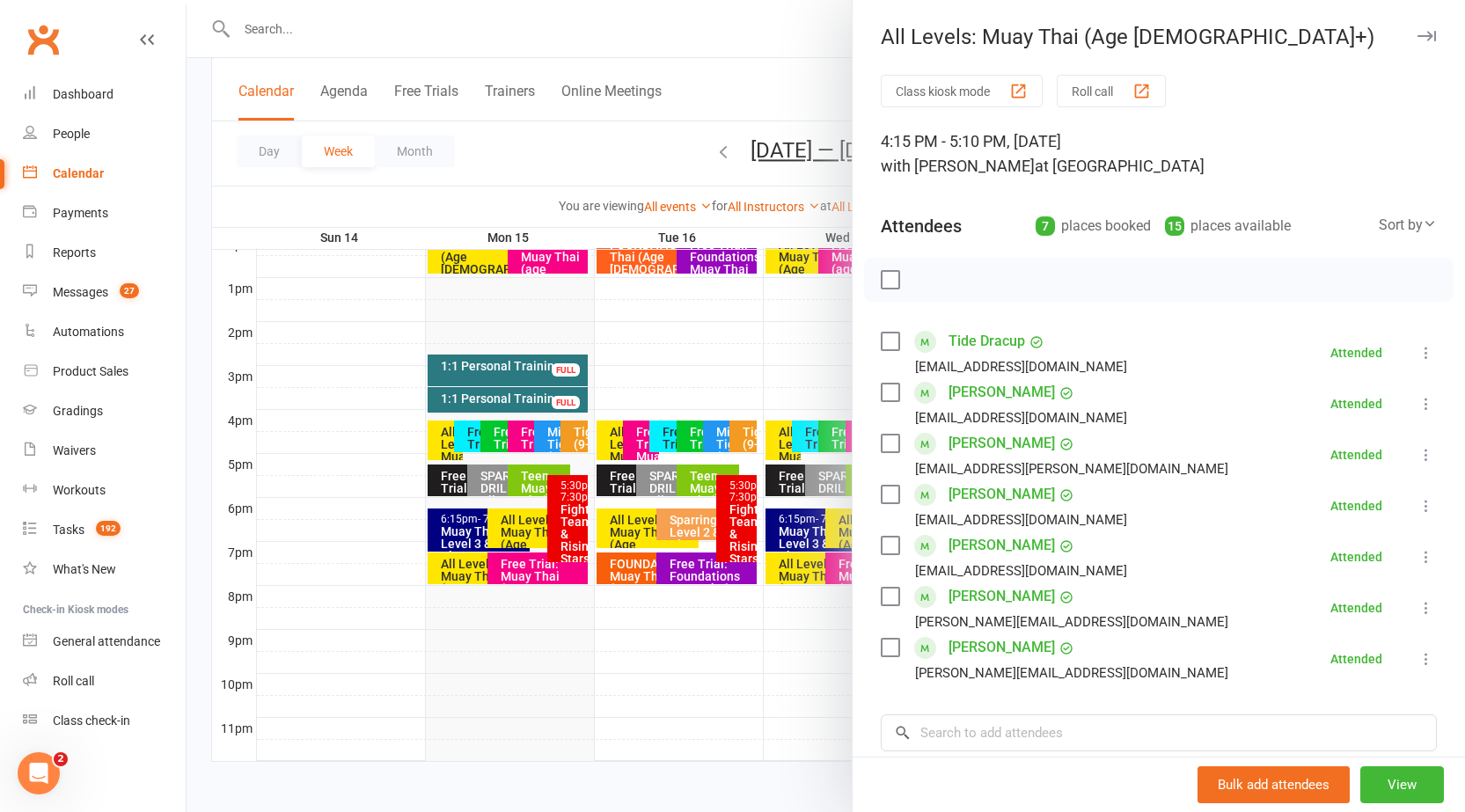
click at [1418, 38] on icon "button" at bounding box center [1427, 35] width 18 height 11
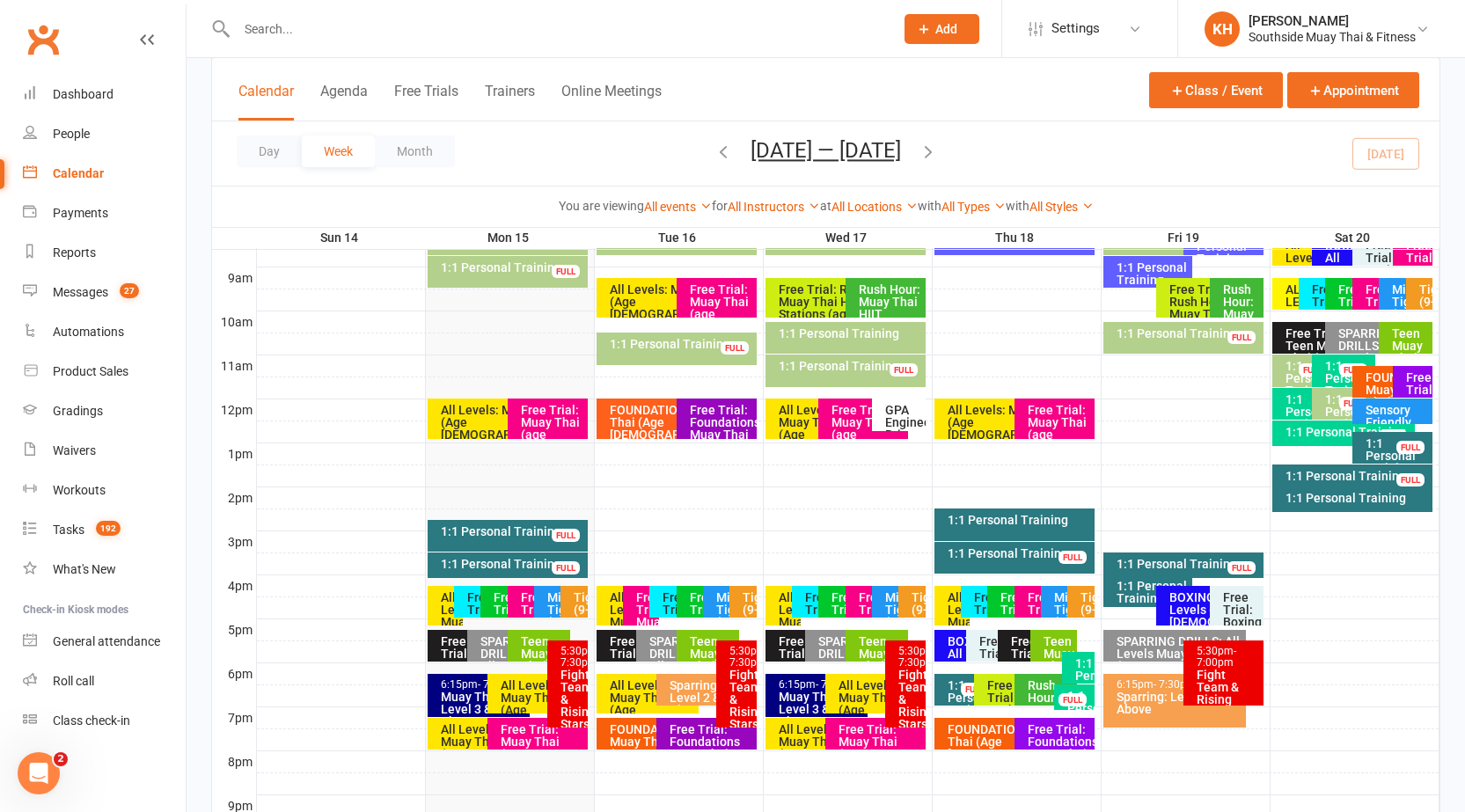
scroll to position [476, 0]
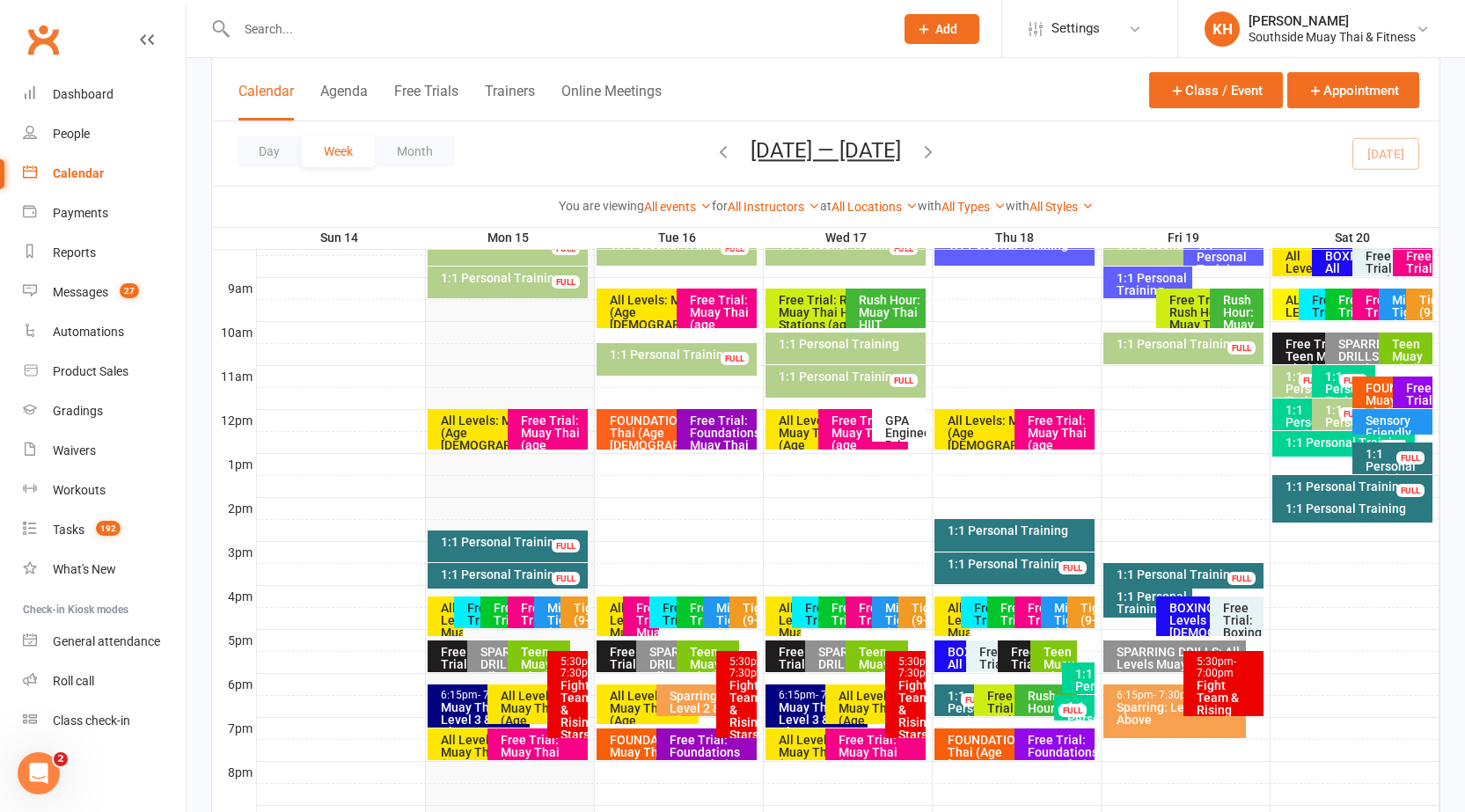
click at [441, 625] on div "All Levels: Muay Thai (Age [DEMOGRAPHIC_DATA]+)" at bounding box center [450, 638] width 20 height 74
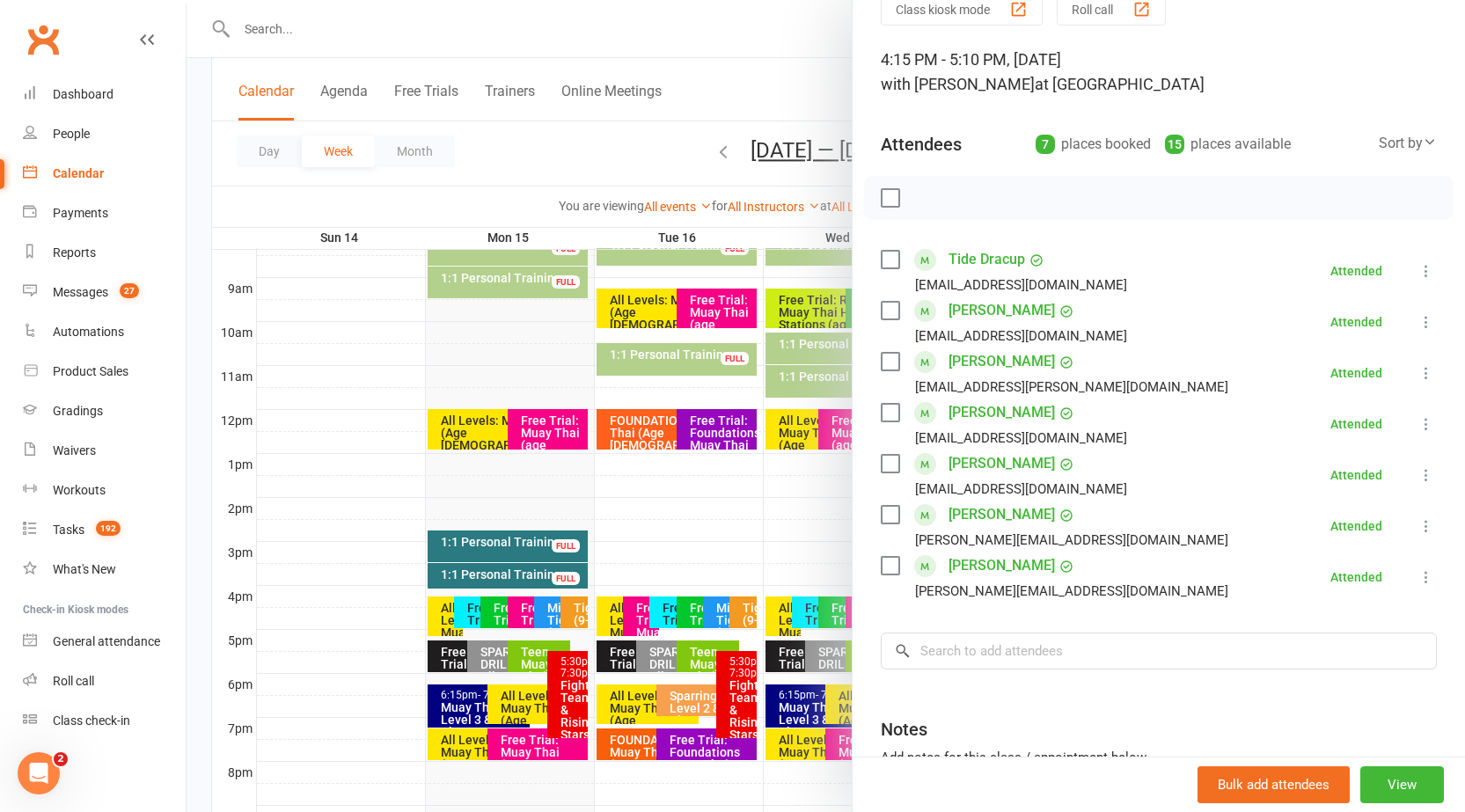
scroll to position [0, 0]
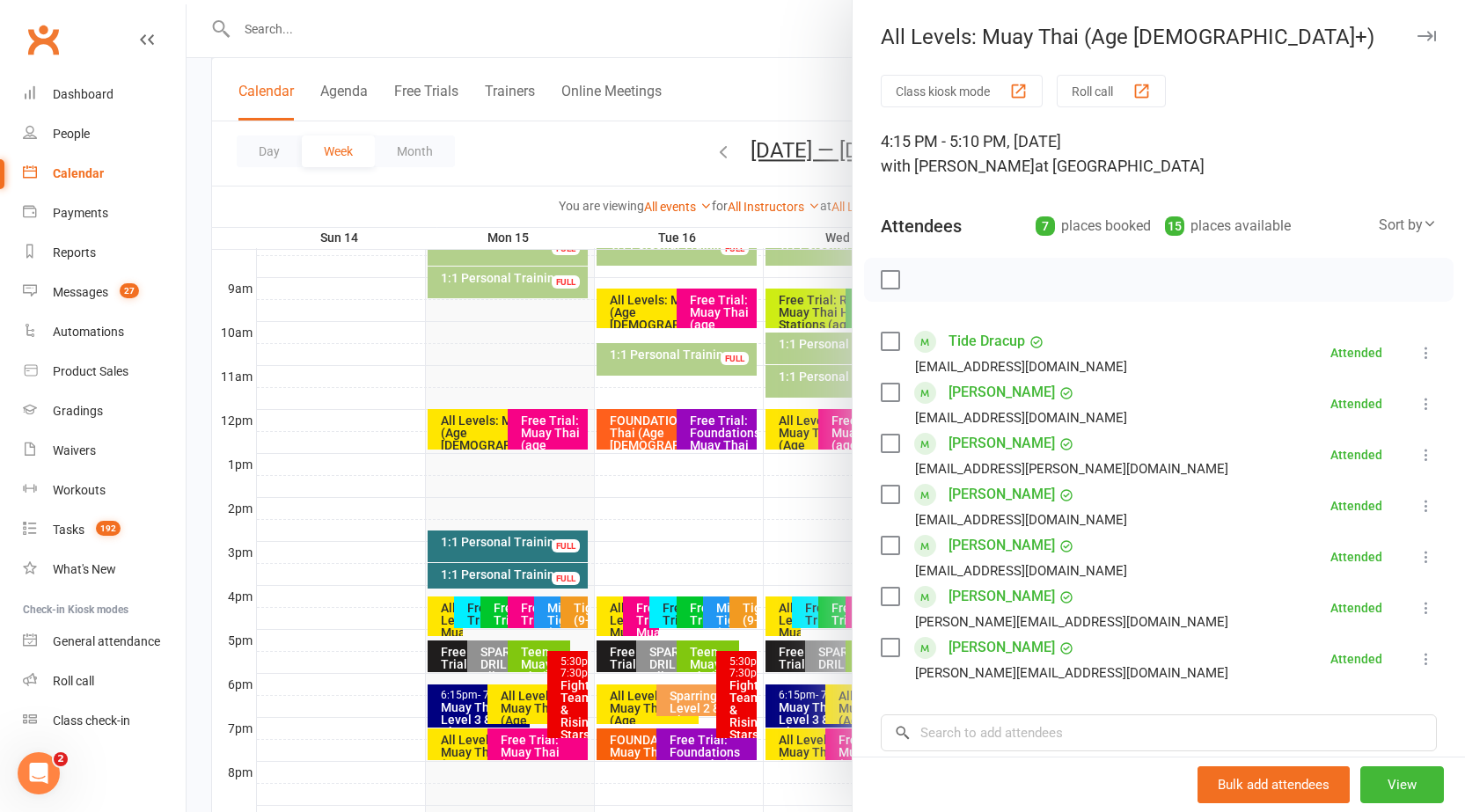
click at [1418, 36] on icon "button" at bounding box center [1427, 35] width 18 height 11
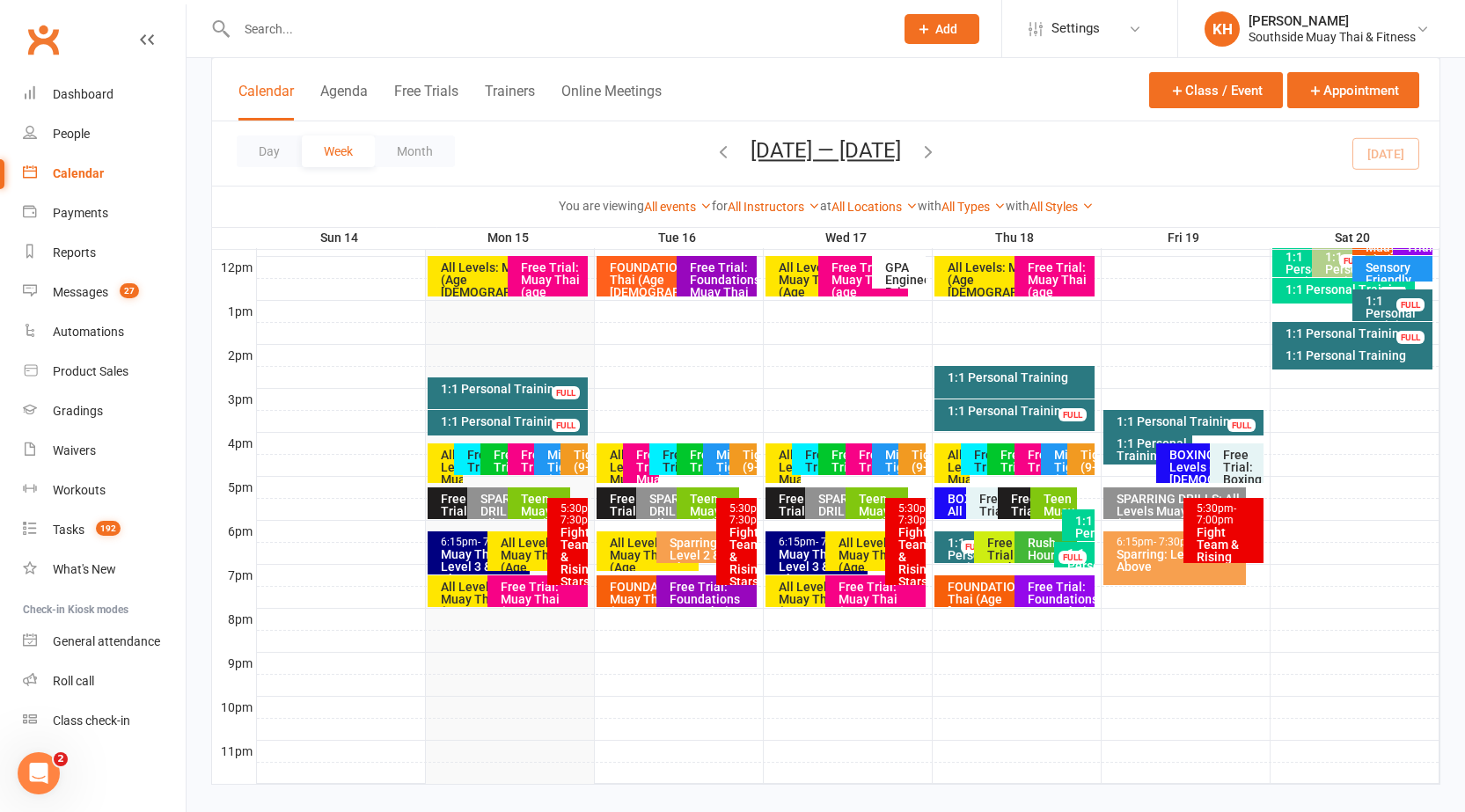
scroll to position [652, 0]
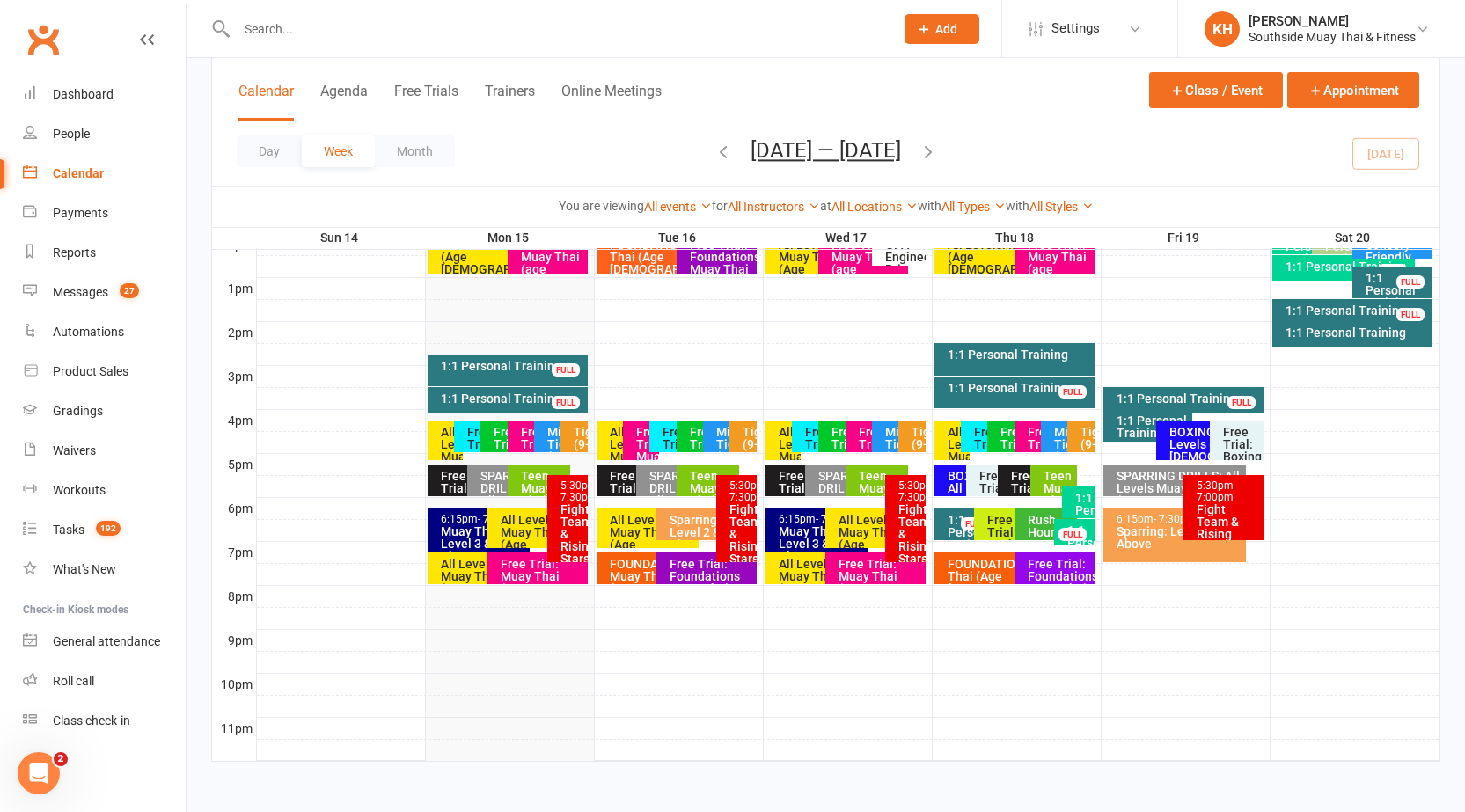
click at [379, 20] on input "text" at bounding box center [557, 29] width 651 height 25
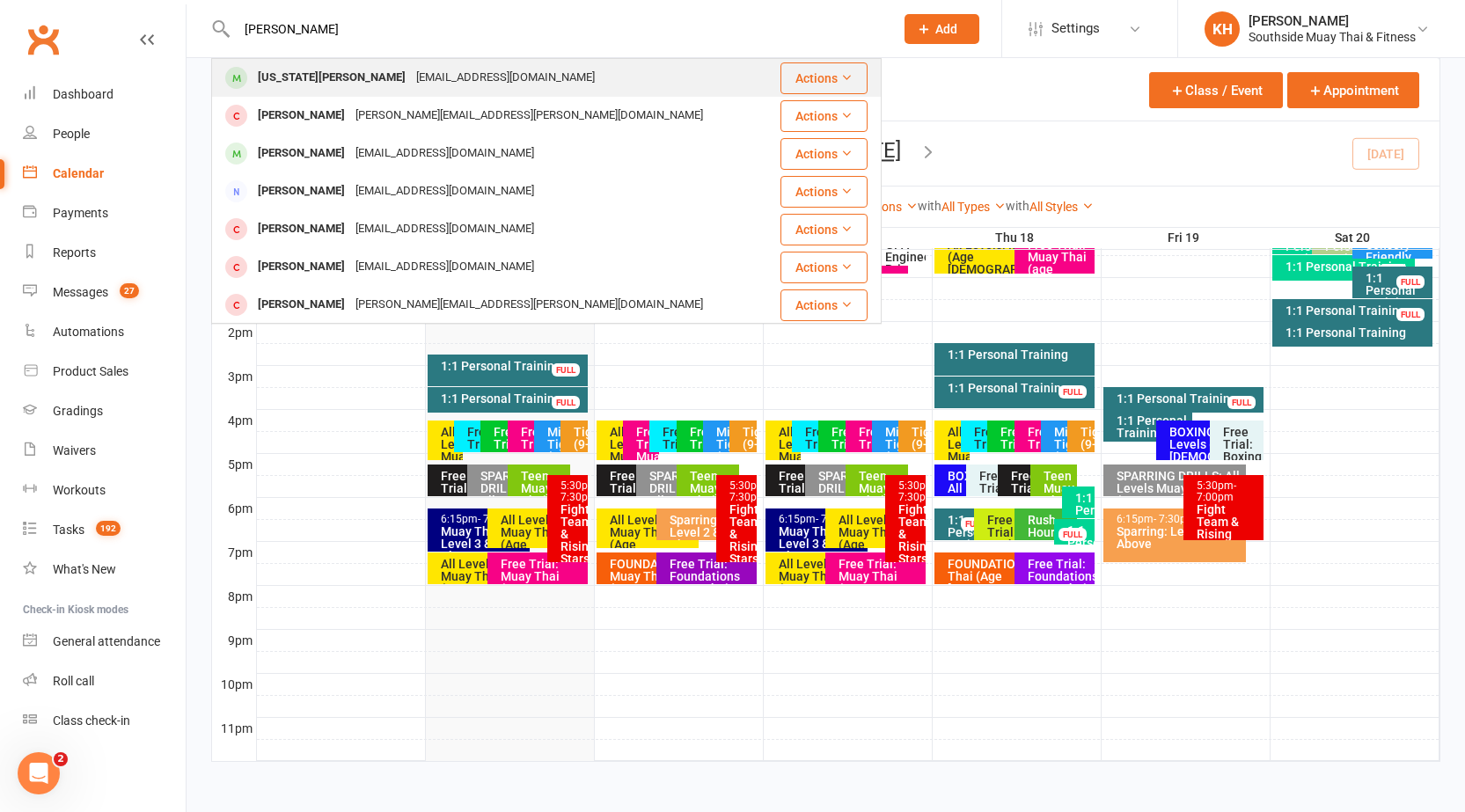
type input "[PERSON_NAME]"
click at [328, 72] on div "[US_STATE][PERSON_NAME]" at bounding box center [332, 77] width 159 height 26
